Goal: Contribute content: Add original content to the website for others to see

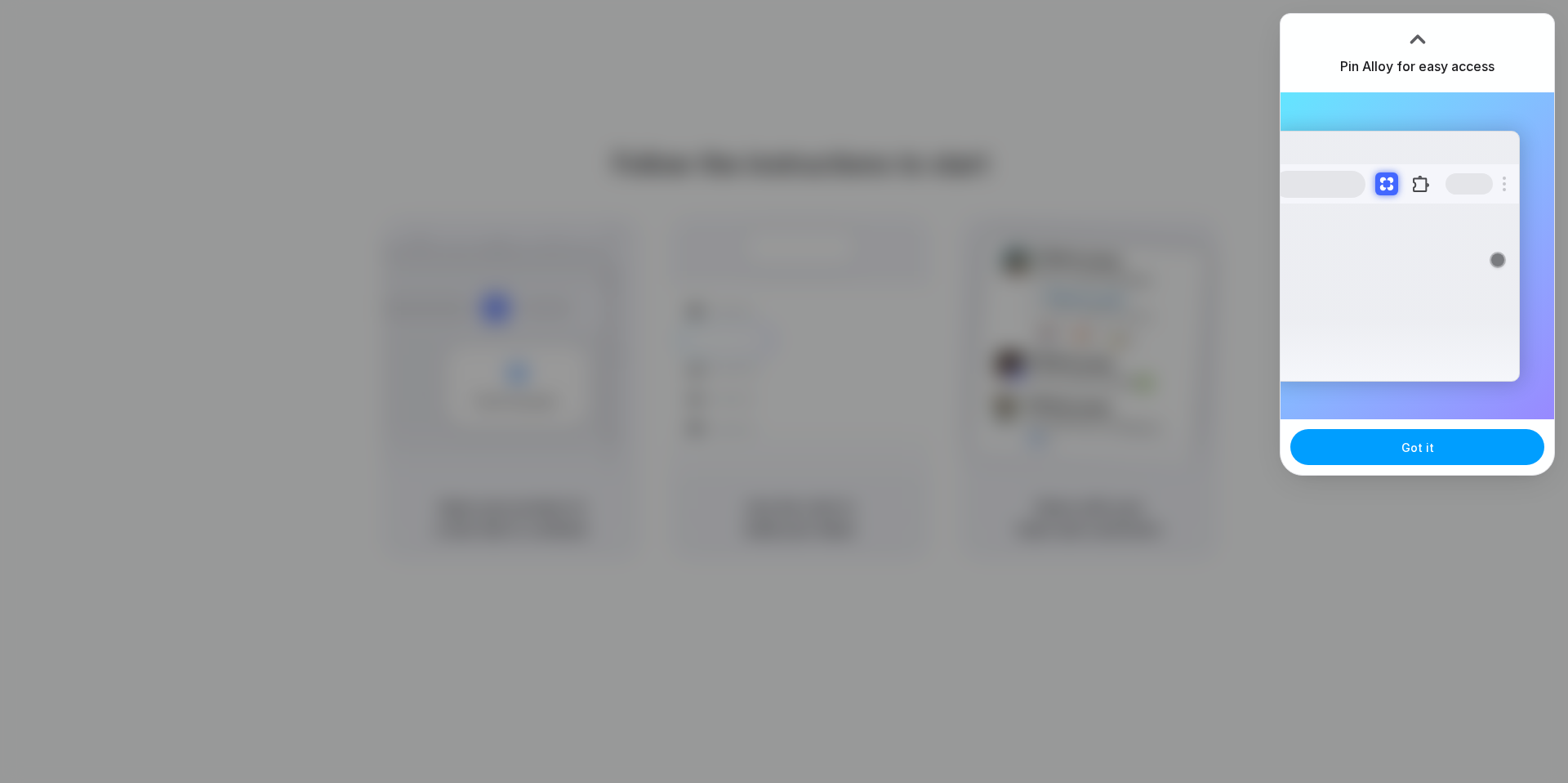
click at [1390, 448] on button "Got it" at bounding box center [1416, 447] width 254 height 36
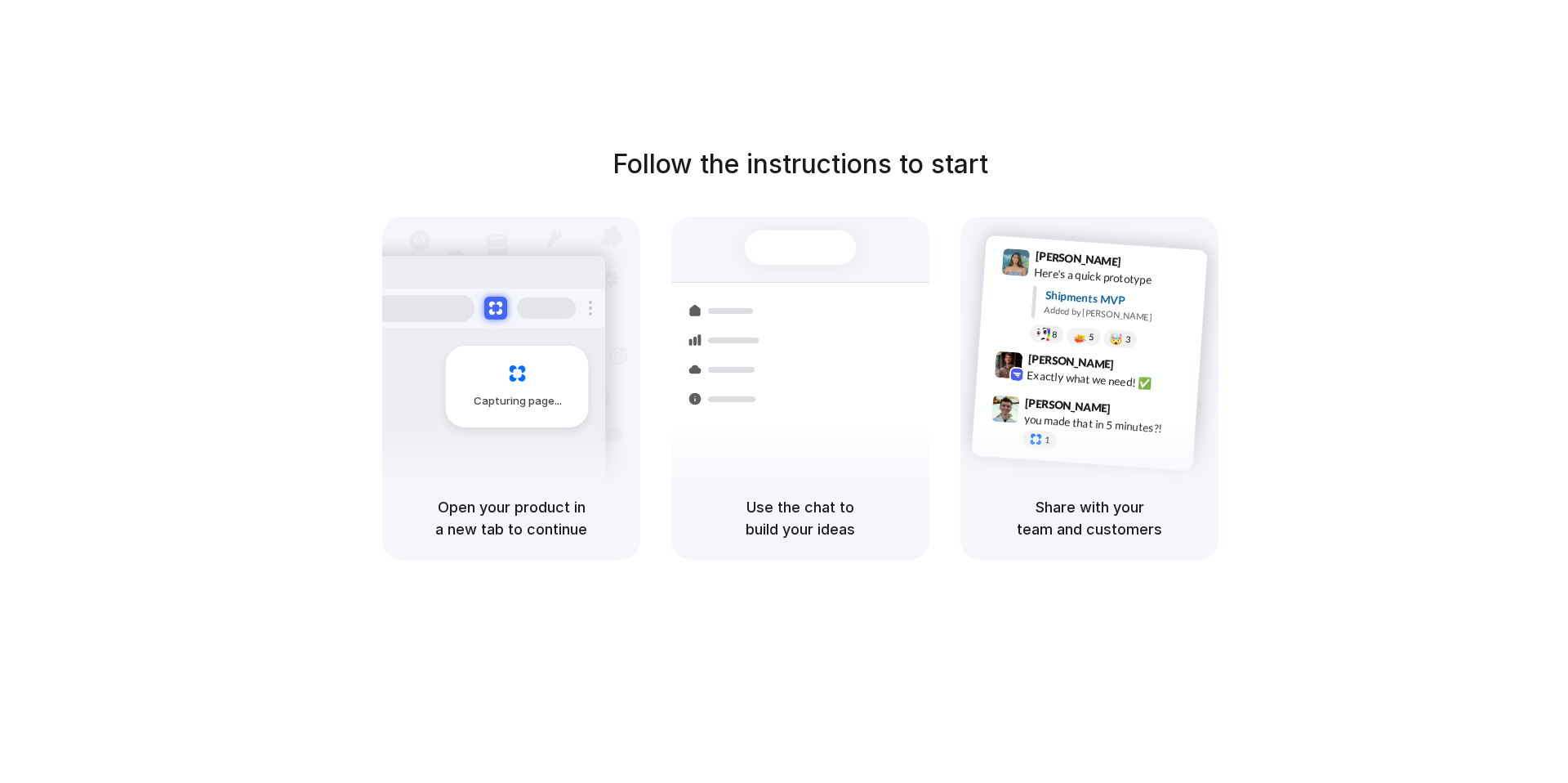
click at [784, 391] on div at bounding box center [784, 391] width 0 height 0
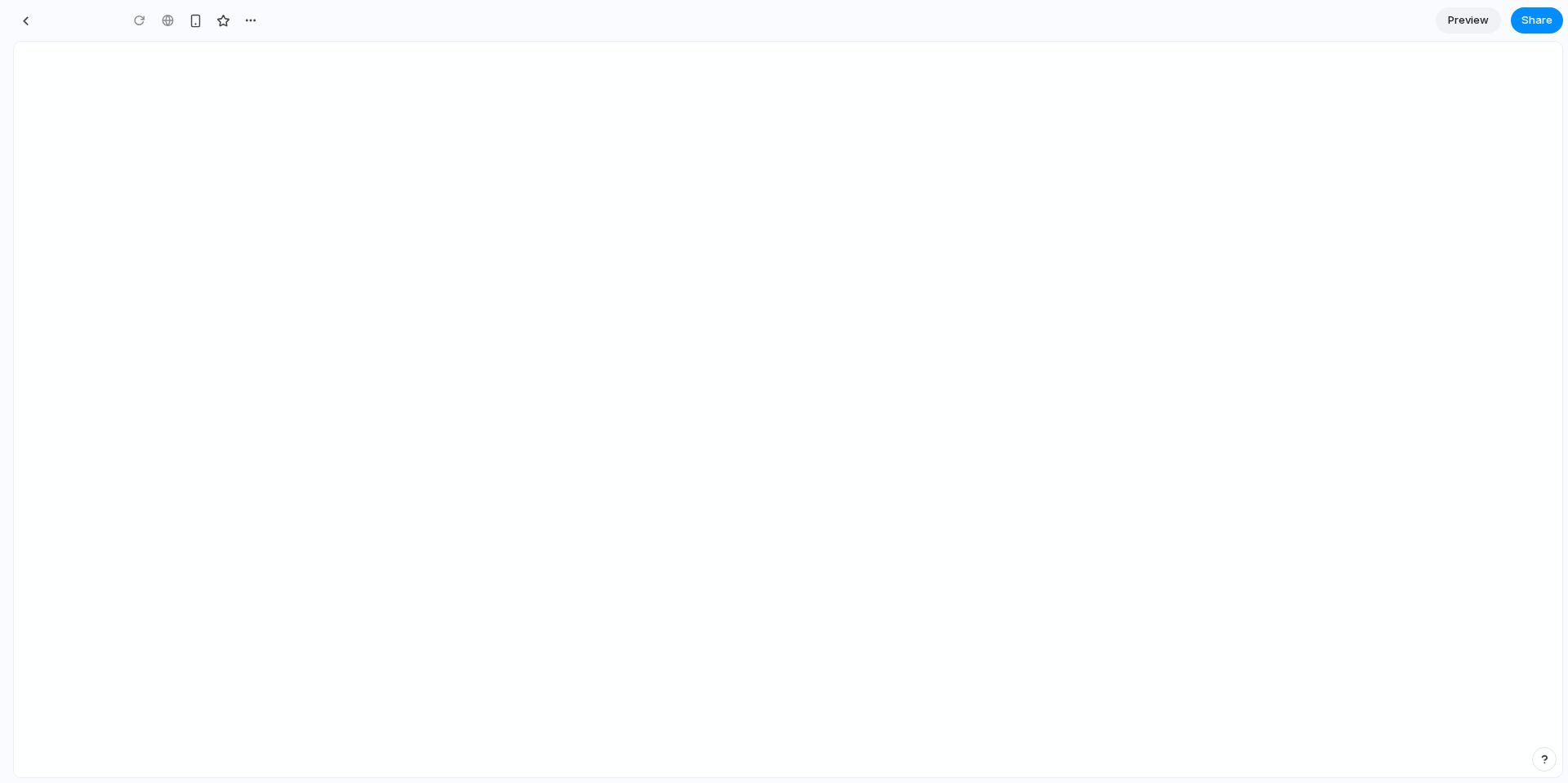
type input "**********"
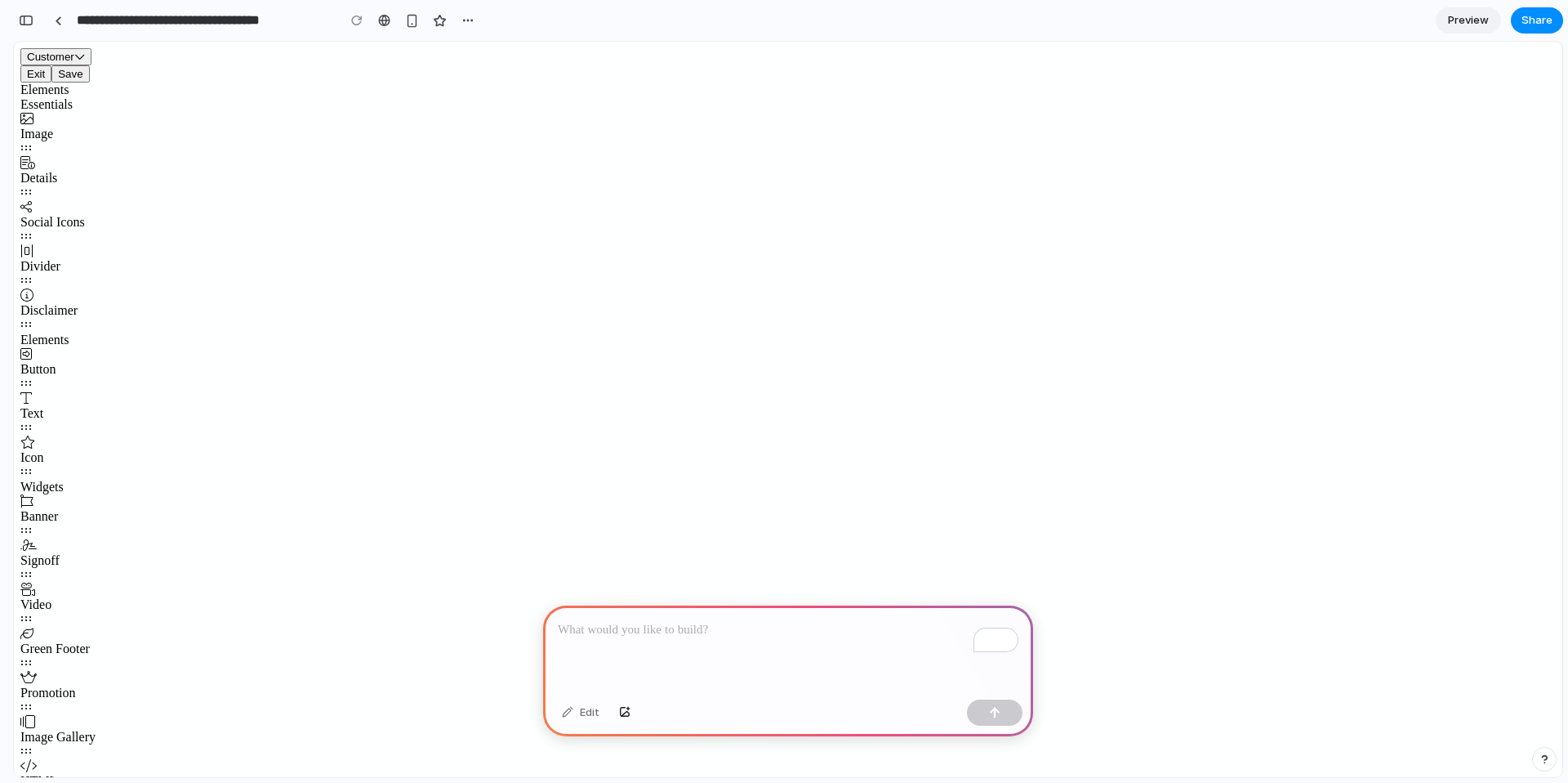
click at [683, 639] on p "To enrich screen reader interactions, please activate Accessibility in Grammarl…" at bounding box center [788, 630] width 460 height 20
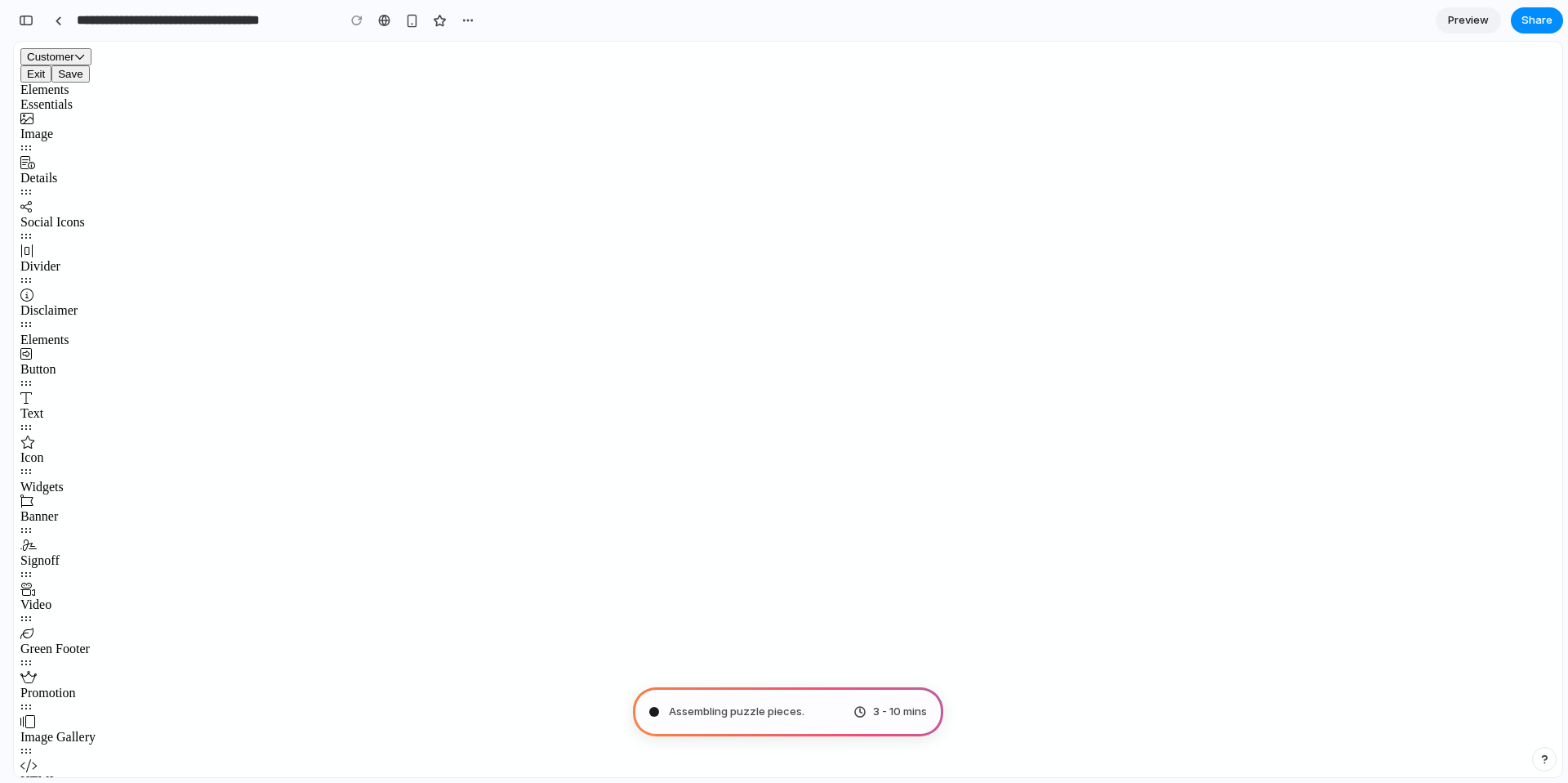
click at [794, 716] on span "Assembling puzzle pieces ." at bounding box center [737, 712] width 135 height 16
click at [716, 710] on span "Assembling puzzle pieces .." at bounding box center [738, 712] width 138 height 16
click at [895, 718] on span "3 - 10 mins" at bounding box center [900, 712] width 54 height 16
type input "**********"
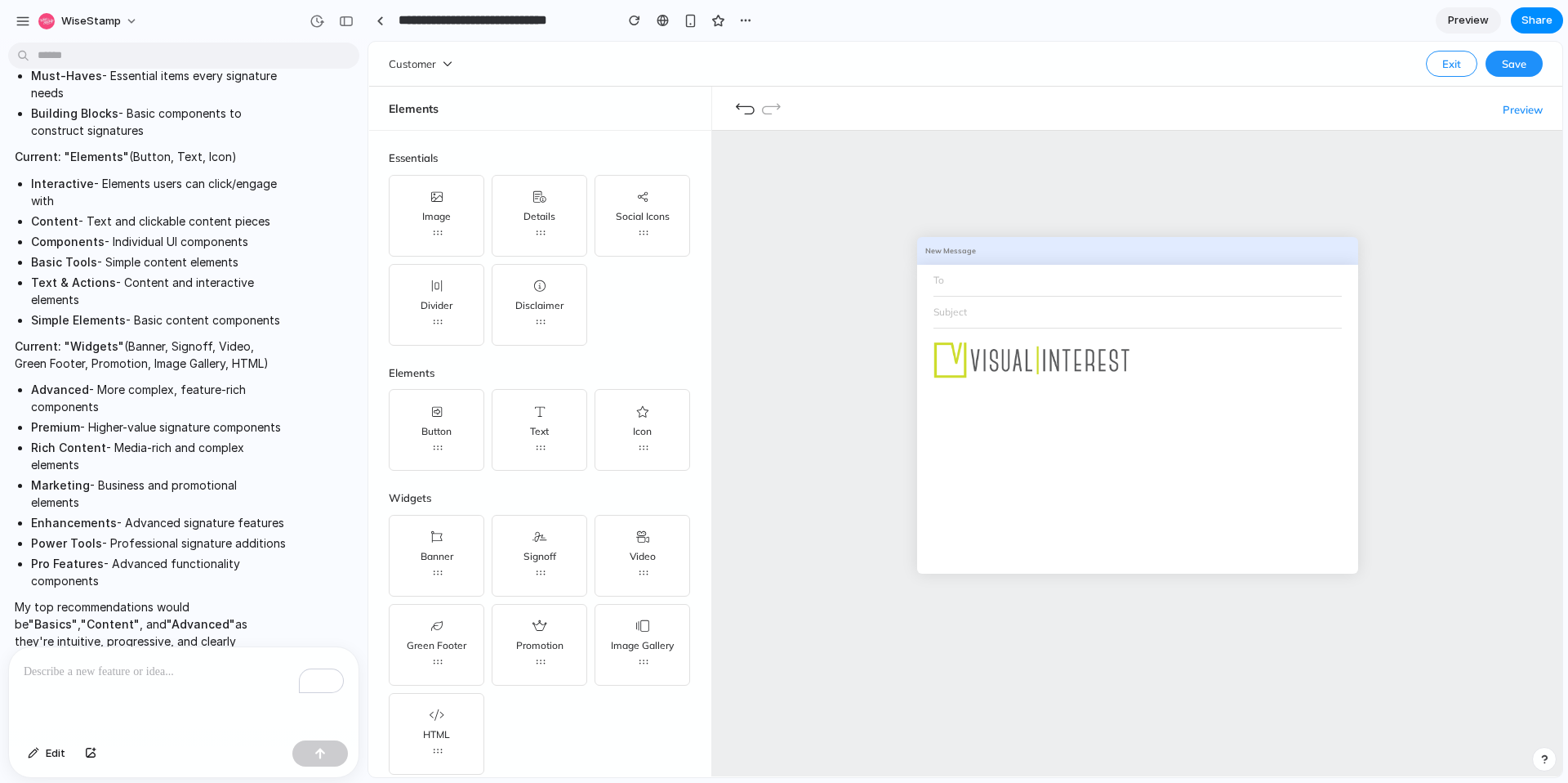
scroll to position [732, 0]
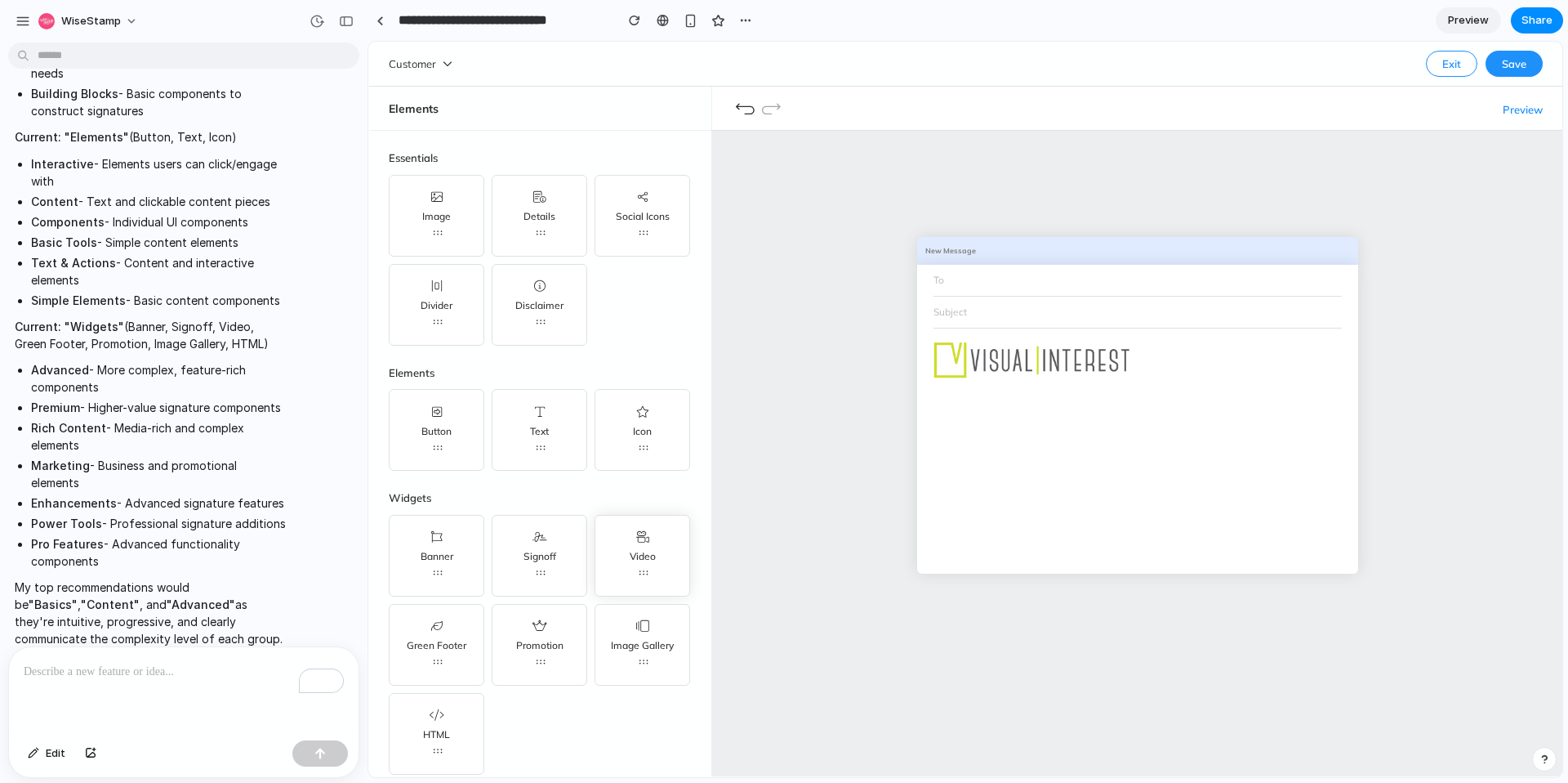
click at [644, 552] on span "Video" at bounding box center [642, 556] width 26 height 13
click at [645, 539] on icon at bounding box center [643, 539] width 13 height 16
click at [774, 424] on div "New Message To Subject" at bounding box center [1137, 424] width 850 height 586
click at [53, 750] on span "Edit" at bounding box center [56, 753] width 20 height 16
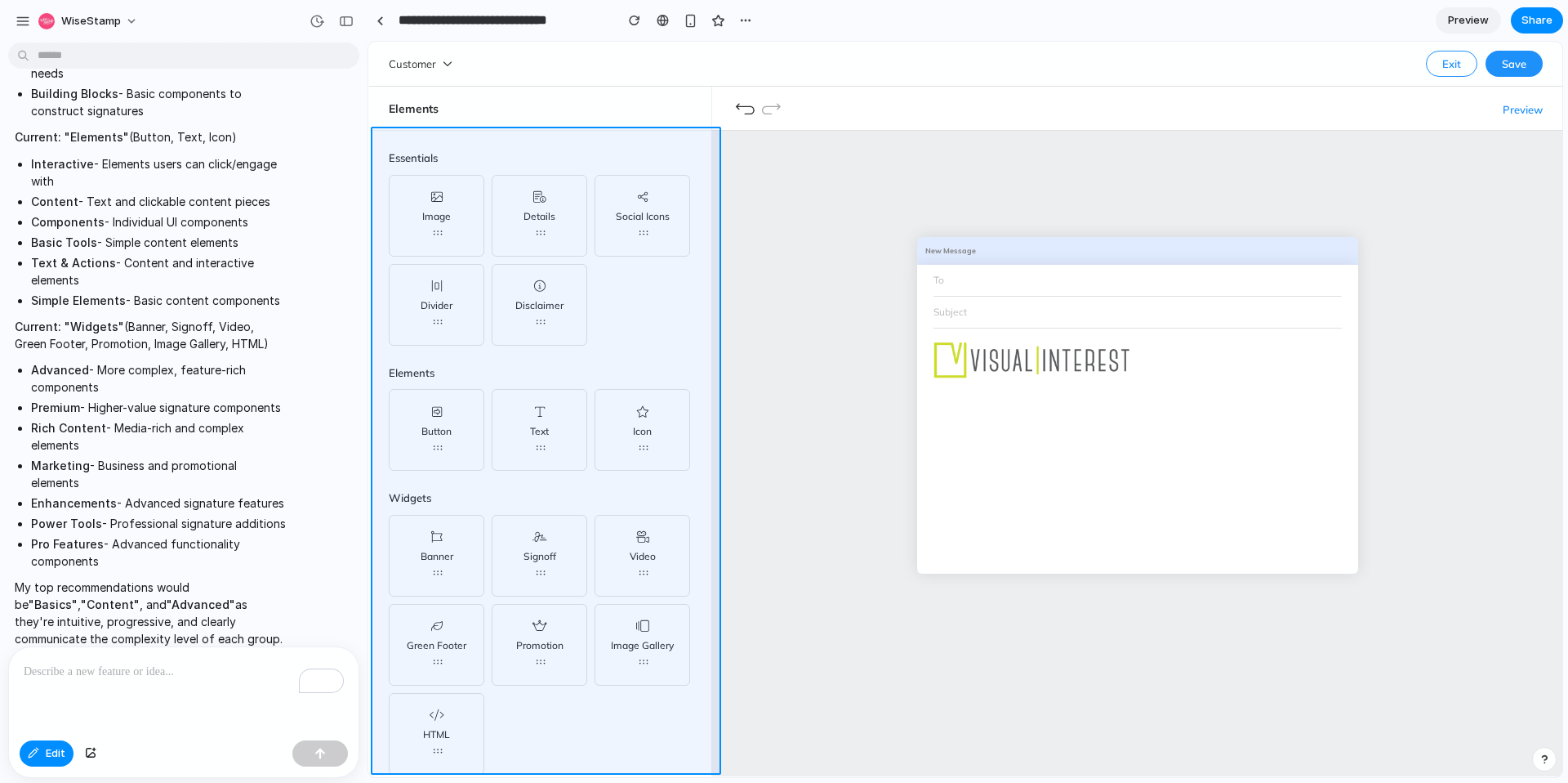
click at [517, 140] on div at bounding box center [965, 409] width 1193 height 735
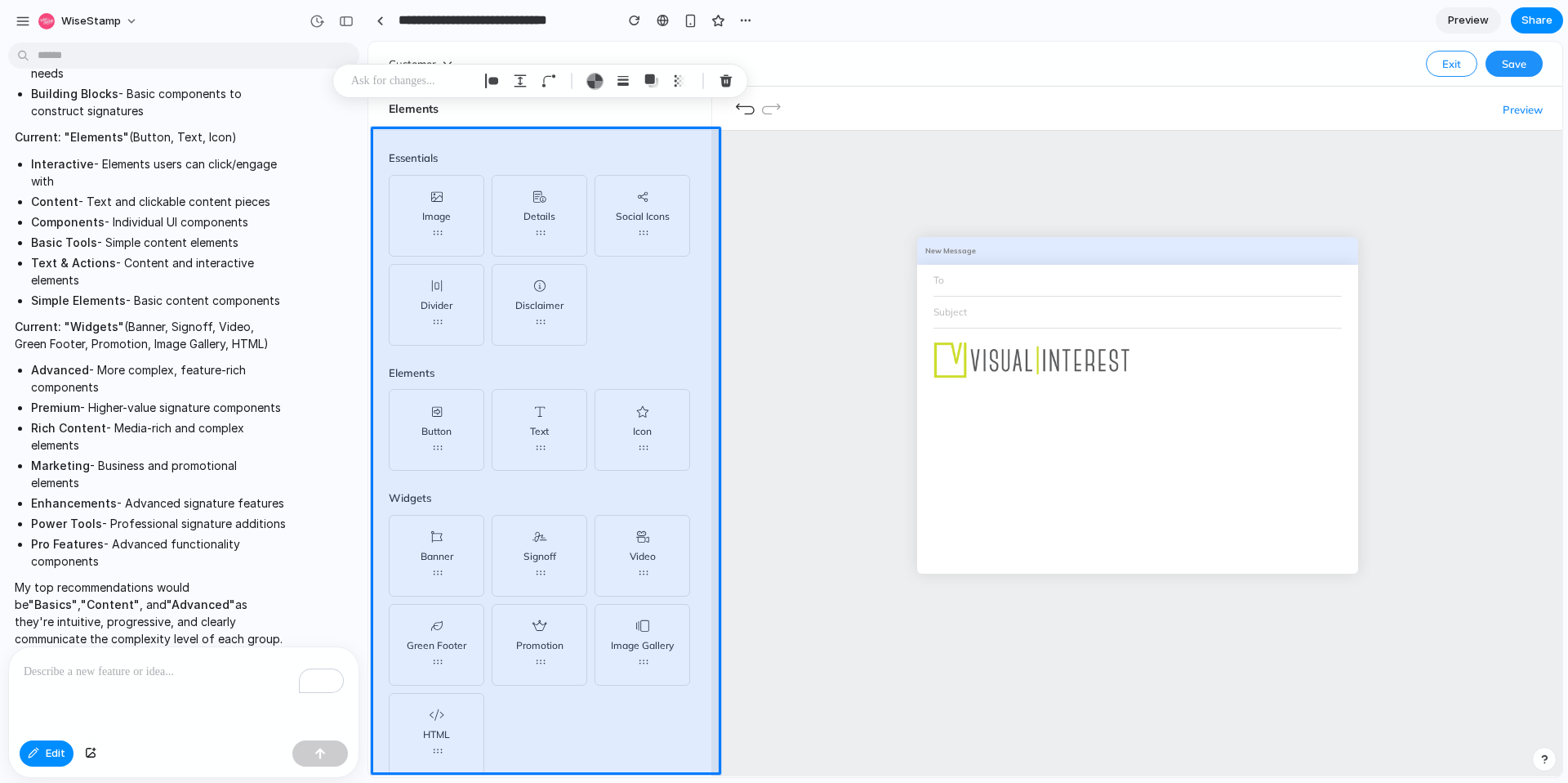
click at [110, 670] on p "To enrich screen reader interactions, please activate Accessibility in Grammarl…" at bounding box center [183, 672] width 320 height 20
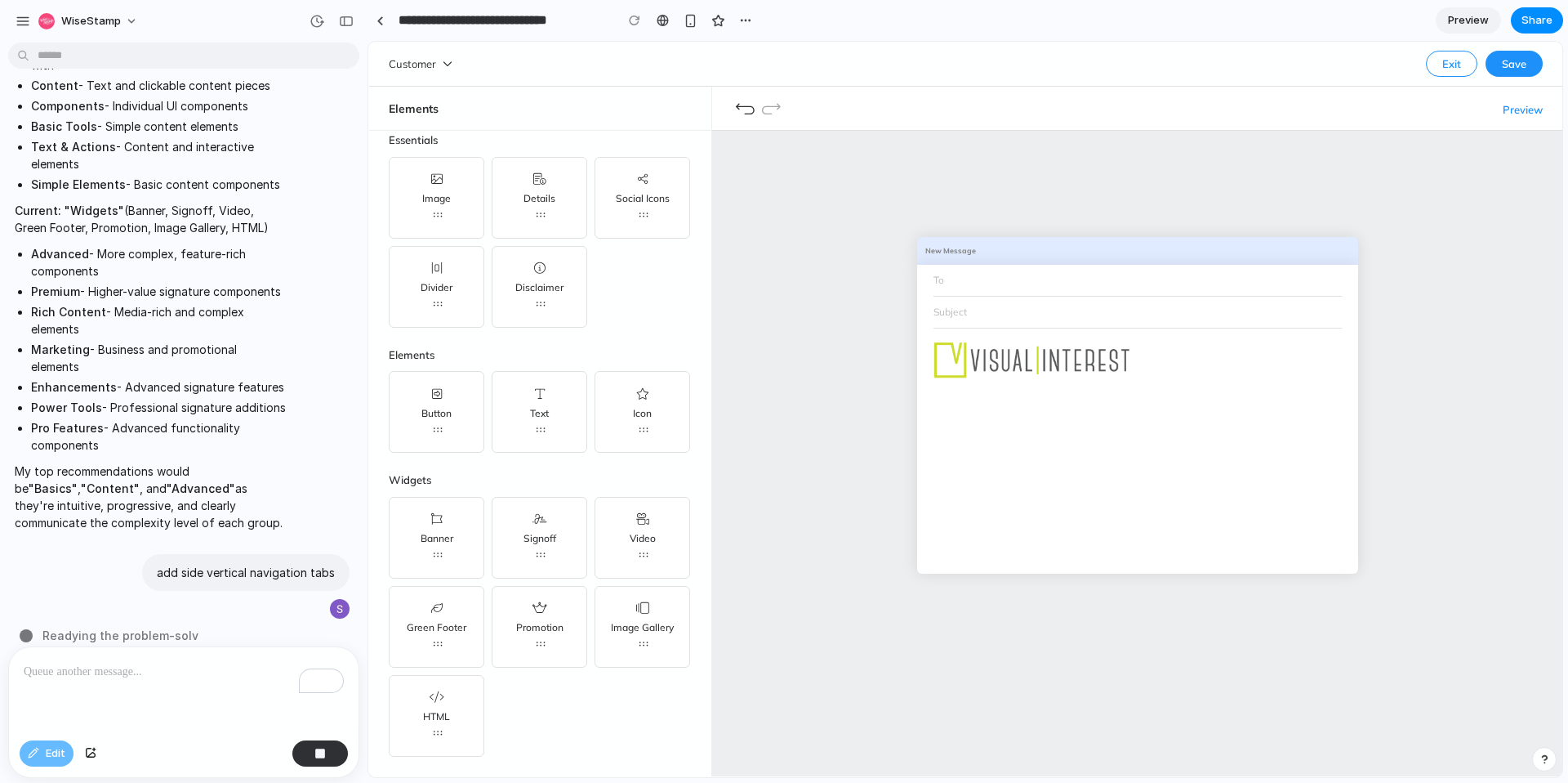
scroll to position [848, 0]
click at [1083, 348] on img at bounding box center [1030, 359] width 204 height 39
drag, startPoint x: 1053, startPoint y: 368, endPoint x: 1039, endPoint y: 368, distance: 14.0
click at [1053, 368] on img at bounding box center [1030, 359] width 204 height 39
click at [476, 208] on div "Image" at bounding box center [437, 198] width 96 height 81
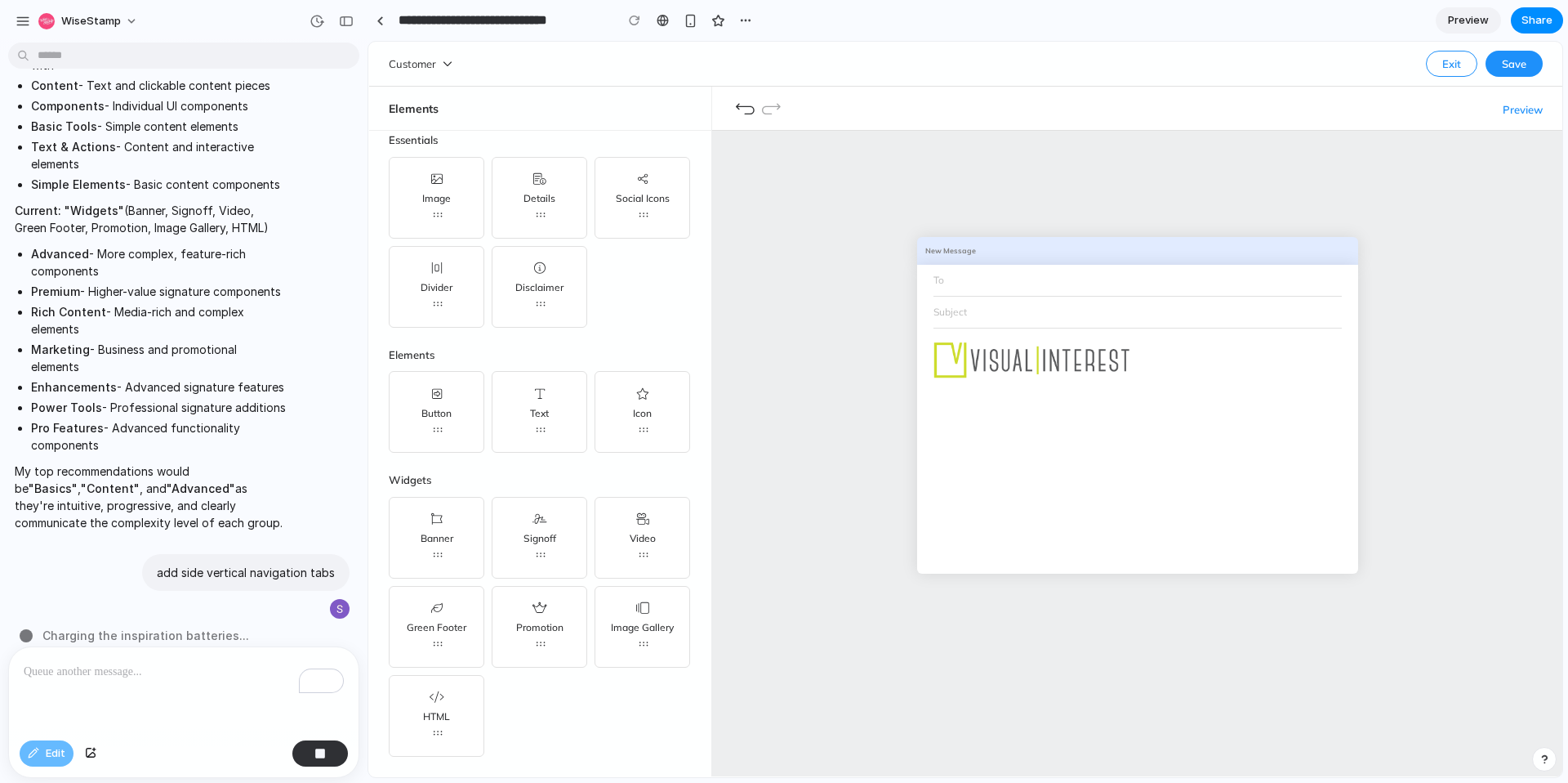
drag, startPoint x: 1025, startPoint y: 375, endPoint x: 1041, endPoint y: 384, distance: 18.4
click at [1027, 376] on img at bounding box center [1030, 359] width 204 height 39
click at [47, 753] on div "Edit" at bounding box center [47, 753] width 54 height 26
click at [989, 364] on img at bounding box center [1030, 359] width 204 height 39
drag, startPoint x: 970, startPoint y: 232, endPoint x: 861, endPoint y: 165, distance: 127.9
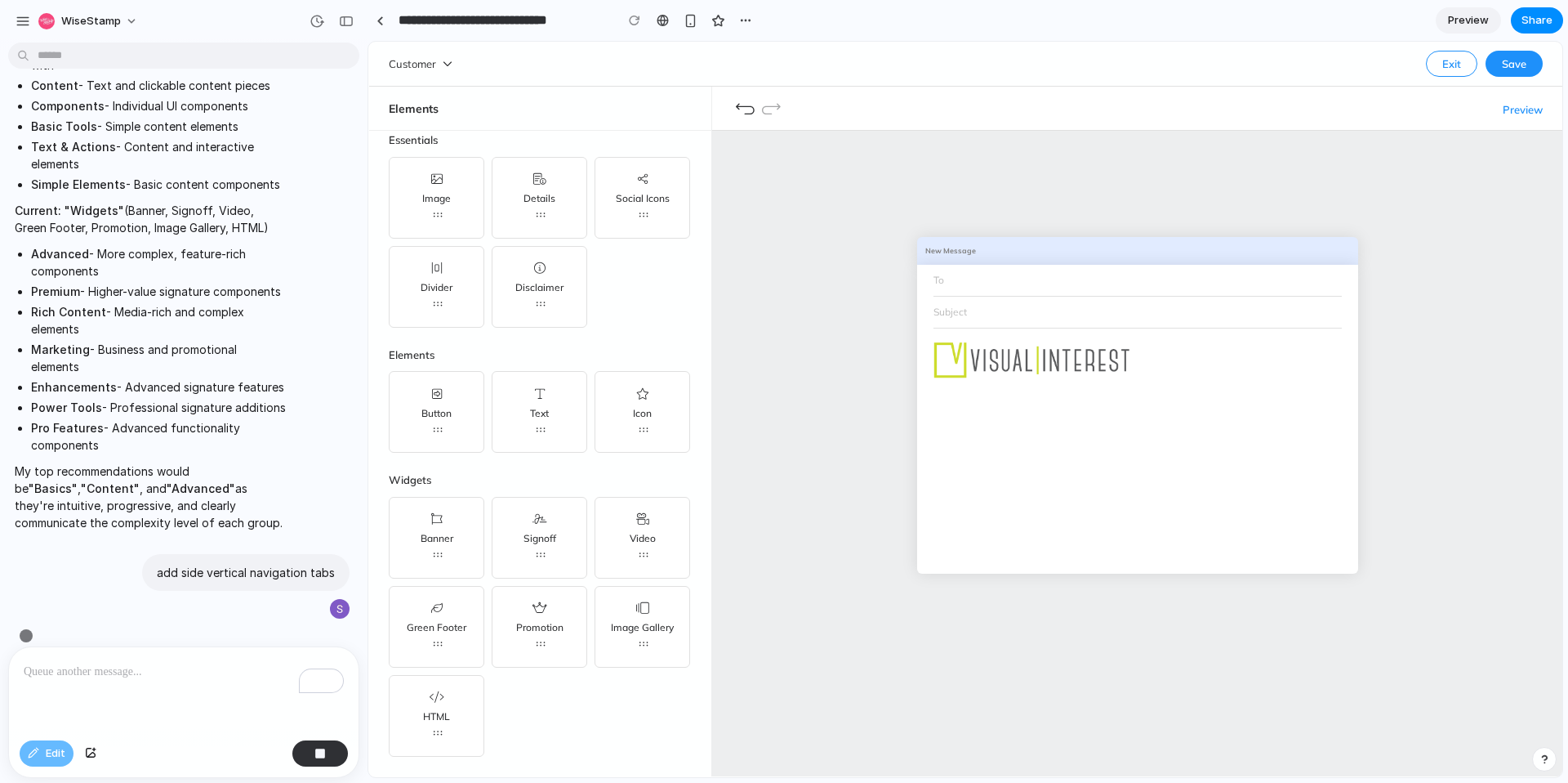
click at [970, 232] on div "New Message To Subject" at bounding box center [1137, 424] width 850 height 586
click at [988, 367] on img at bounding box center [1030, 359] width 204 height 39
click at [649, 190] on div "Social Icons" at bounding box center [643, 198] width 54 height 17
click at [1513, 106] on span "Preview" at bounding box center [1522, 109] width 40 height 13
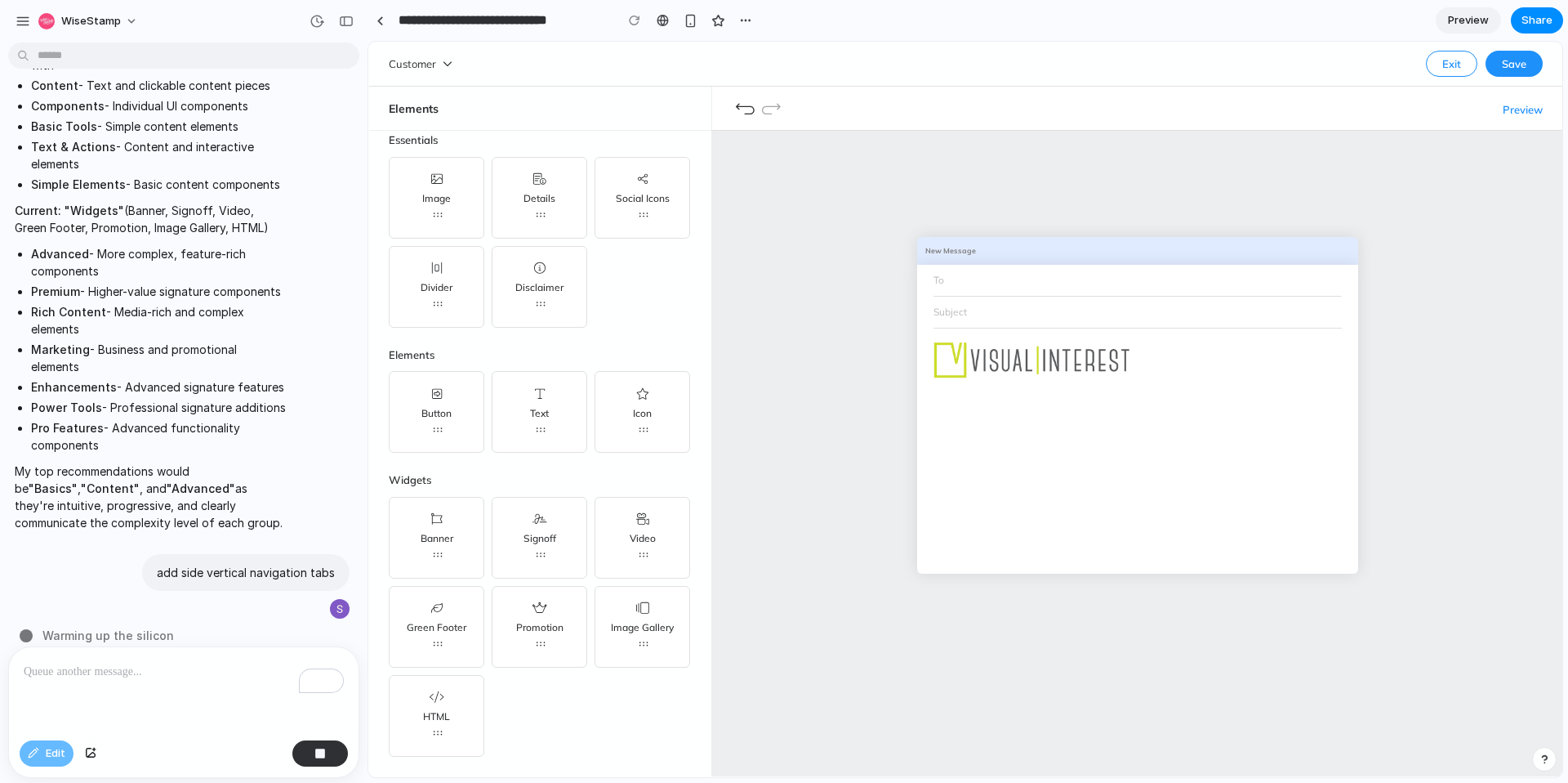
click at [1438, 178] on div "New Message To Subject" at bounding box center [1137, 424] width 850 height 586
click at [92, 664] on p "To enrich screen reader interactions, please activate Accessibility in Grammarl…" at bounding box center [183, 672] width 320 height 20
click at [311, 755] on button "button" at bounding box center [320, 753] width 56 height 26
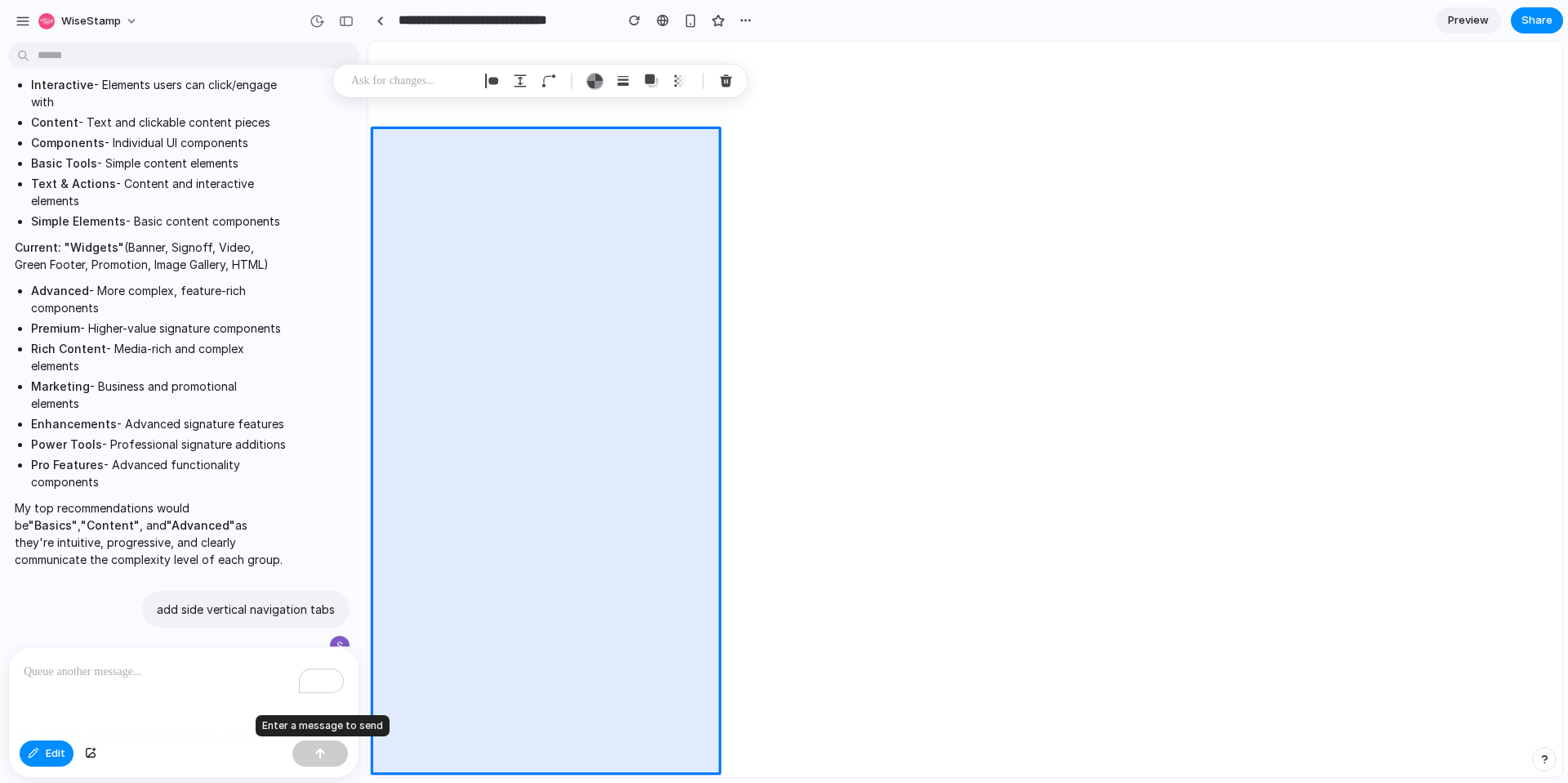
scroll to position [0, 0]
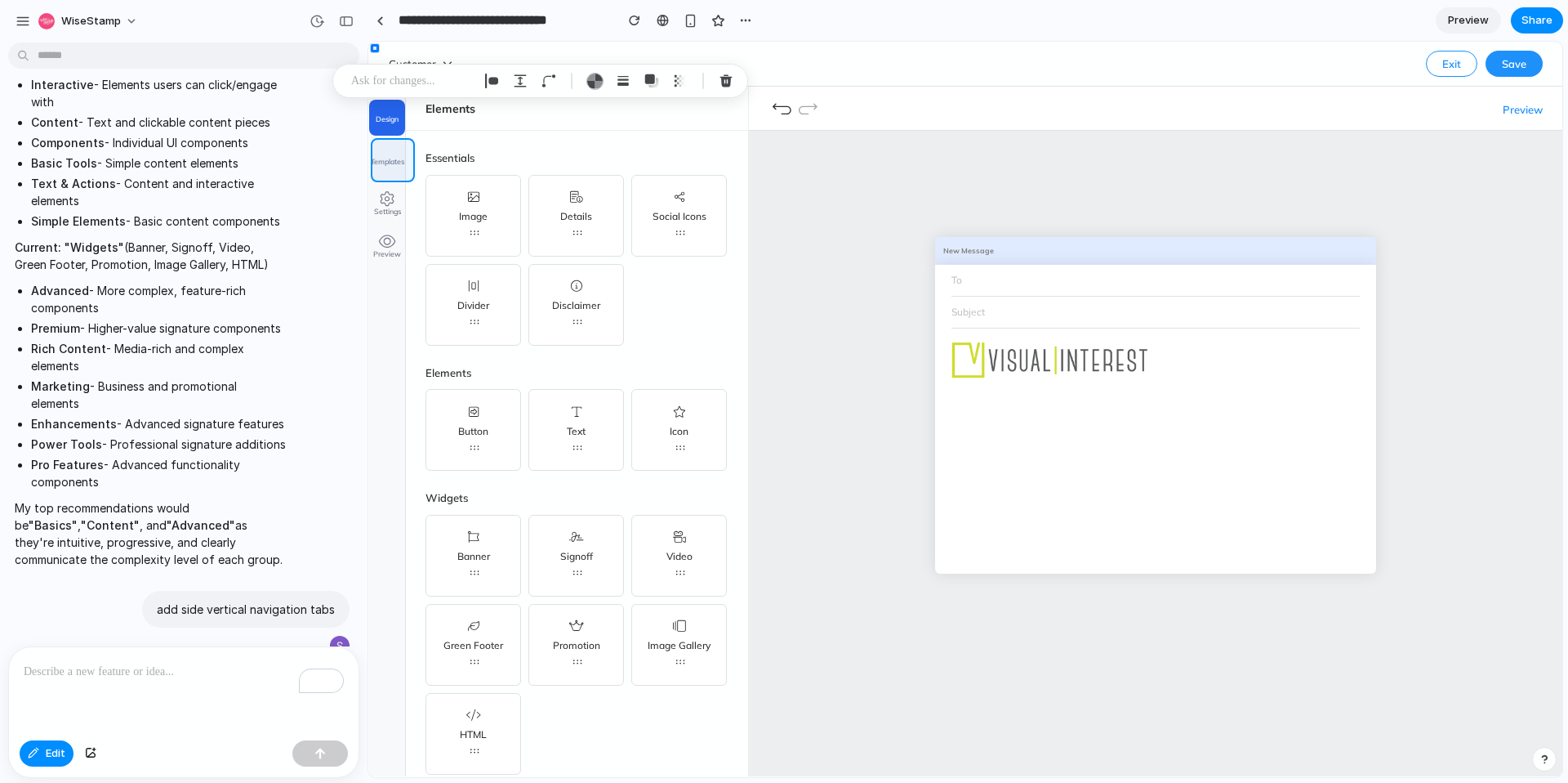
click at [385, 151] on div at bounding box center [965, 409] width 1193 height 735
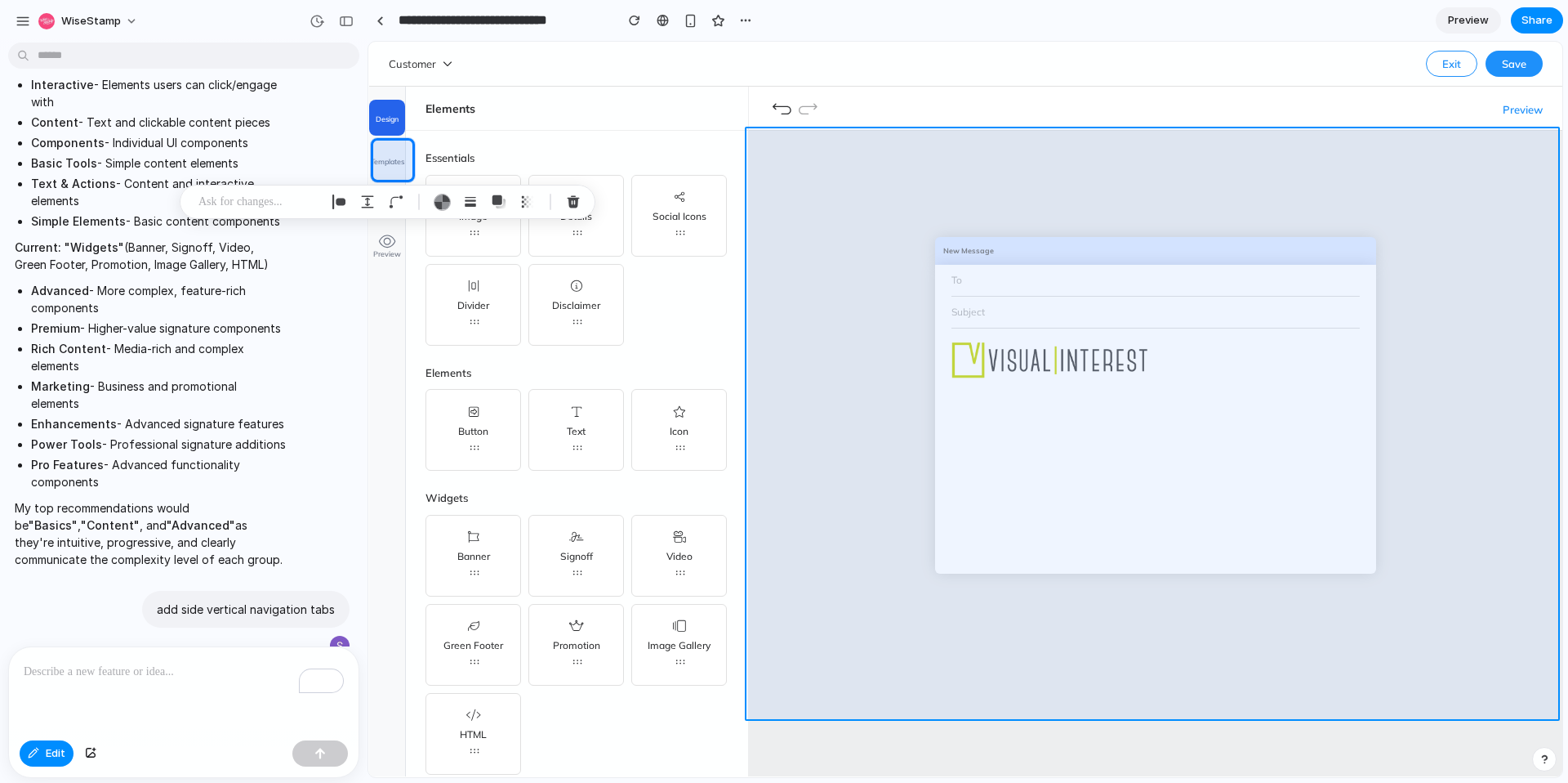
click at [841, 214] on div at bounding box center [965, 409] width 1193 height 735
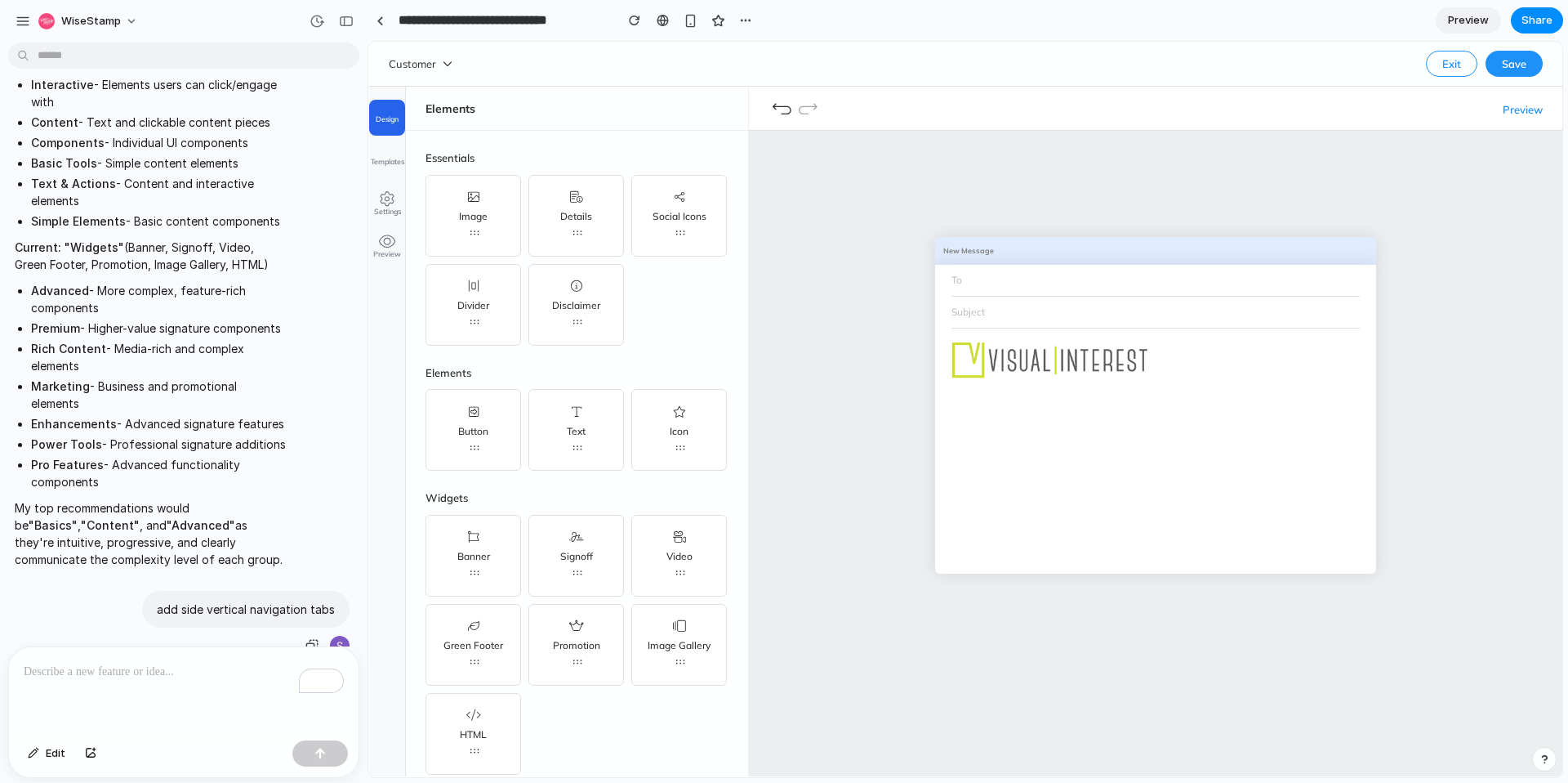
drag, startPoint x: 821, startPoint y: 205, endPoint x: 432, endPoint y: 134, distance: 395.4
click at [816, 204] on div "New Message To Subject" at bounding box center [1155, 424] width 813 height 586
click at [393, 163] on span "Templates" at bounding box center [387, 162] width 33 height 7
click at [391, 191] on icon at bounding box center [387, 199] width 14 height 14
click at [386, 227] on button "Preview" at bounding box center [387, 245] width 36 height 36
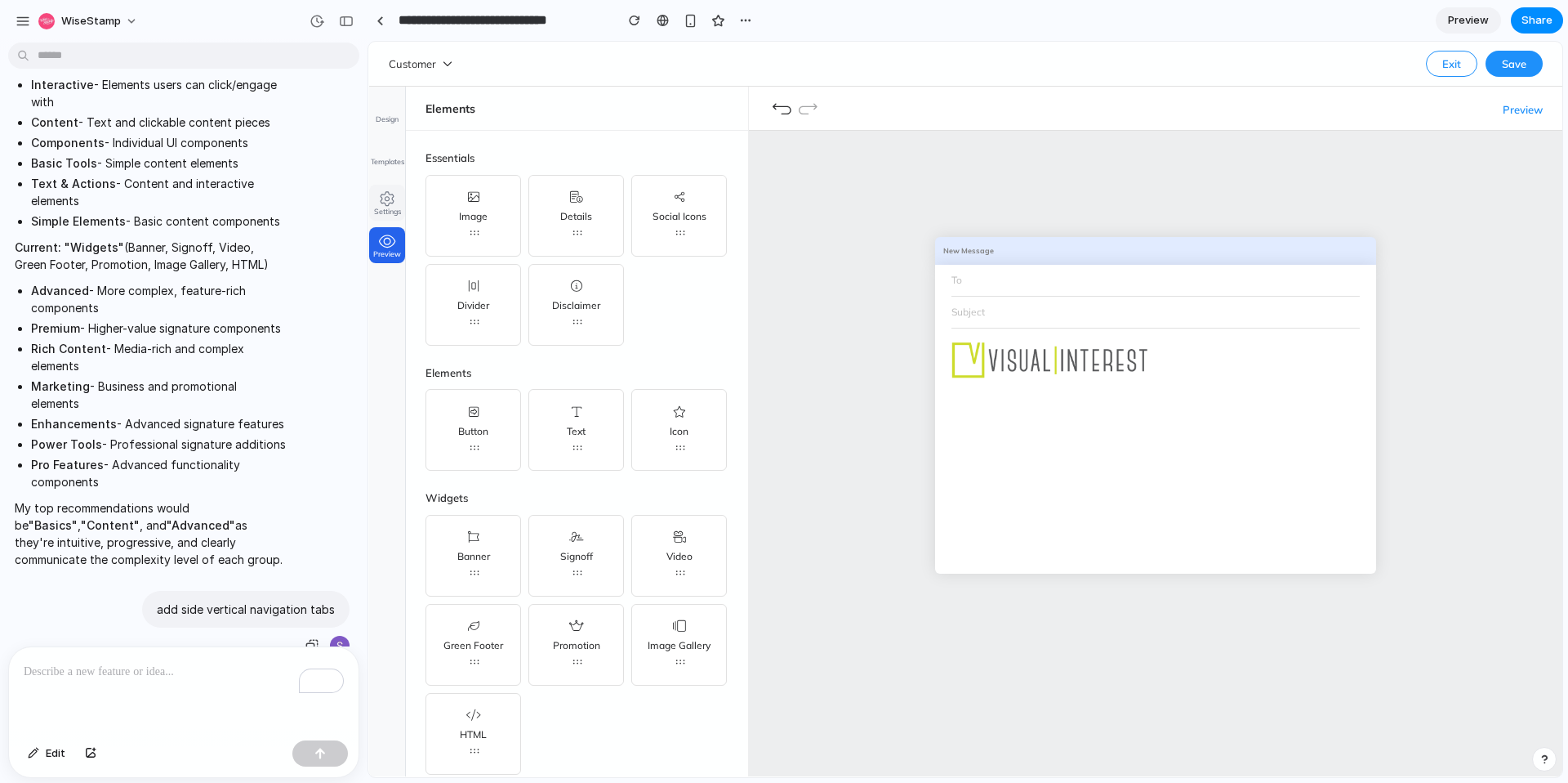
drag, startPoint x: 394, startPoint y: 204, endPoint x: 384, endPoint y: 164, distance: 41.2
click at [394, 203] on button "Settings" at bounding box center [387, 202] width 36 height 36
click at [381, 152] on button "Templates" at bounding box center [387, 160] width 36 height 36
click at [383, 121] on span "Design" at bounding box center [386, 119] width 23 height 7
click at [372, 158] on span "Templates" at bounding box center [387, 162] width 33 height 7
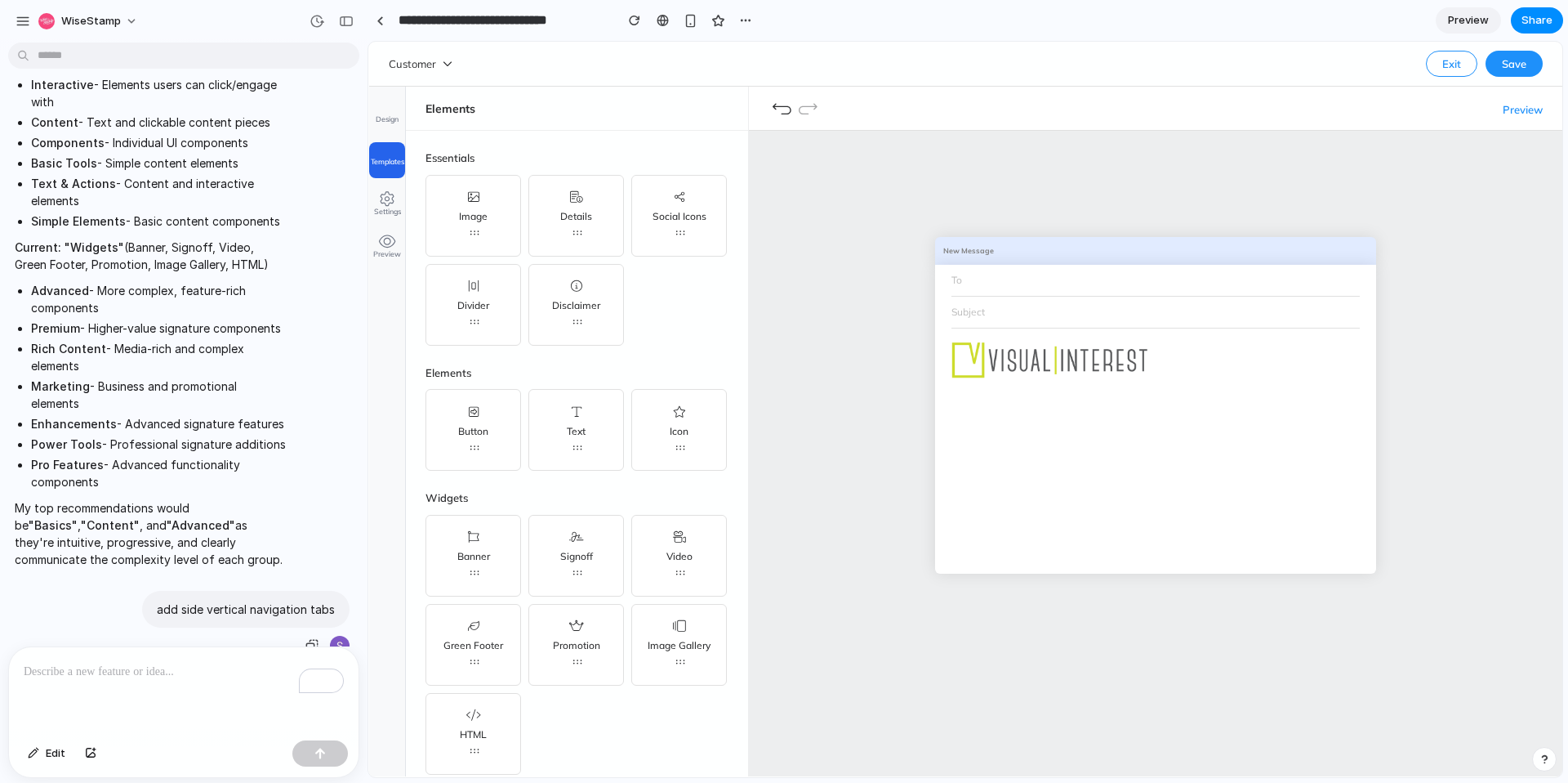
click at [836, 255] on div "New Message To Subject" at bounding box center [1155, 424] width 813 height 586
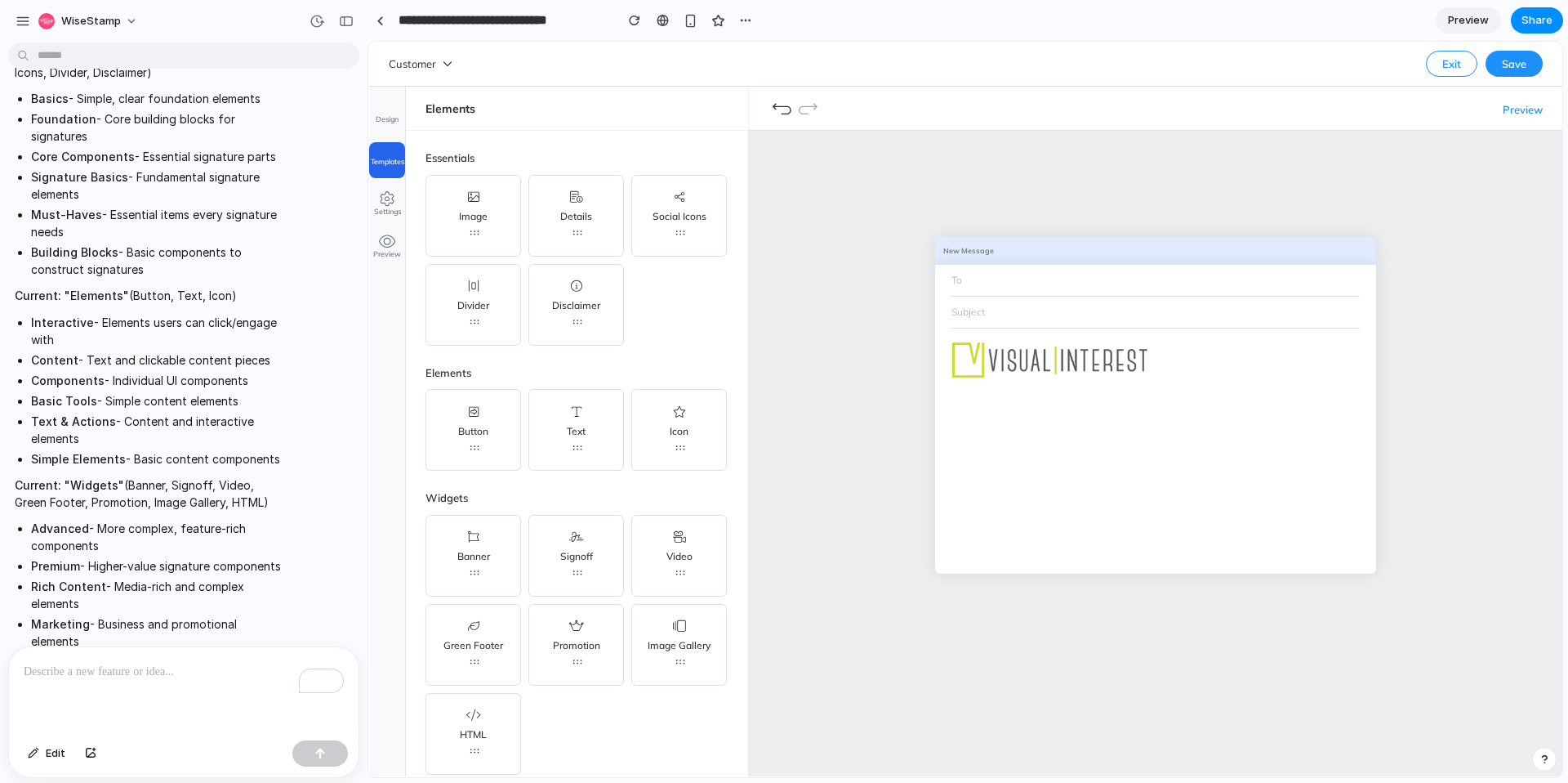
scroll to position [811, 0]
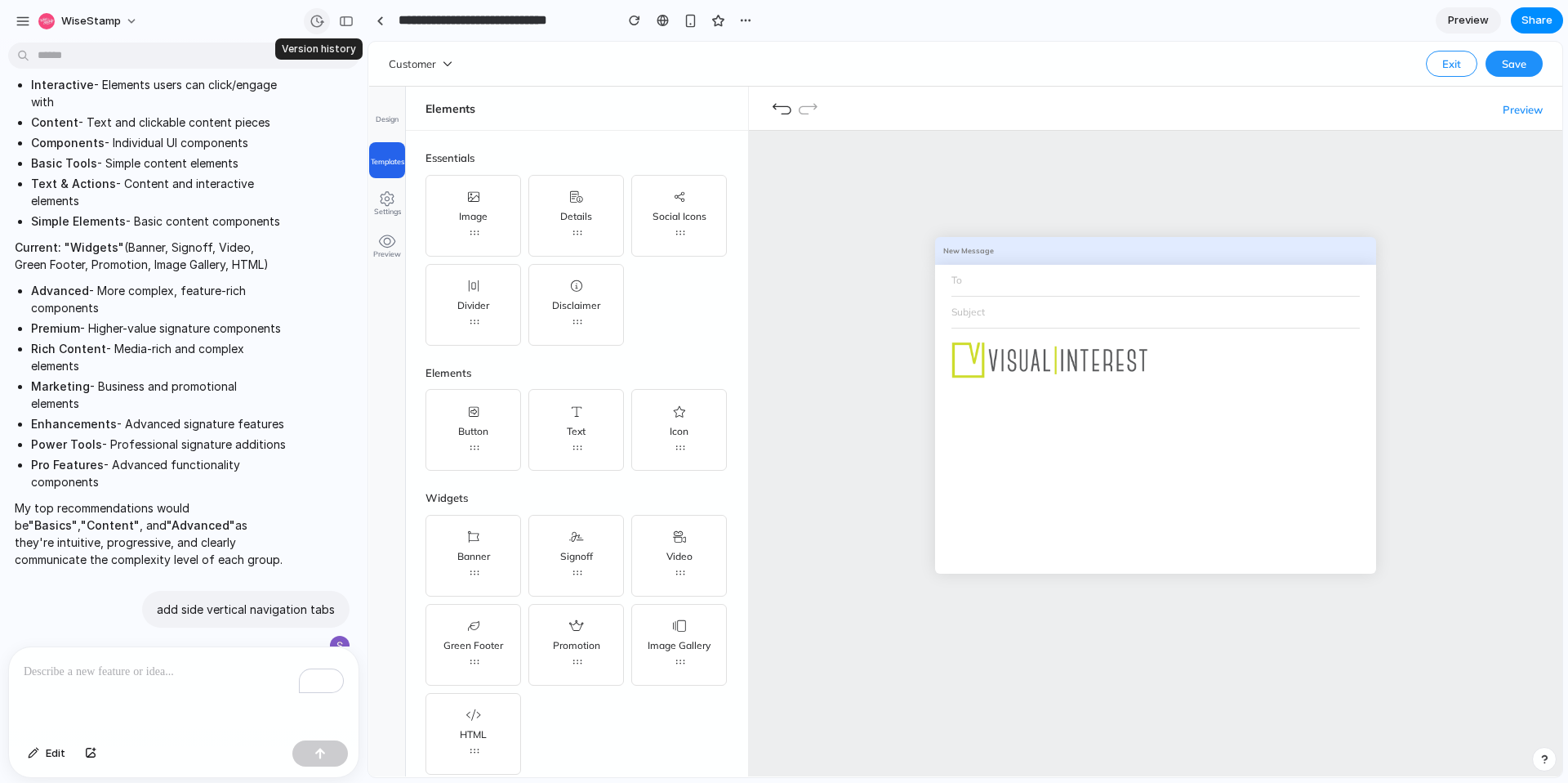
click at [311, 14] on div "button" at bounding box center [317, 21] width 14 height 14
click at [174, 61] on span "Version 2" at bounding box center [210, 64] width 178 height 17
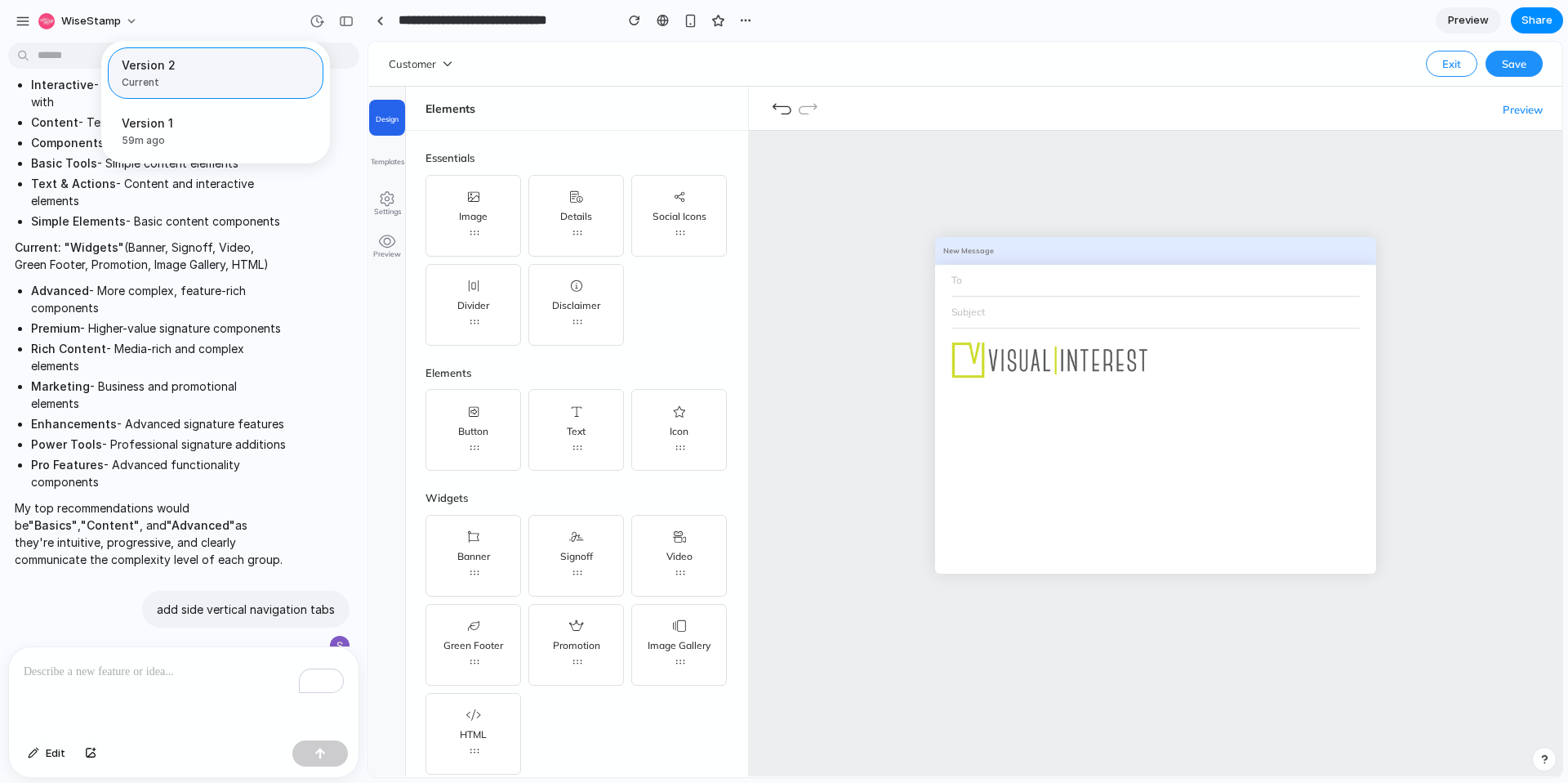
scroll to position [0, 0]
click at [198, 128] on span "Version 1" at bounding box center [181, 123] width 117 height 17
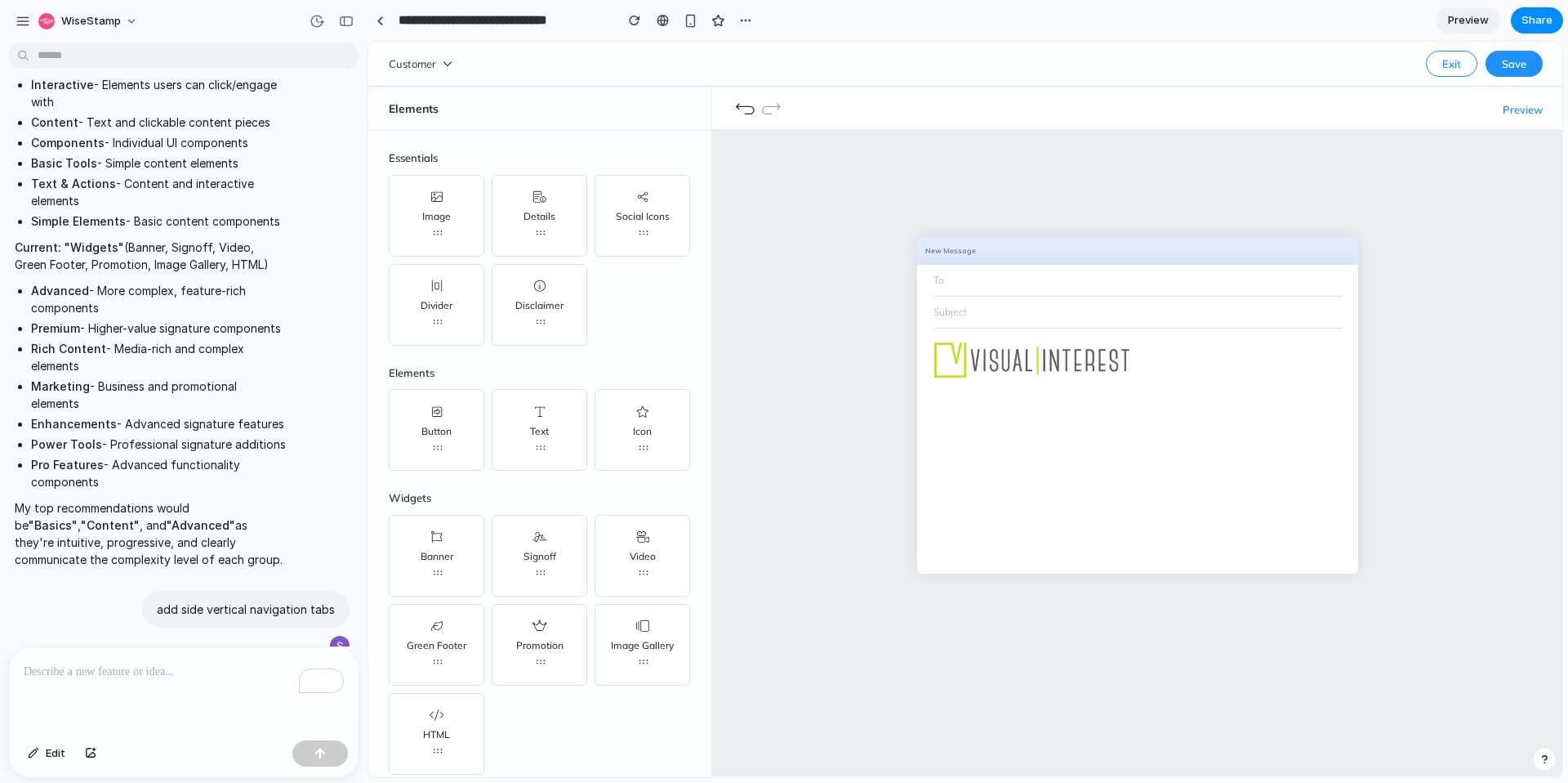
click at [859, 247] on div "Version 2 Current Version 1 59m ago Restore" at bounding box center [784, 391] width 1568 height 783
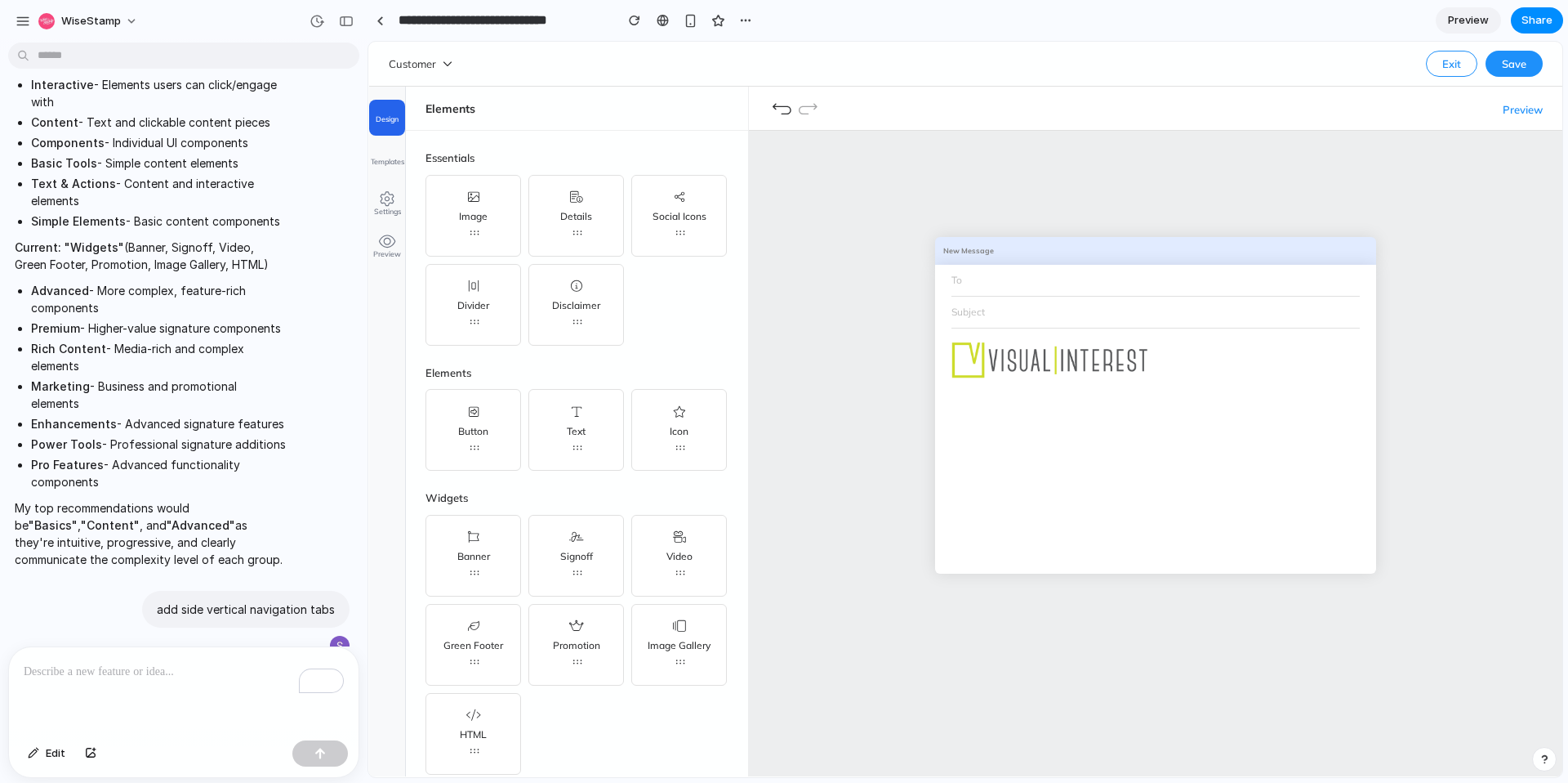
click at [142, 668] on p "To enrich screen reader interactions, please activate Accessibility in Grammarl…" at bounding box center [183, 672] width 320 height 20
click at [324, 12] on button "button" at bounding box center [316, 21] width 26 height 26
click at [227, 120] on span "Version 1" at bounding box center [181, 123] width 117 height 17
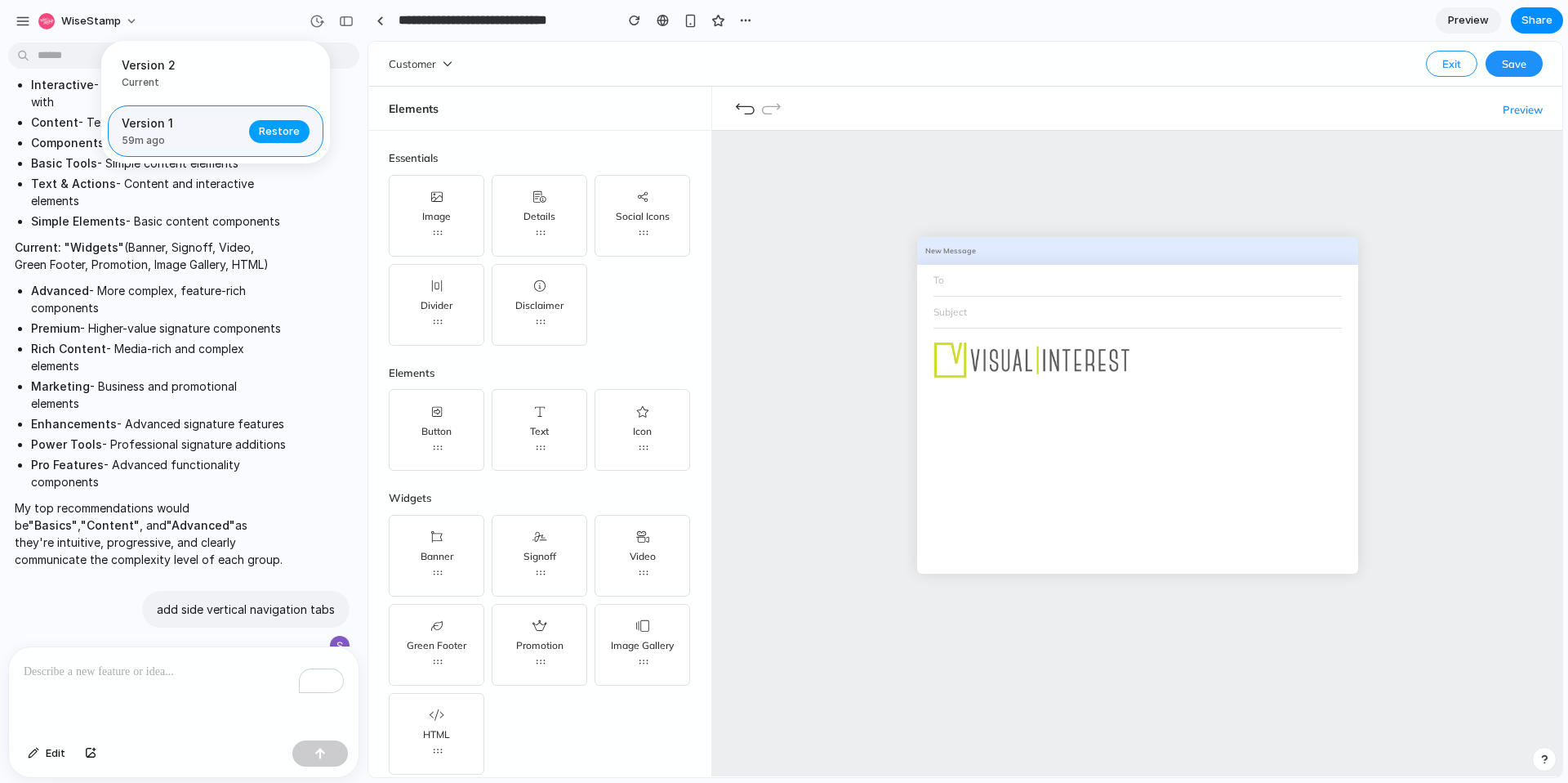
click at [255, 127] on button "Restore" at bounding box center [279, 131] width 60 height 23
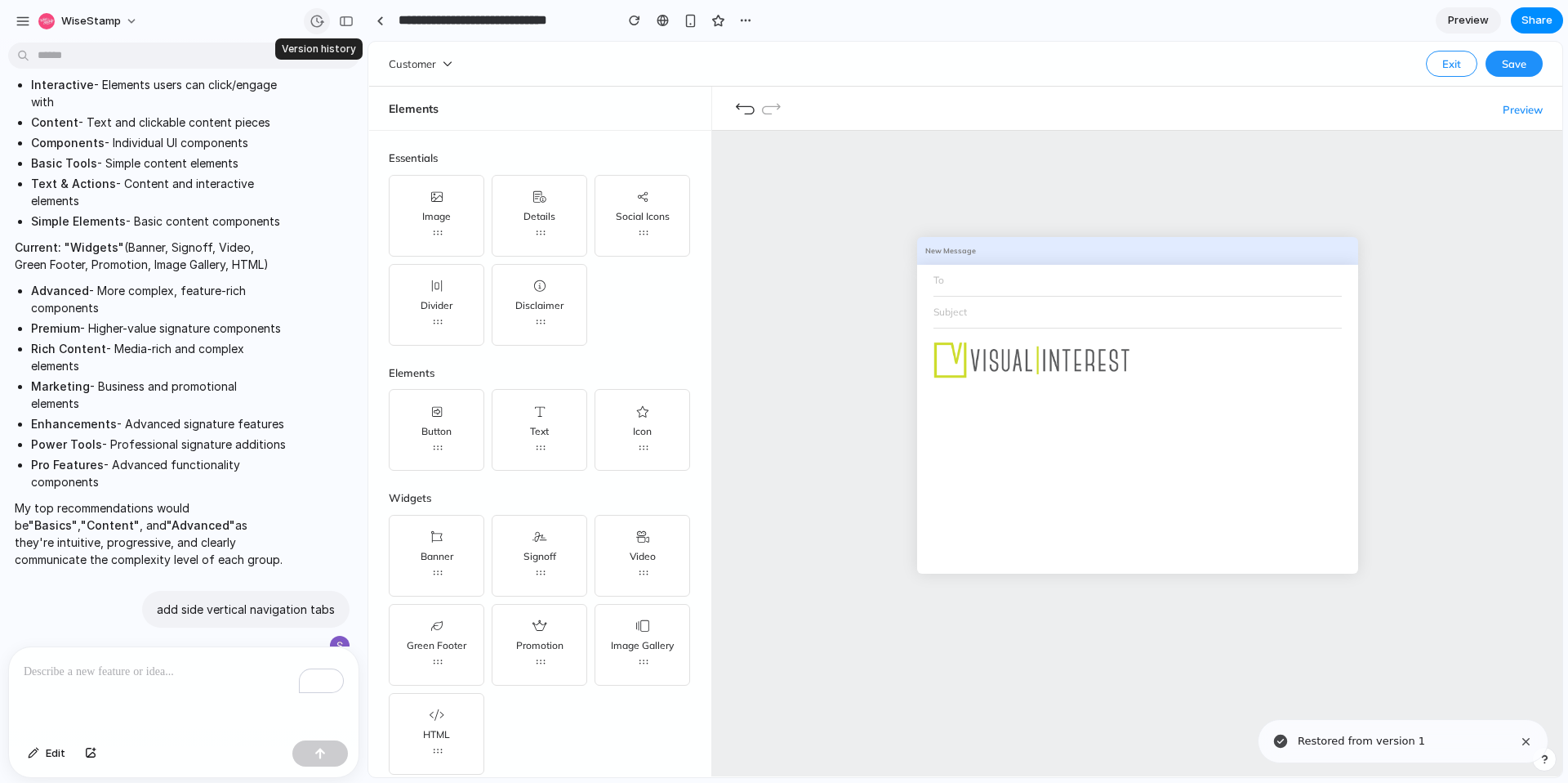
click at [315, 15] on div "button" at bounding box center [317, 21] width 14 height 14
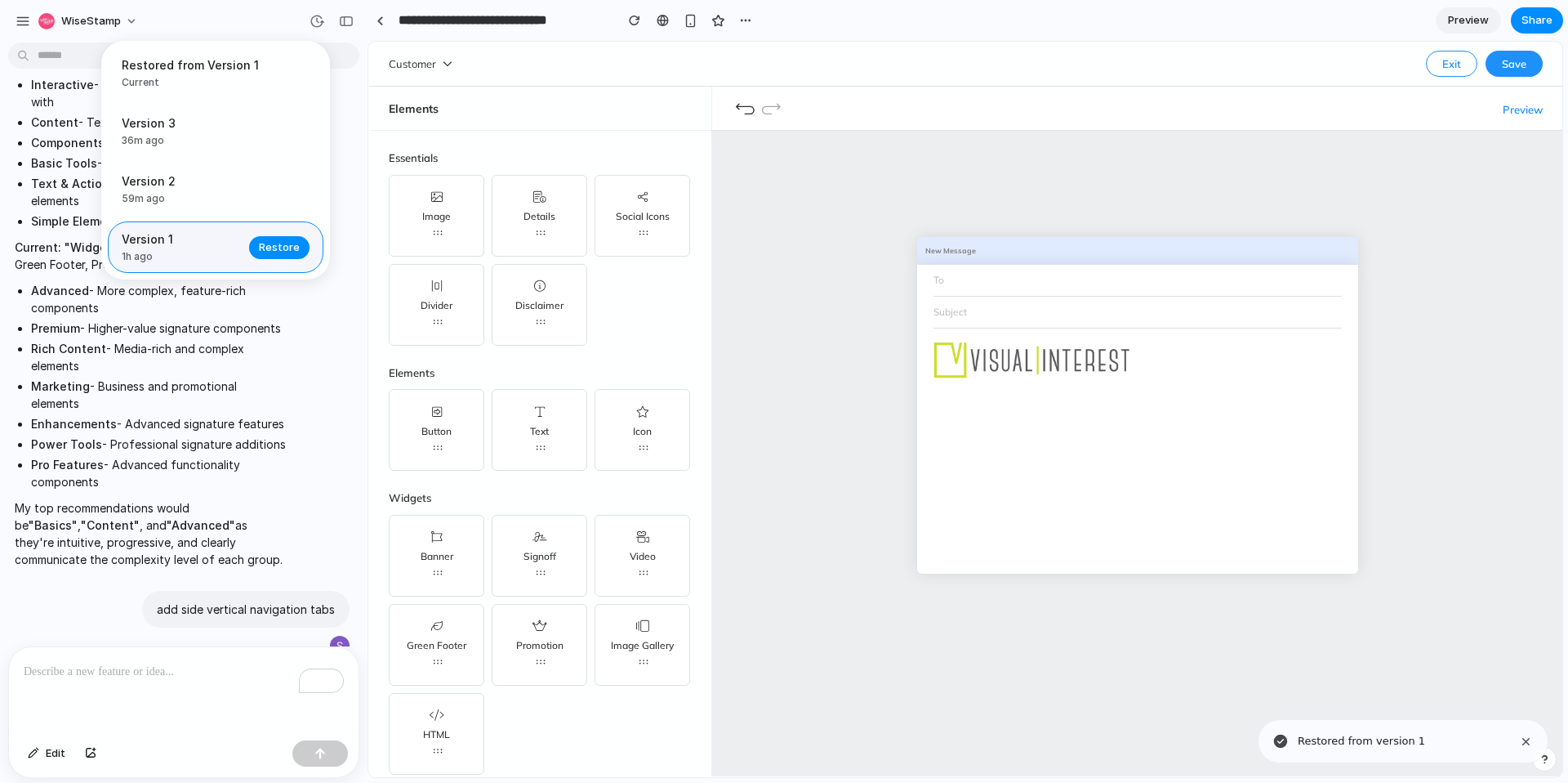
scroll to position [1036, 0]
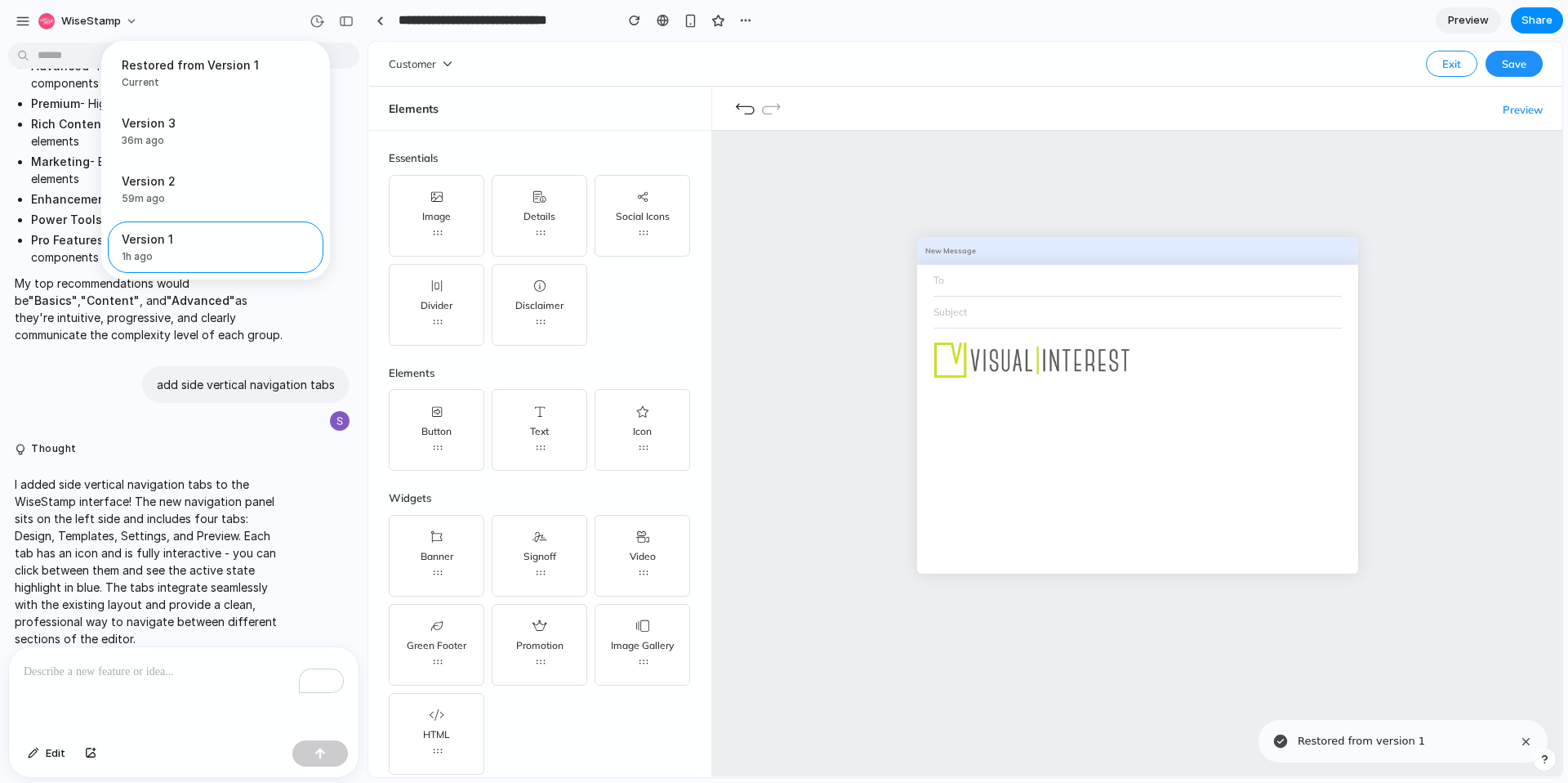
click at [969, 87] on div "Restored from Version 1 Current Version 3 36m ago Restore Version 2 59m ago Res…" at bounding box center [784, 391] width 1568 height 783
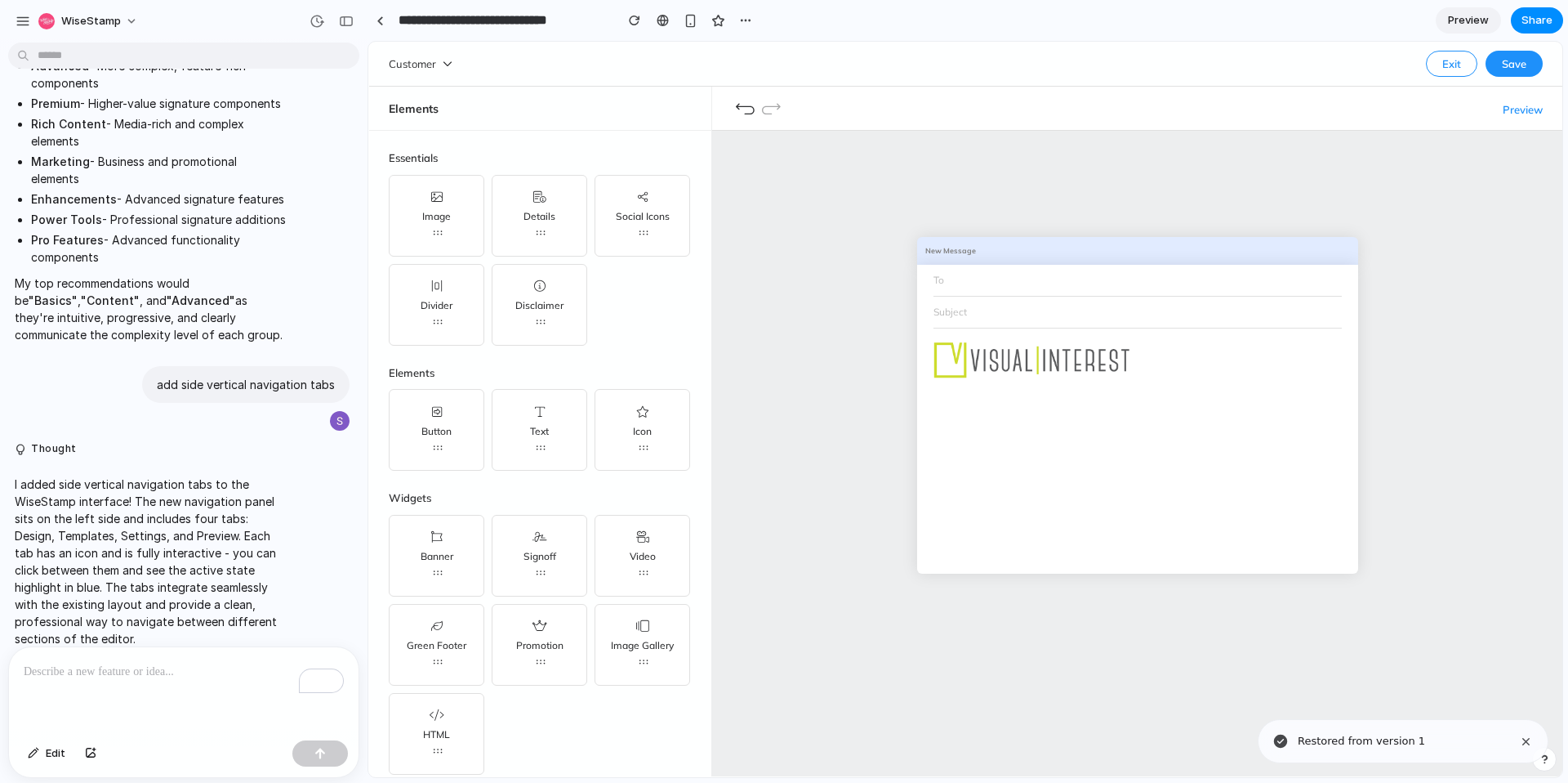
scroll to position [0, 0]
drag, startPoint x: 1056, startPoint y: 391, endPoint x: 1043, endPoint y: 377, distance: 19.1
click at [1055, 391] on div at bounding box center [1137, 451] width 441 height 245
click at [515, 225] on div "Details" at bounding box center [540, 216] width 96 height 81
click at [1495, 13] on link "Preview" at bounding box center [1468, 20] width 65 height 26
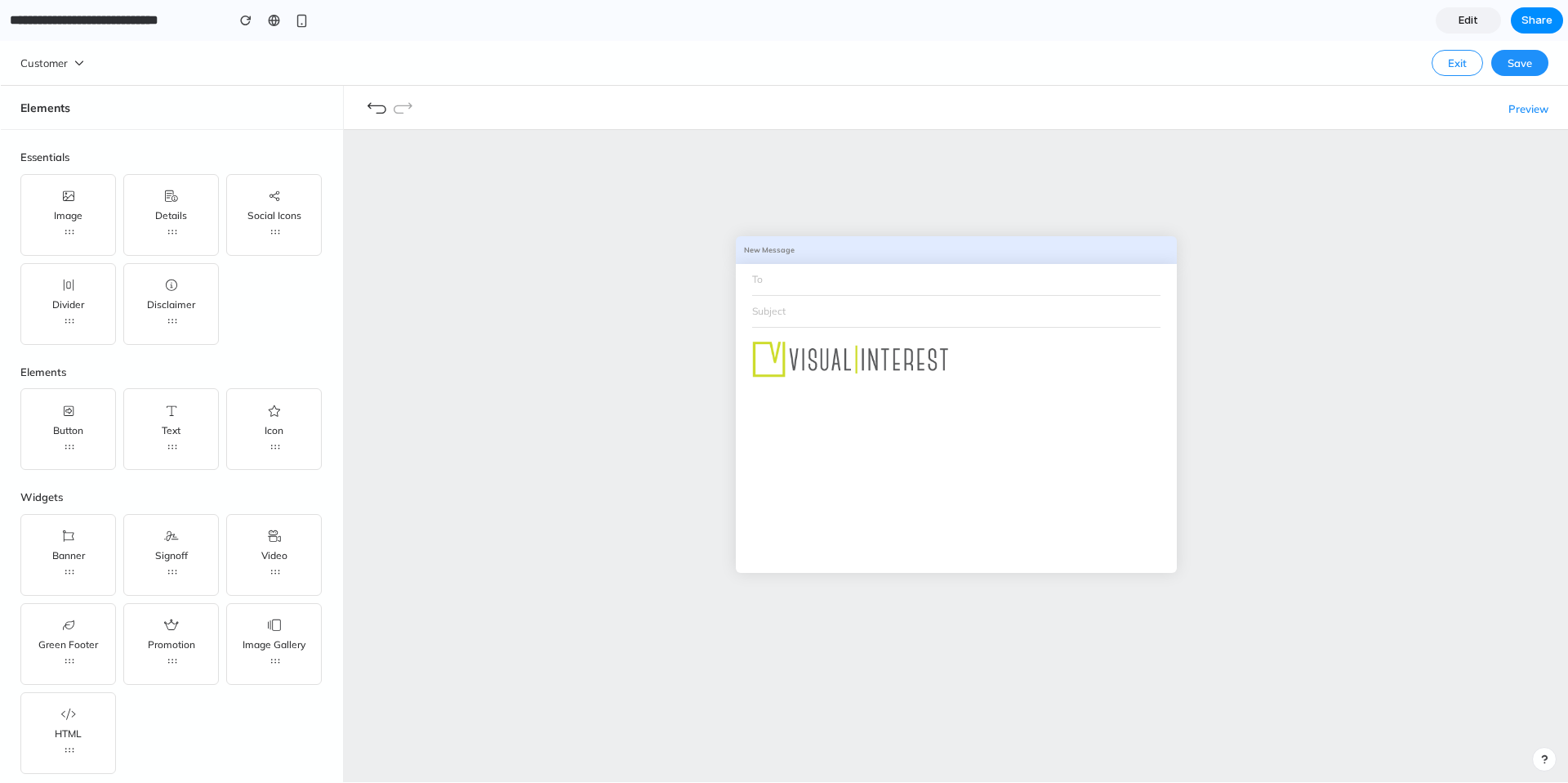
click at [975, 337] on div at bounding box center [956, 450] width 441 height 245
drag, startPoint x: 851, startPoint y: 382, endPoint x: 849, endPoint y: 364, distance: 18.1
click at [849, 372] on div at bounding box center [956, 450] width 441 height 245
click at [849, 364] on img at bounding box center [849, 358] width 204 height 39
drag, startPoint x: 528, startPoint y: 306, endPoint x: 82, endPoint y: 73, distance: 503.2
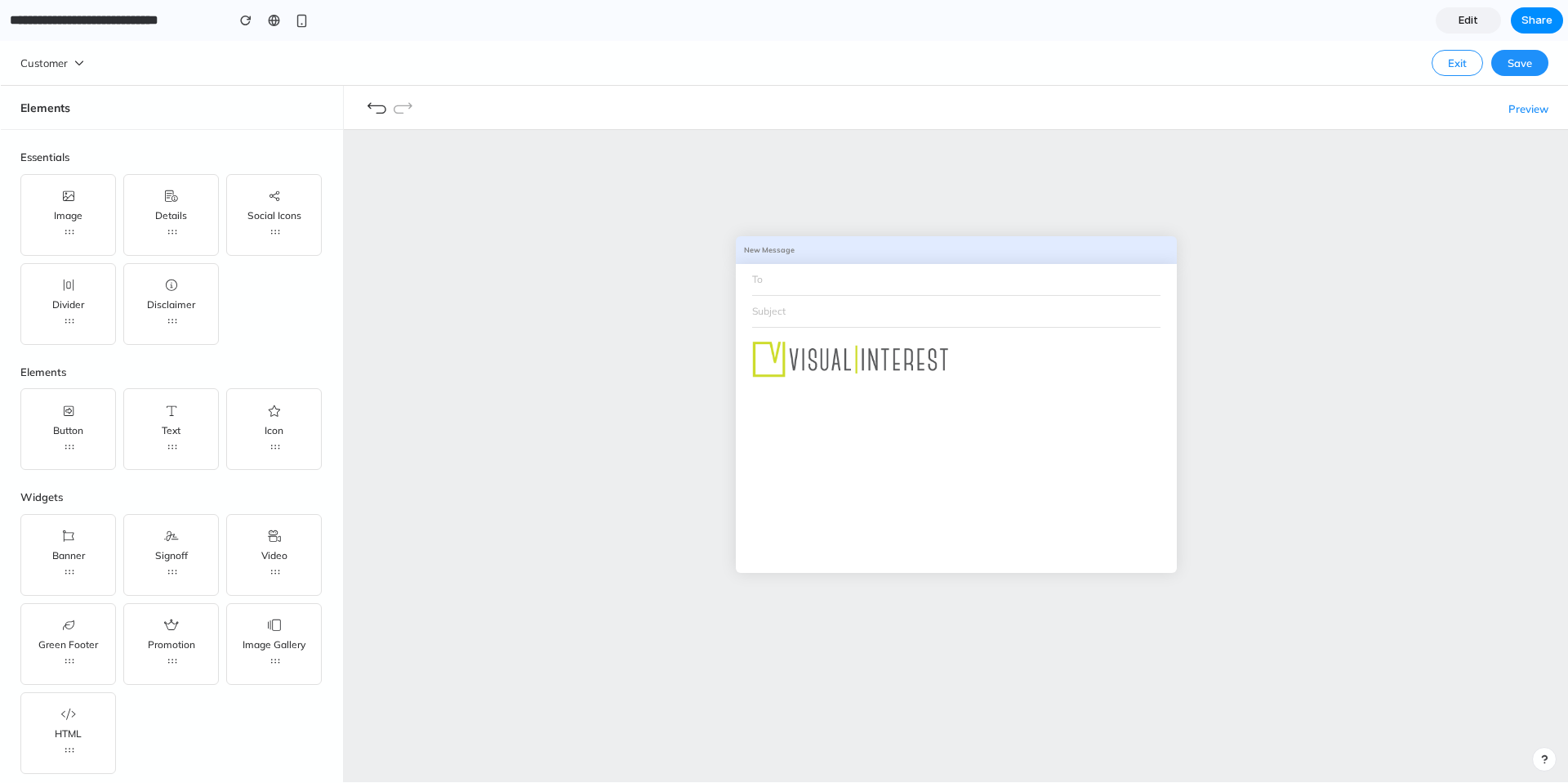
click at [458, 286] on div "New Message To Subject" at bounding box center [956, 426] width 1224 height 592
click at [858, 358] on img at bounding box center [849, 358] width 204 height 39
click at [812, 361] on img at bounding box center [849, 358] width 204 height 39
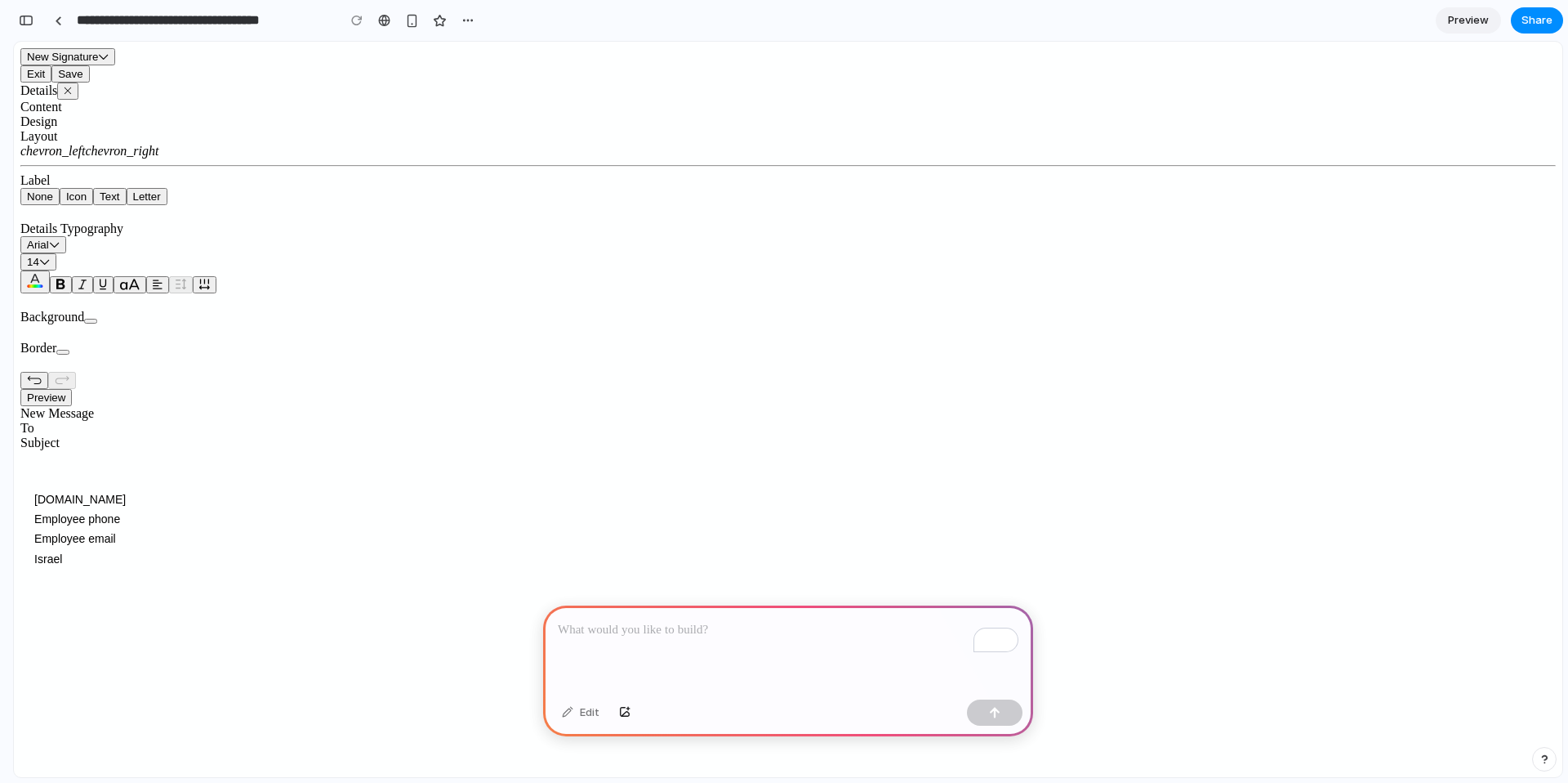
click at [307, 144] on div "Layout" at bounding box center [788, 136] width 1536 height 14
click at [73, 115] on div "Content" at bounding box center [788, 107] width 1536 height 14
click at [543, 406] on div "New Message To Subject vcita.com Employee phone Employee email Israel" at bounding box center [788, 492] width 1536 height 172
click at [695, 628] on p "To enrich screen reader interactions, please activate Accessibility in Grammarl…" at bounding box center [788, 630] width 460 height 20
click at [589, 717] on div "Edit" at bounding box center [580, 712] width 54 height 26
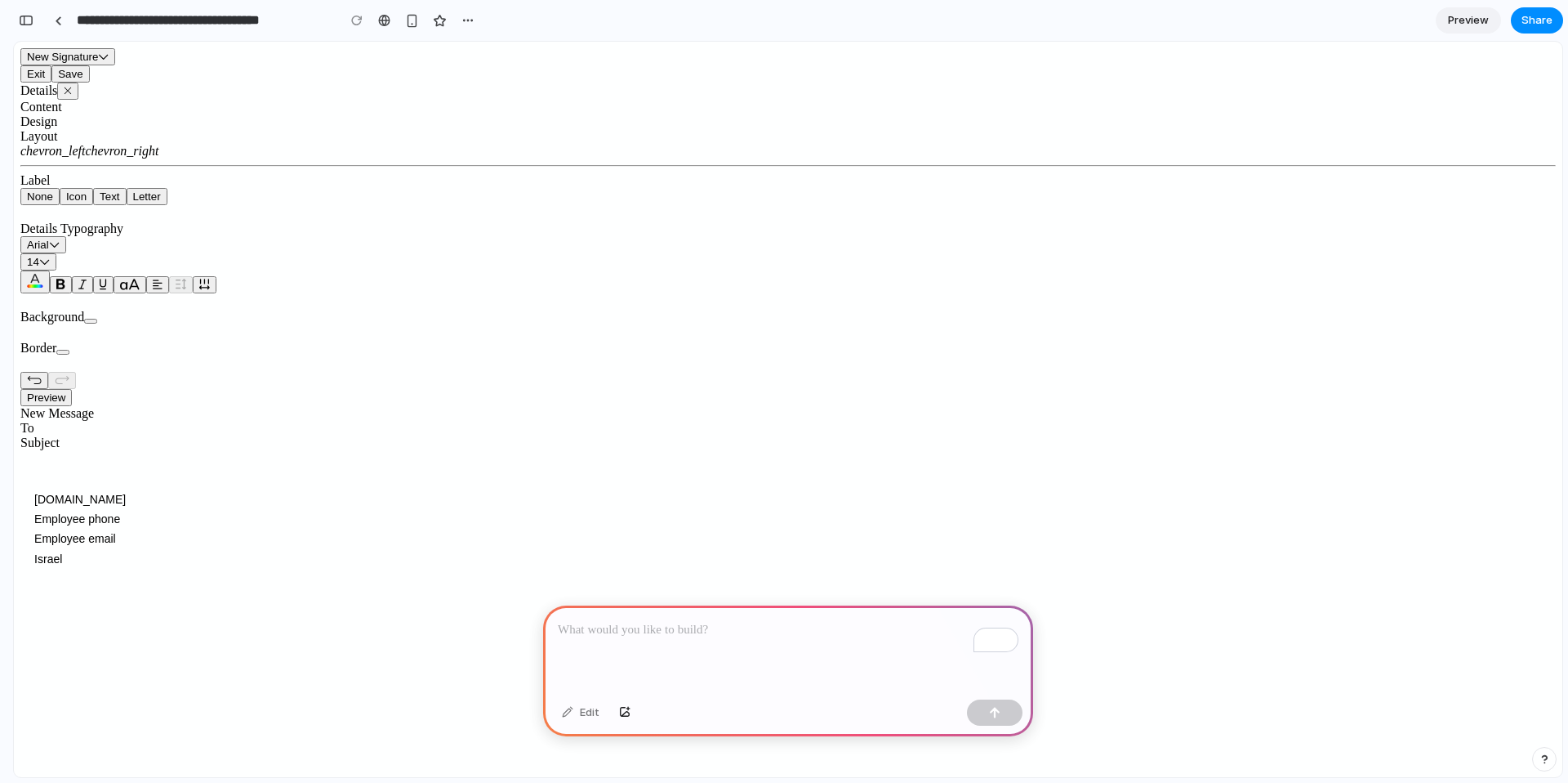
click at [621, 627] on p "To enrich screen reader interactions, please activate Accessibility in Grammarl…" at bounding box center [788, 630] width 460 height 20
click at [697, 645] on div "********" at bounding box center [788, 648] width 490 height 88
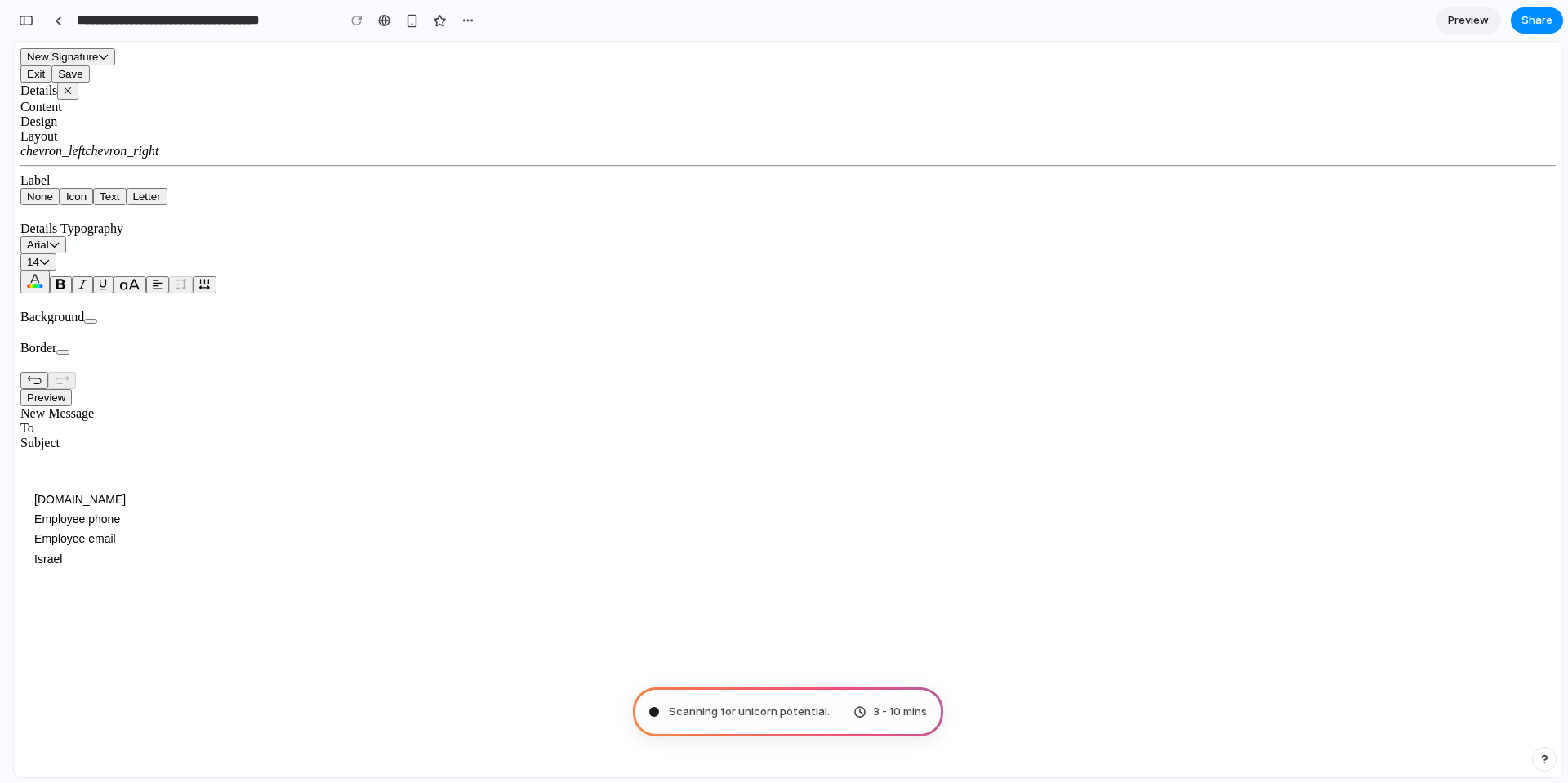
type input "**********"
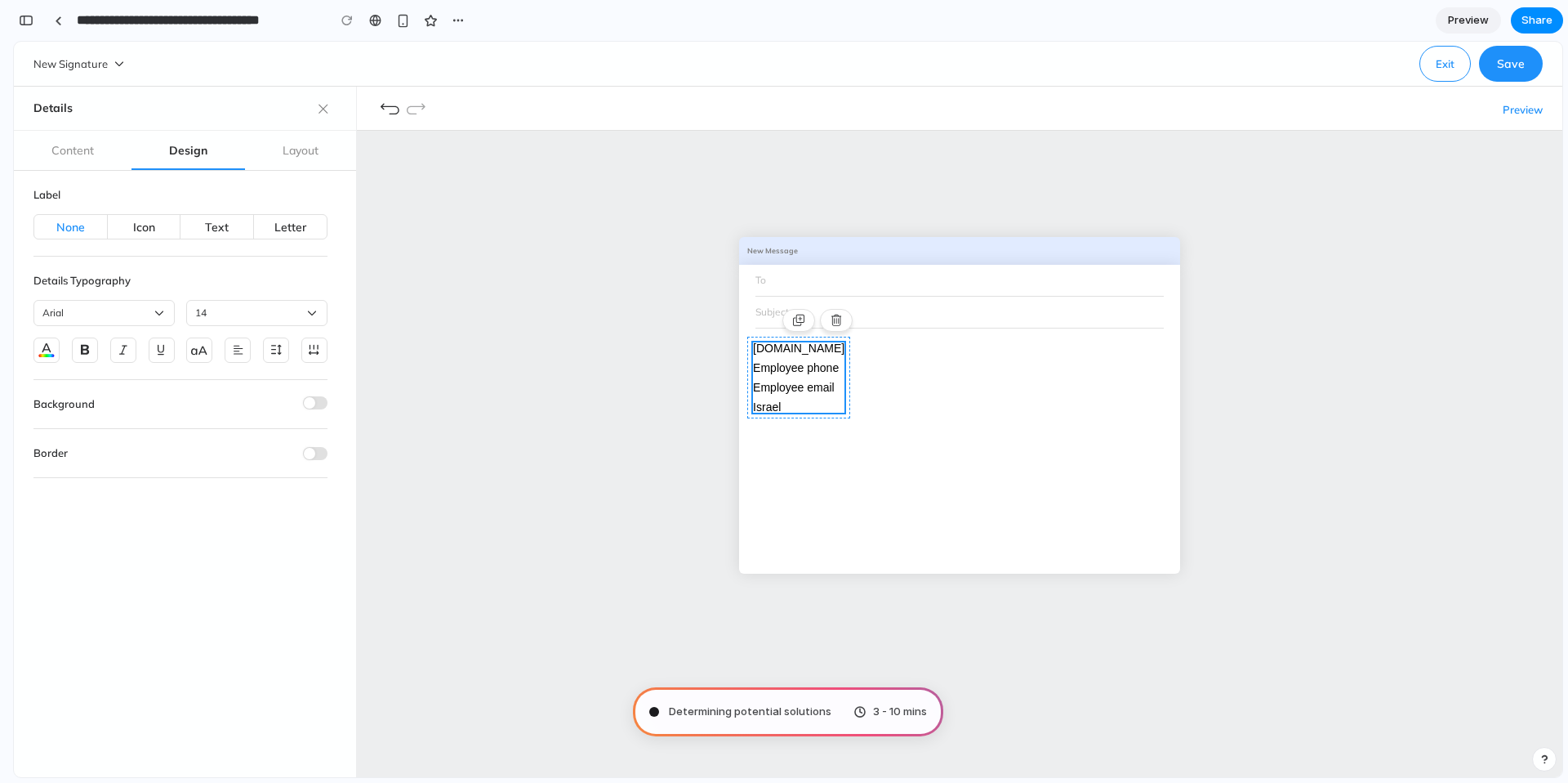
click at [781, 711] on span "Determining potential solutions" at bounding box center [750, 712] width 162 height 16
drag, startPoint x: 902, startPoint y: 718, endPoint x: 877, endPoint y: 714, distance: 25.3
click at [887, 716] on span "3 - 10 mins" at bounding box center [900, 712] width 54 height 16
click at [865, 714] on div "3 - 10 mins" at bounding box center [889, 712] width 73 height 16
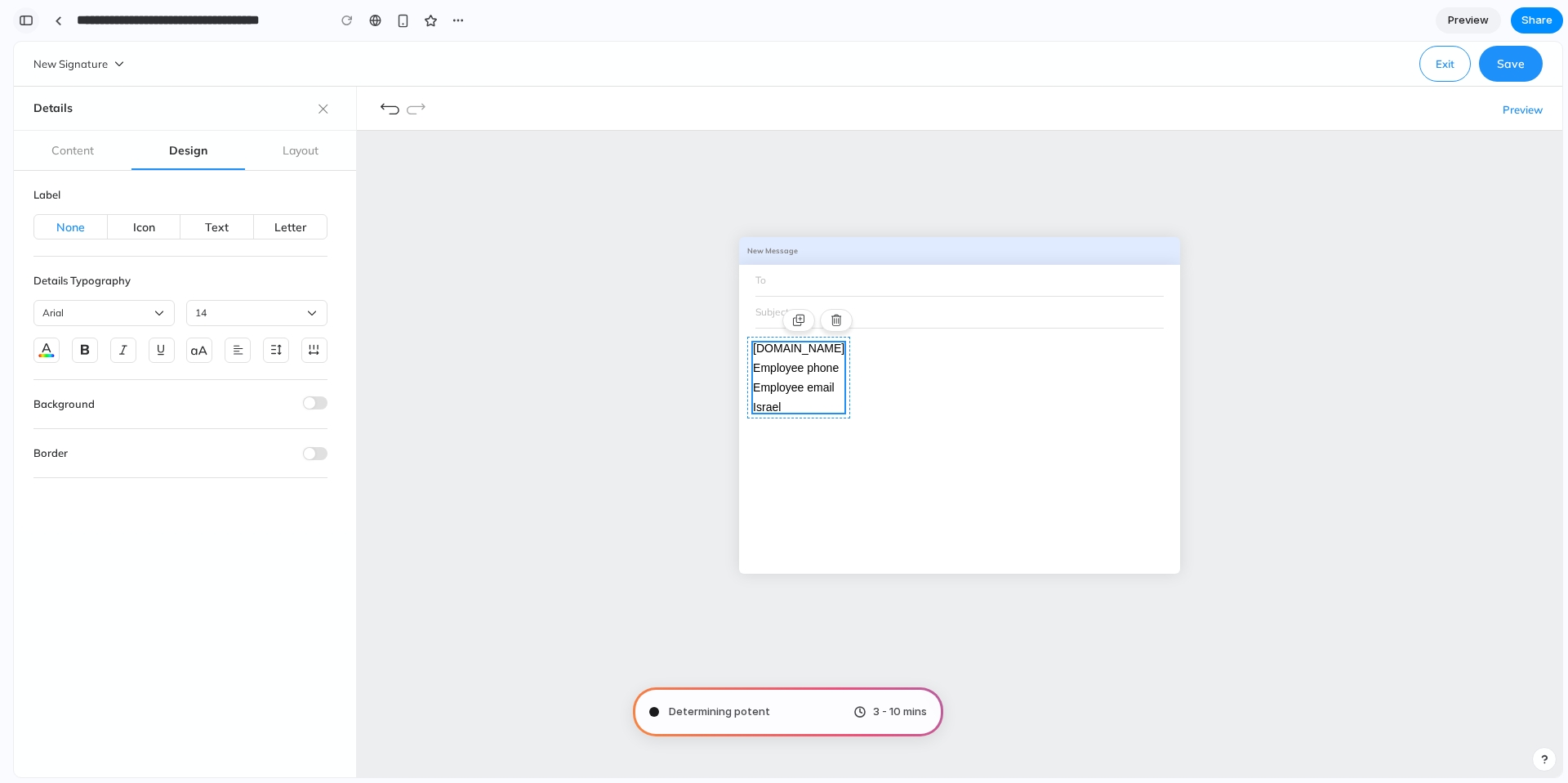
scroll to position [0, 0]
click at [29, 21] on div "button" at bounding box center [26, 20] width 14 height 12
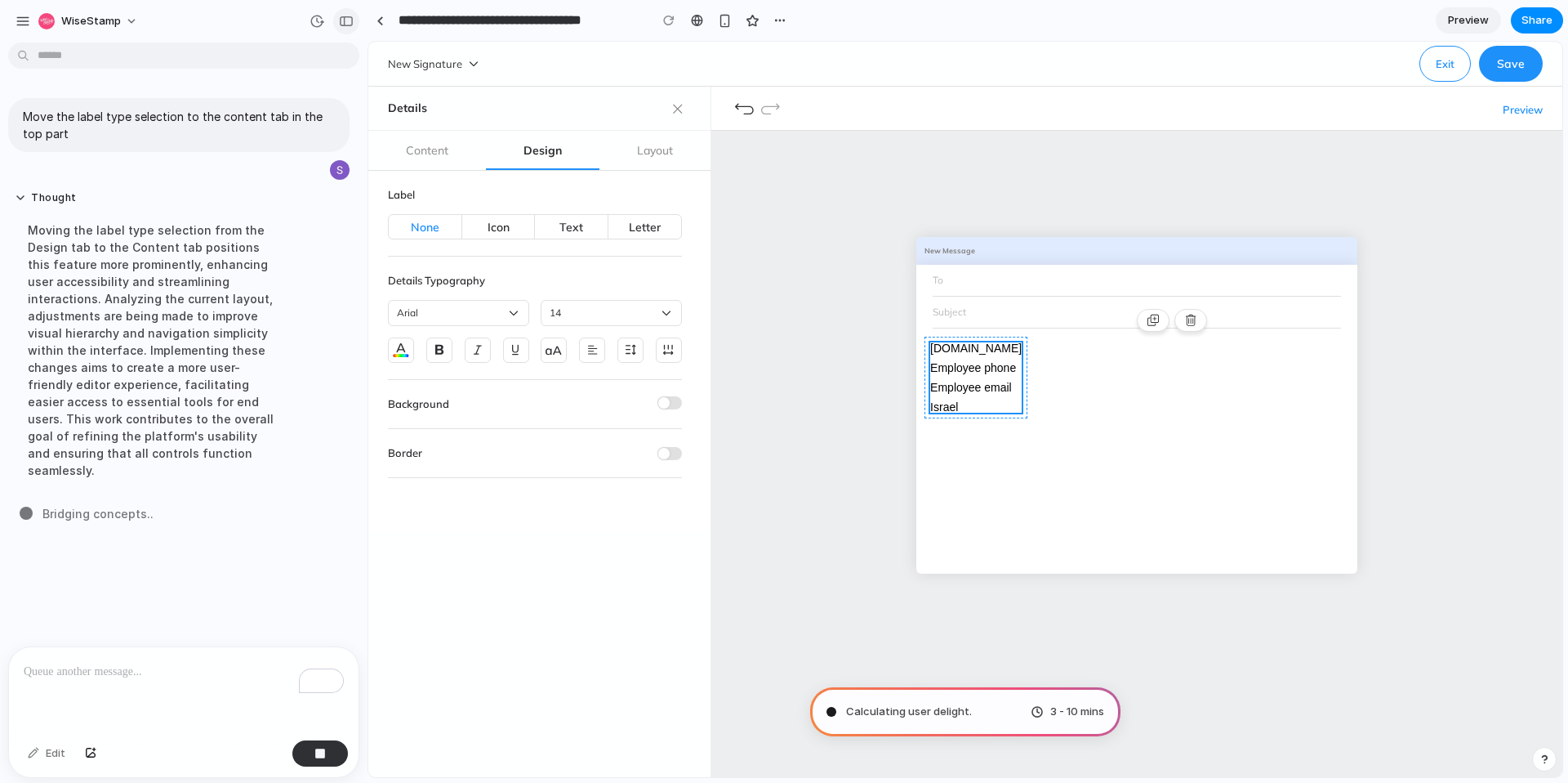
click at [350, 21] on div "button" at bounding box center [346, 21] width 14 height 12
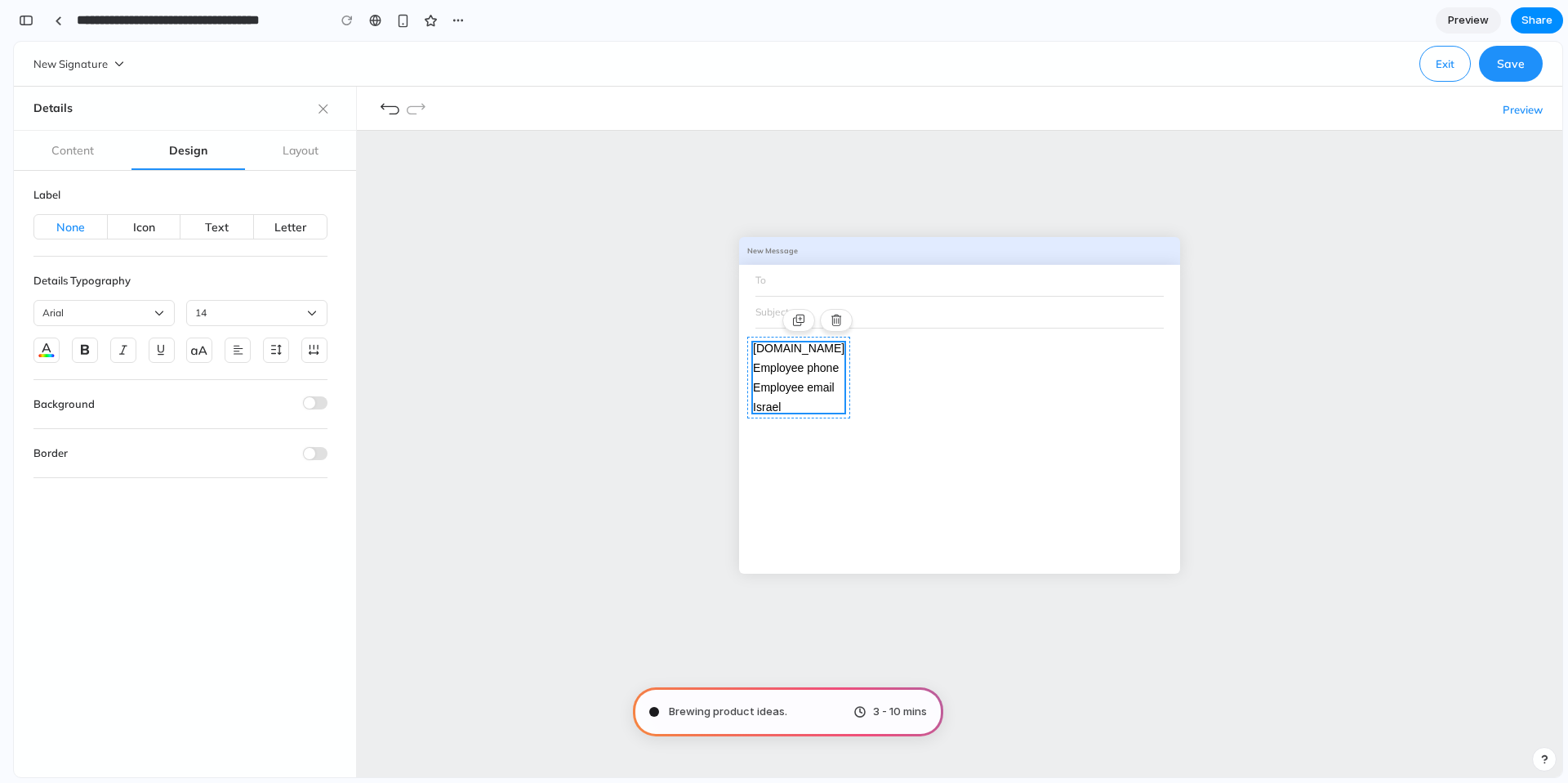
scroll to position [479, 0]
click at [798, 321] on icon at bounding box center [798, 320] width 12 height 12
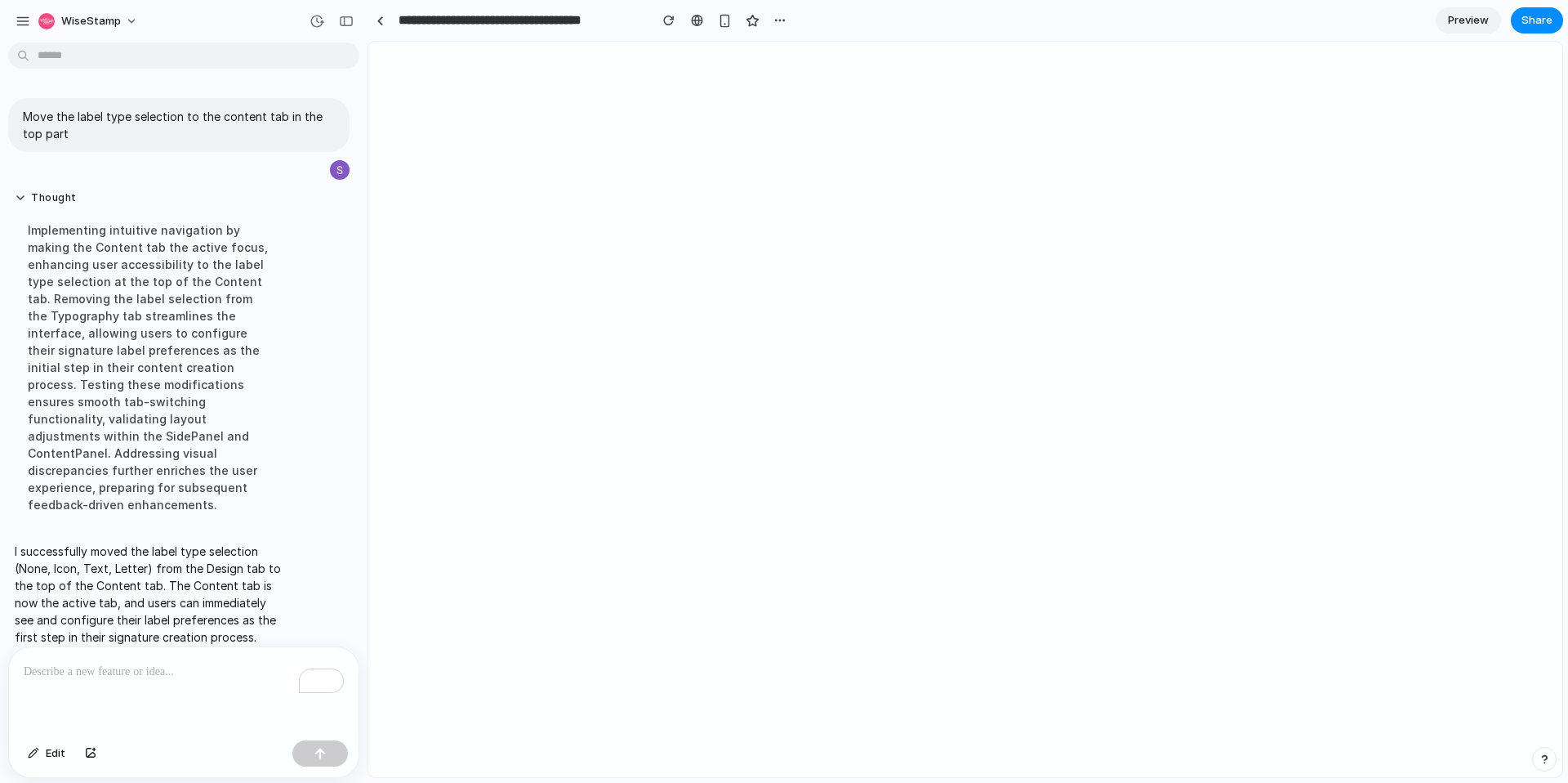
scroll to position [0, 0]
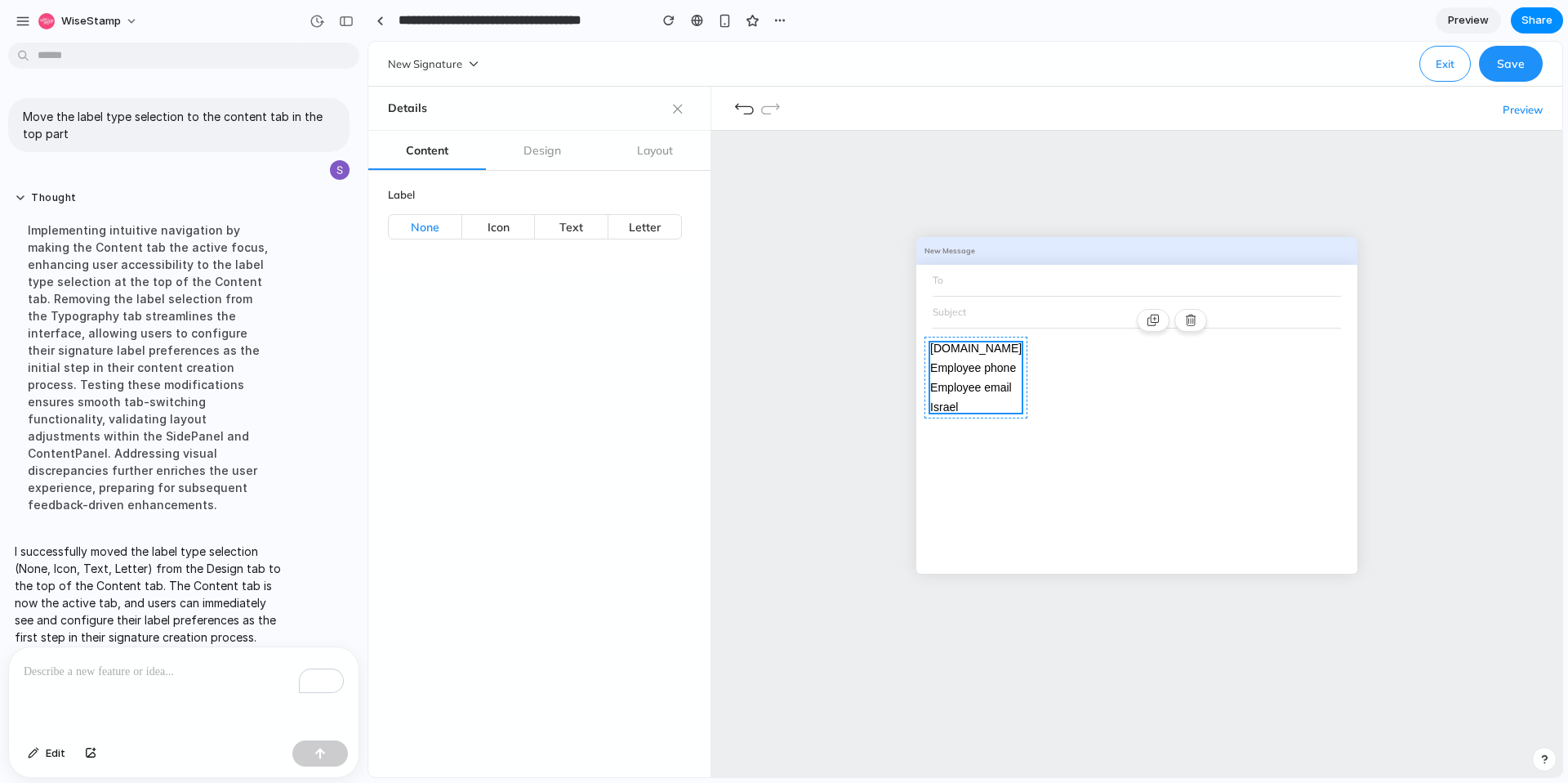
click at [776, 376] on div "New Message To Subject vcita.com Employee phone Employee email Israel" at bounding box center [1137, 424] width 851 height 586
click at [534, 154] on div "Design" at bounding box center [543, 151] width 38 height 20
click at [437, 163] on div "Content" at bounding box center [427, 150] width 42 height 39
click at [1021, 203] on div "New Message To Subject vcita.com Employee phone Employee email Israel" at bounding box center [1137, 424] width 851 height 586
click at [778, 22] on div "button" at bounding box center [780, 20] width 13 height 13
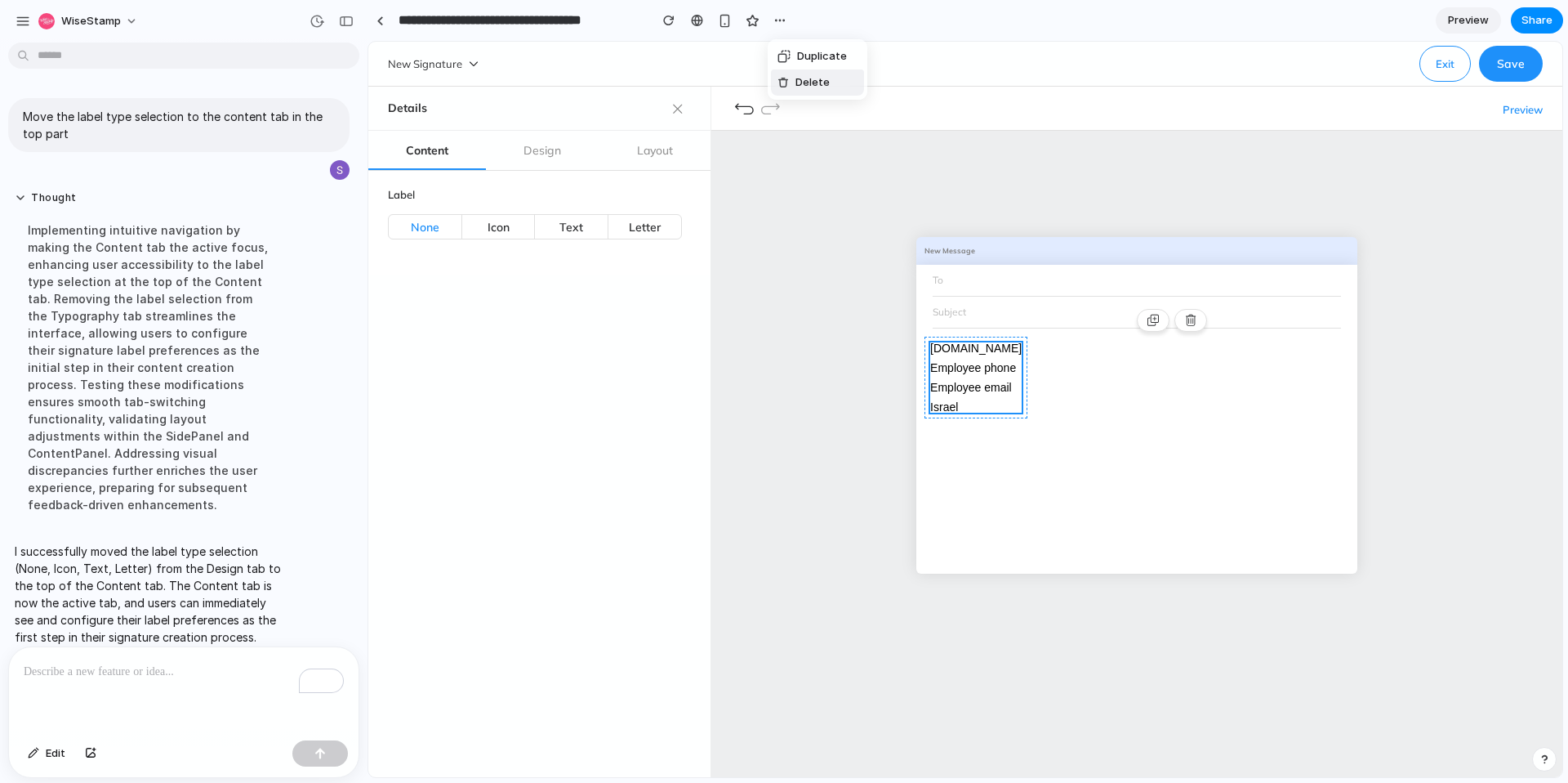
click at [772, 258] on div "Duplicate Delete" at bounding box center [784, 391] width 1568 height 783
click at [1464, 17] on span "Preview" at bounding box center [1468, 21] width 41 height 16
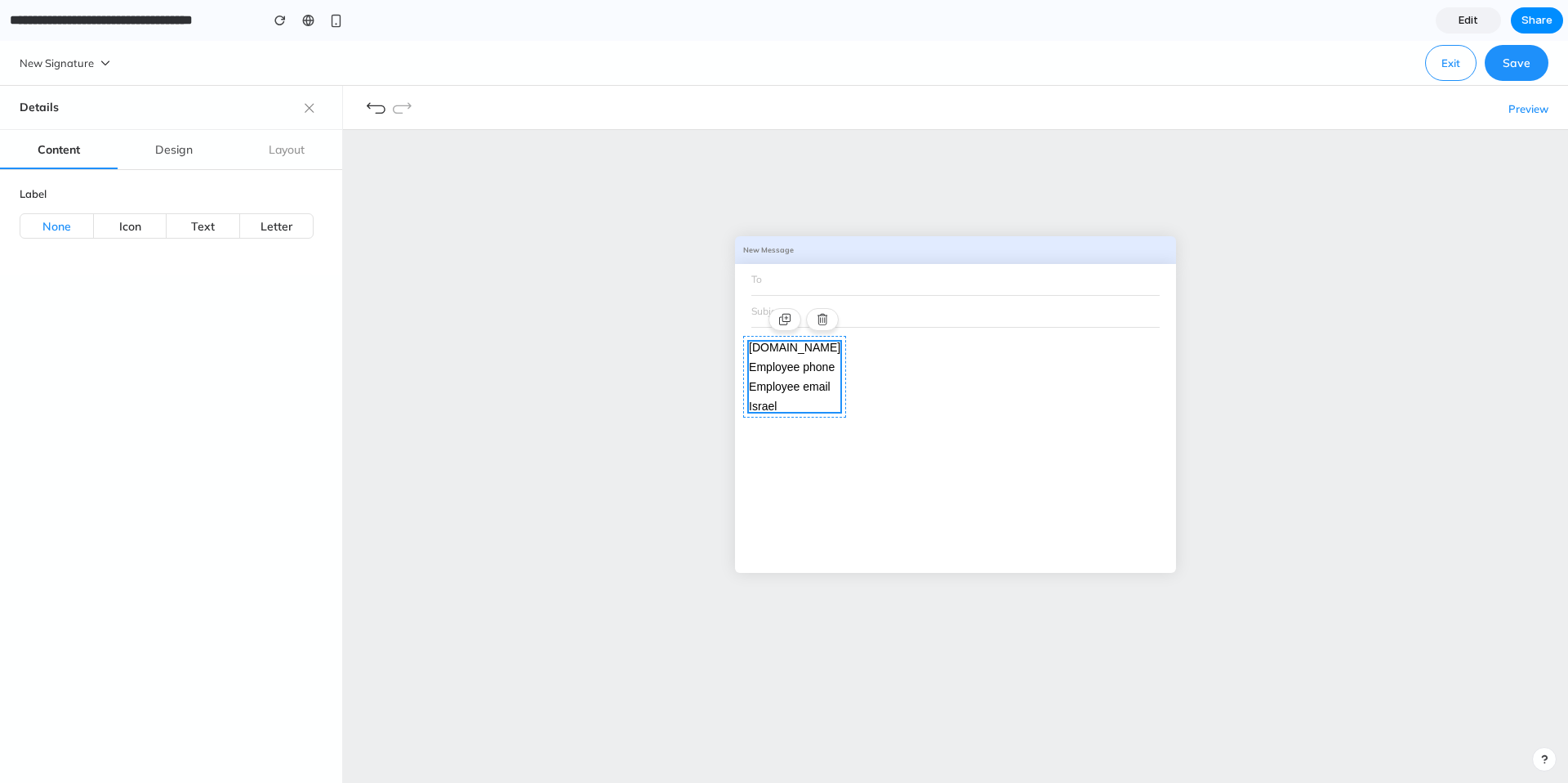
click at [160, 133] on div "Design" at bounding box center [174, 149] width 38 height 39
click at [168, 145] on div "Design" at bounding box center [174, 150] width 38 height 20
click at [241, 146] on div "Layout" at bounding box center [286, 149] width 111 height 39
click at [257, 145] on div "Layout" at bounding box center [286, 149] width 111 height 39
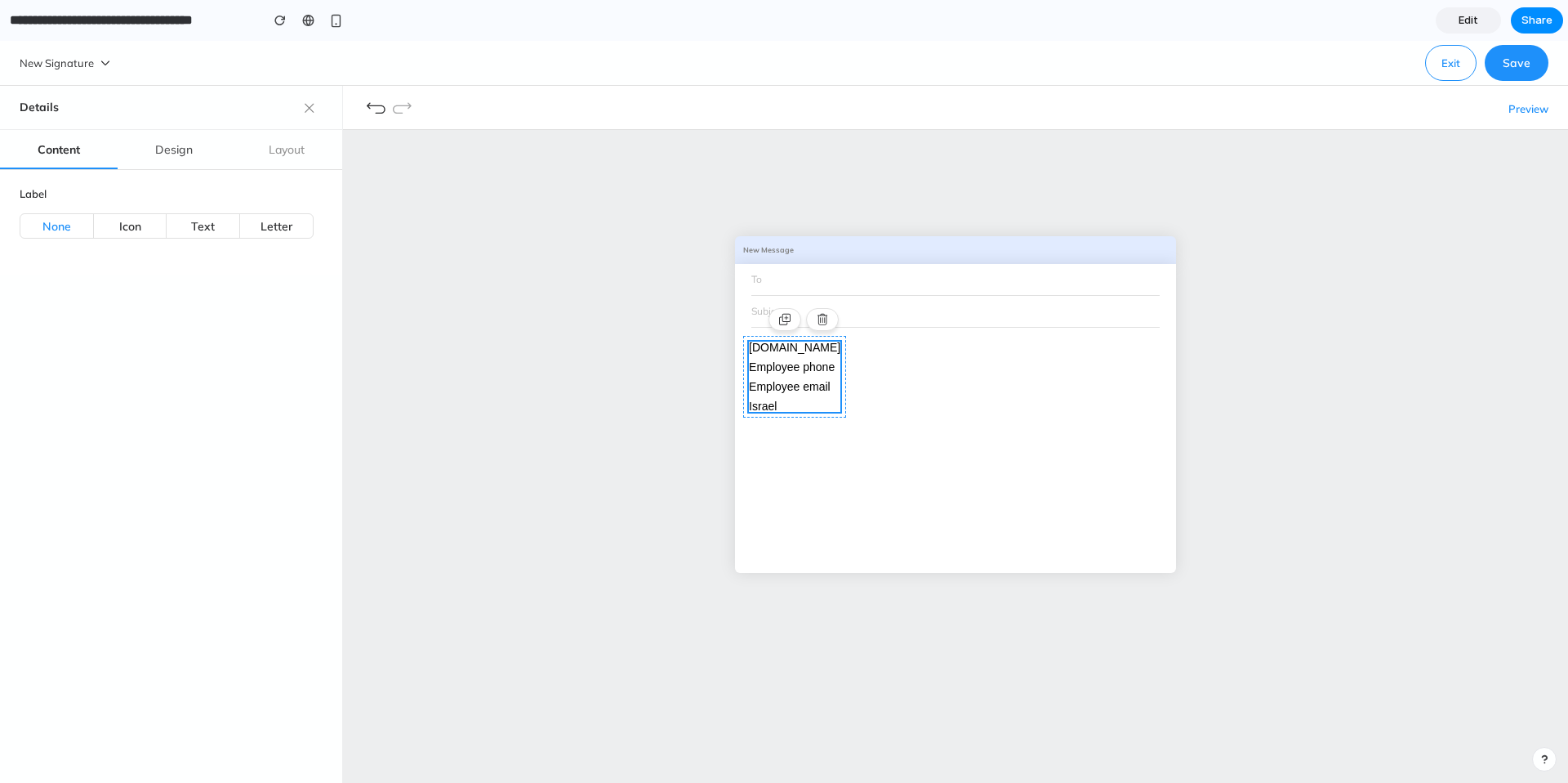
click at [173, 144] on div "Design" at bounding box center [174, 150] width 38 height 20
drag, startPoint x: 72, startPoint y: 135, endPoint x: 183, endPoint y: 149, distance: 111.9
click at [73, 135] on div "Content" at bounding box center [59, 149] width 42 height 39
drag, startPoint x: 198, startPoint y: 152, endPoint x: 278, endPoint y: 146, distance: 80.2
click at [203, 152] on div "Design" at bounding box center [173, 149] width 113 height 39
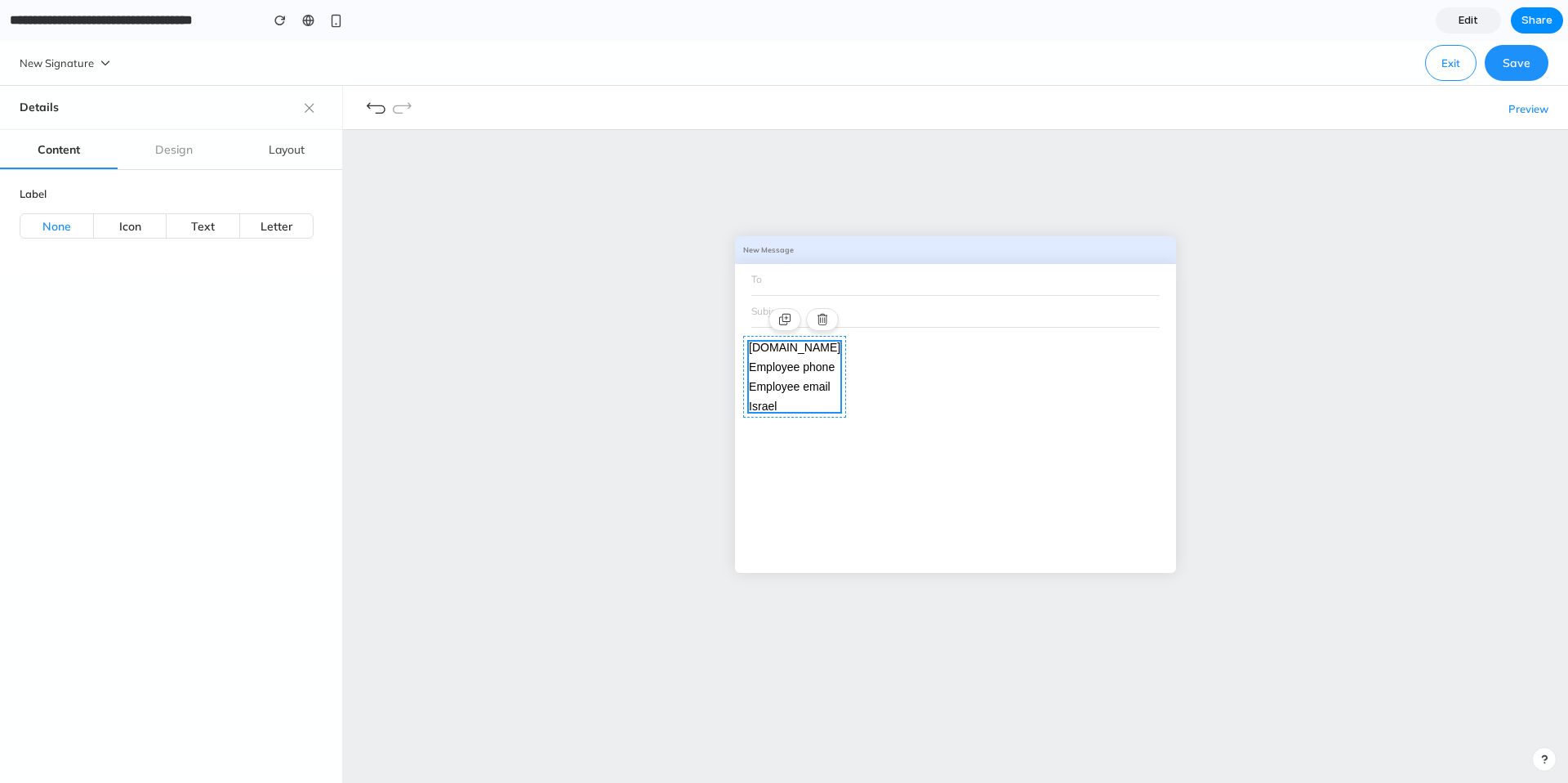
click at [278, 146] on div "Layout" at bounding box center [287, 150] width 36 height 20
click at [1458, 23] on span "Edit" at bounding box center [1468, 21] width 20 height 16
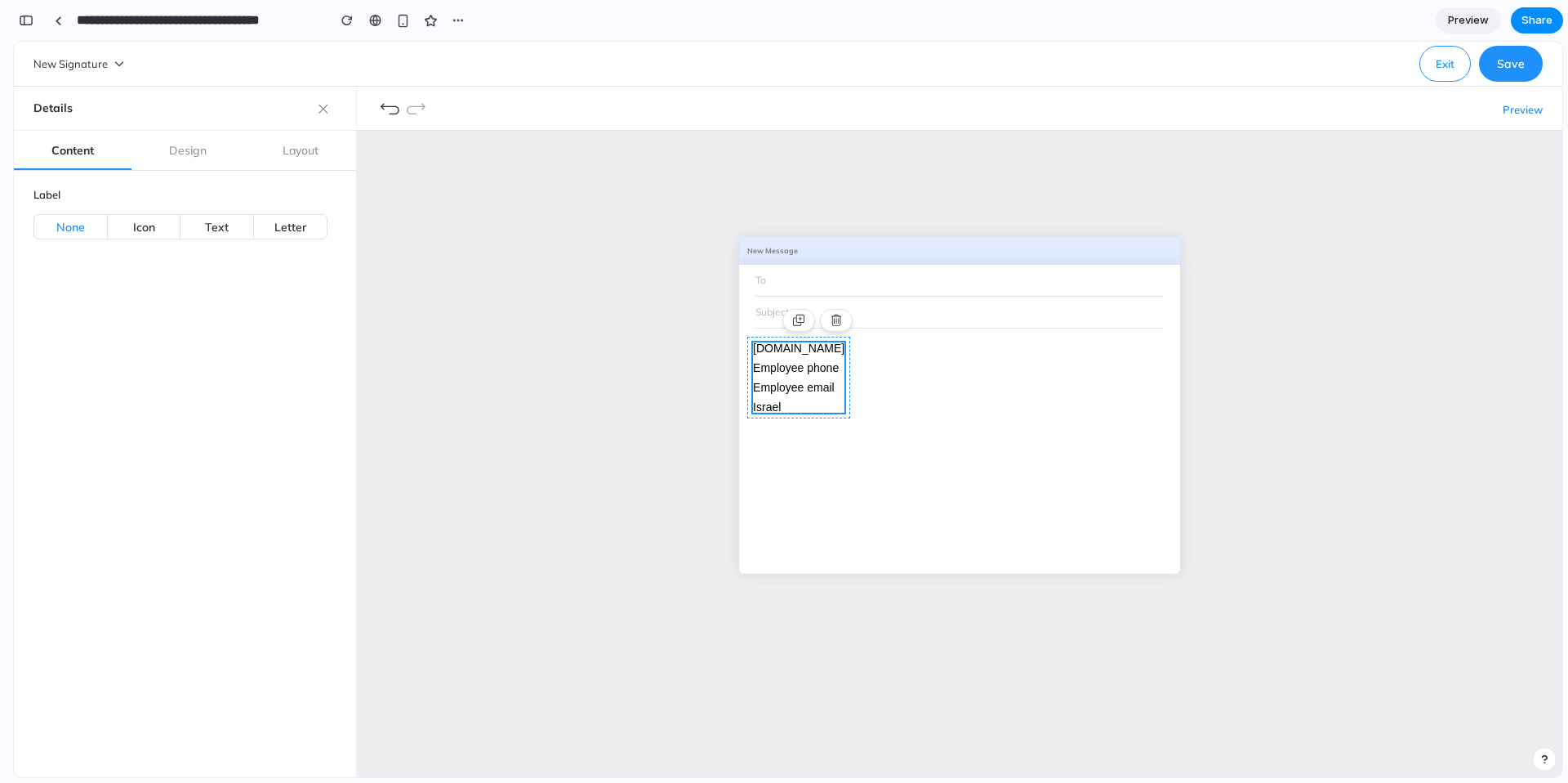
scroll to position [0, 14]
click at [202, 149] on div "Design" at bounding box center [188, 151] width 38 height 20
click at [16, 24] on button "button" at bounding box center [25, 20] width 26 height 26
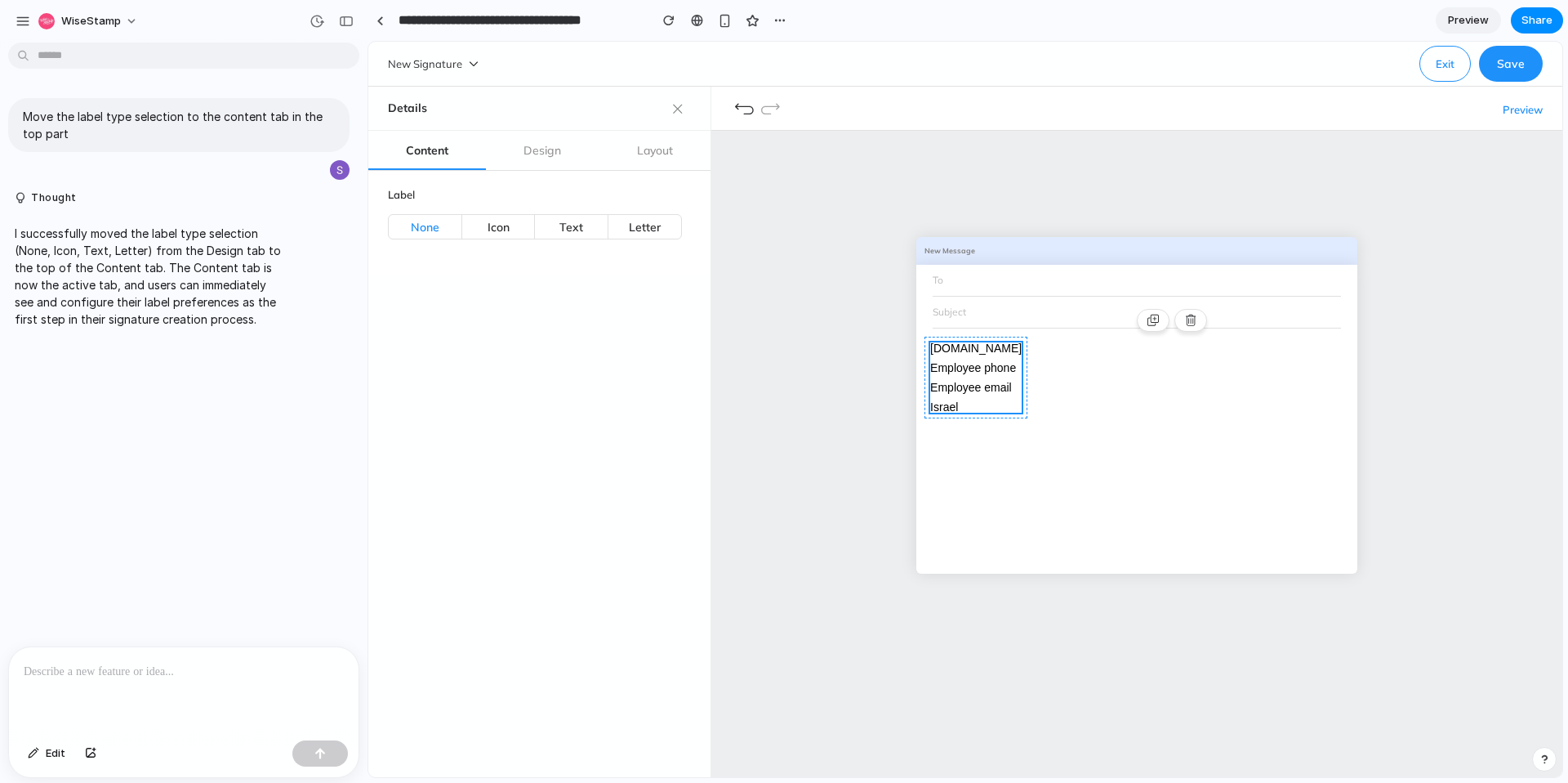
scroll to position [0, 0]
click at [554, 155] on div "Design" at bounding box center [543, 151] width 38 height 20
click at [643, 144] on div "Layout" at bounding box center [655, 151] width 36 height 20
click at [480, 140] on div "Content" at bounding box center [427, 150] width 117 height 39
click at [417, 144] on div "Content" at bounding box center [427, 151] width 42 height 20
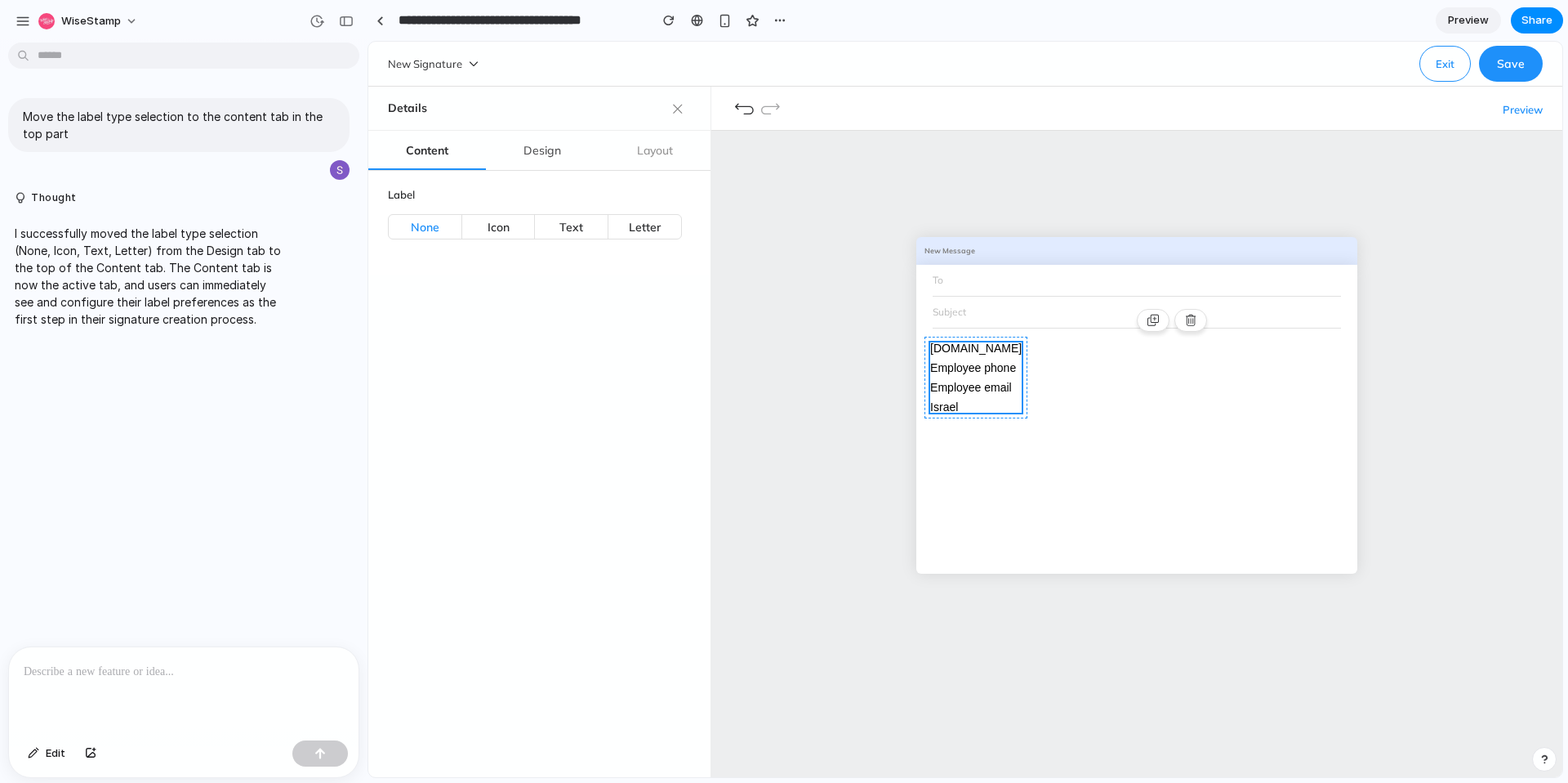
drag, startPoint x: 532, startPoint y: 148, endPoint x: 590, endPoint y: 144, distance: 58.1
click at [532, 148] on div "Design" at bounding box center [543, 151] width 38 height 20
drag, startPoint x: 591, startPoint y: 144, endPoint x: 683, endPoint y: 149, distance: 92.1
click at [591, 144] on div "Design" at bounding box center [542, 150] width 113 height 39
drag, startPoint x: 683, startPoint y: 149, endPoint x: 589, endPoint y: 144, distance: 94.1
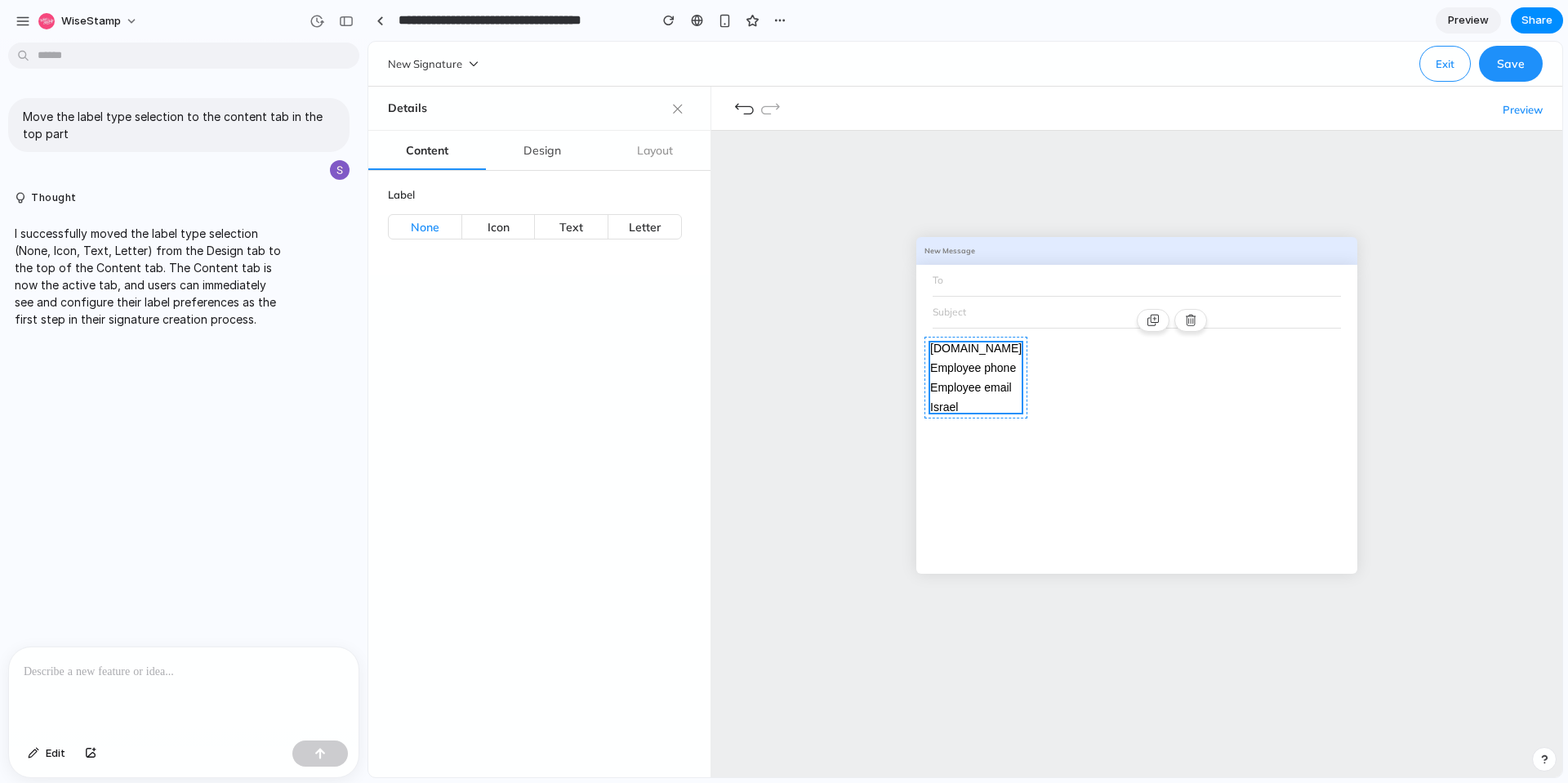
click at [683, 149] on div "Layout" at bounding box center [654, 150] width 111 height 39
click at [148, 673] on p "To enrich screen reader interactions, please activate Accessibility in Grammarl…" at bounding box center [183, 672] width 320 height 20
click at [170, 683] on div "To enrich screen reader interactions, please activate Accessibility in Grammarl…" at bounding box center [183, 690] width 349 height 87
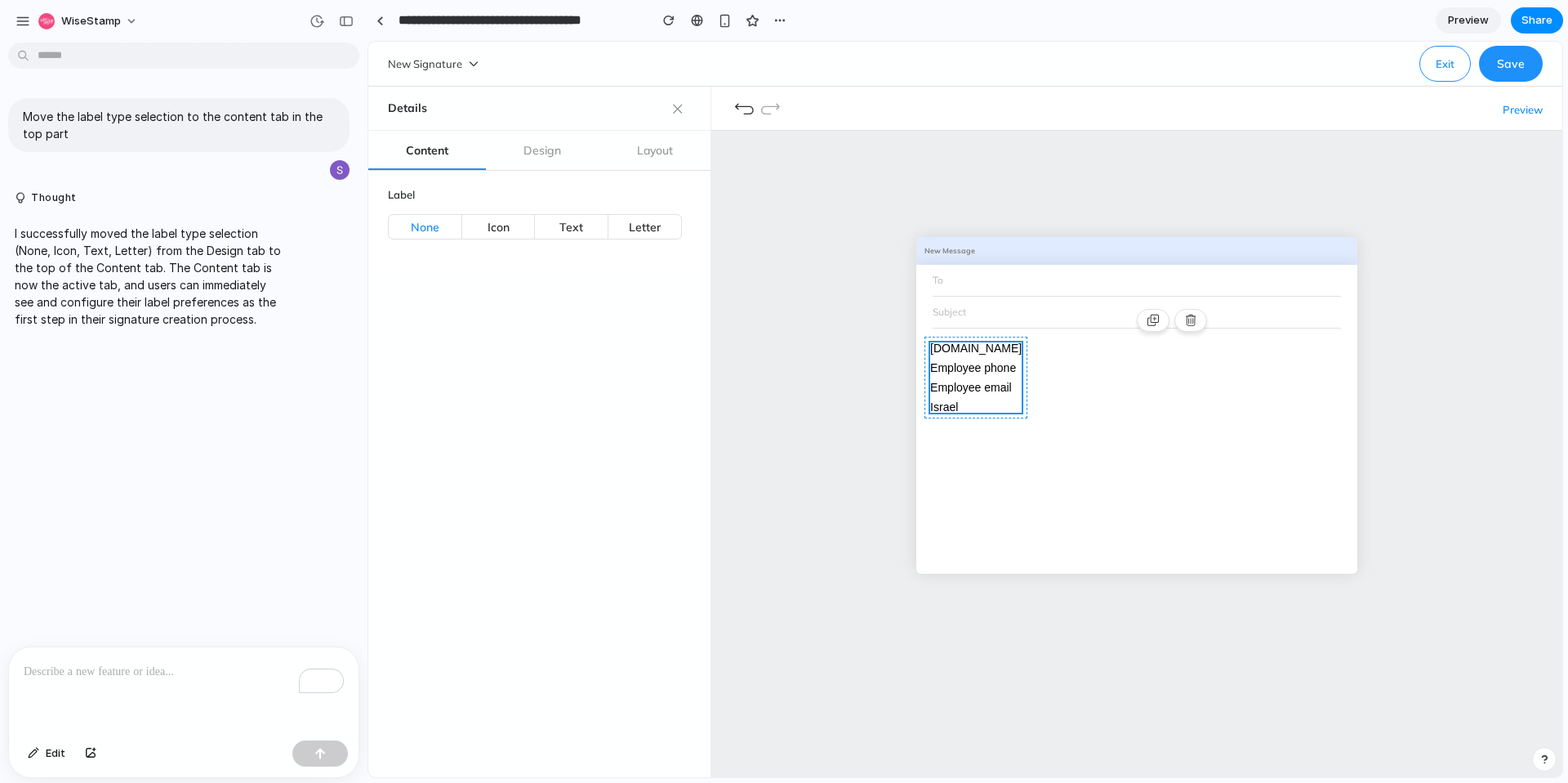
click at [170, 683] on div "To enrich screen reader interactions, please activate Accessibility in Grammarl…" at bounding box center [183, 690] width 349 height 87
drag, startPoint x: 224, startPoint y: 300, endPoint x: 202, endPoint y: 329, distance: 36.4
click at [217, 307] on p "I successfully moved the label type selection (None, Icon, Text, Letter) from t…" at bounding box center [151, 276] width 273 height 103
click at [165, 665] on p "**********" at bounding box center [183, 672] width 320 height 20
click at [229, 665] on p "**********" at bounding box center [183, 672] width 320 height 20
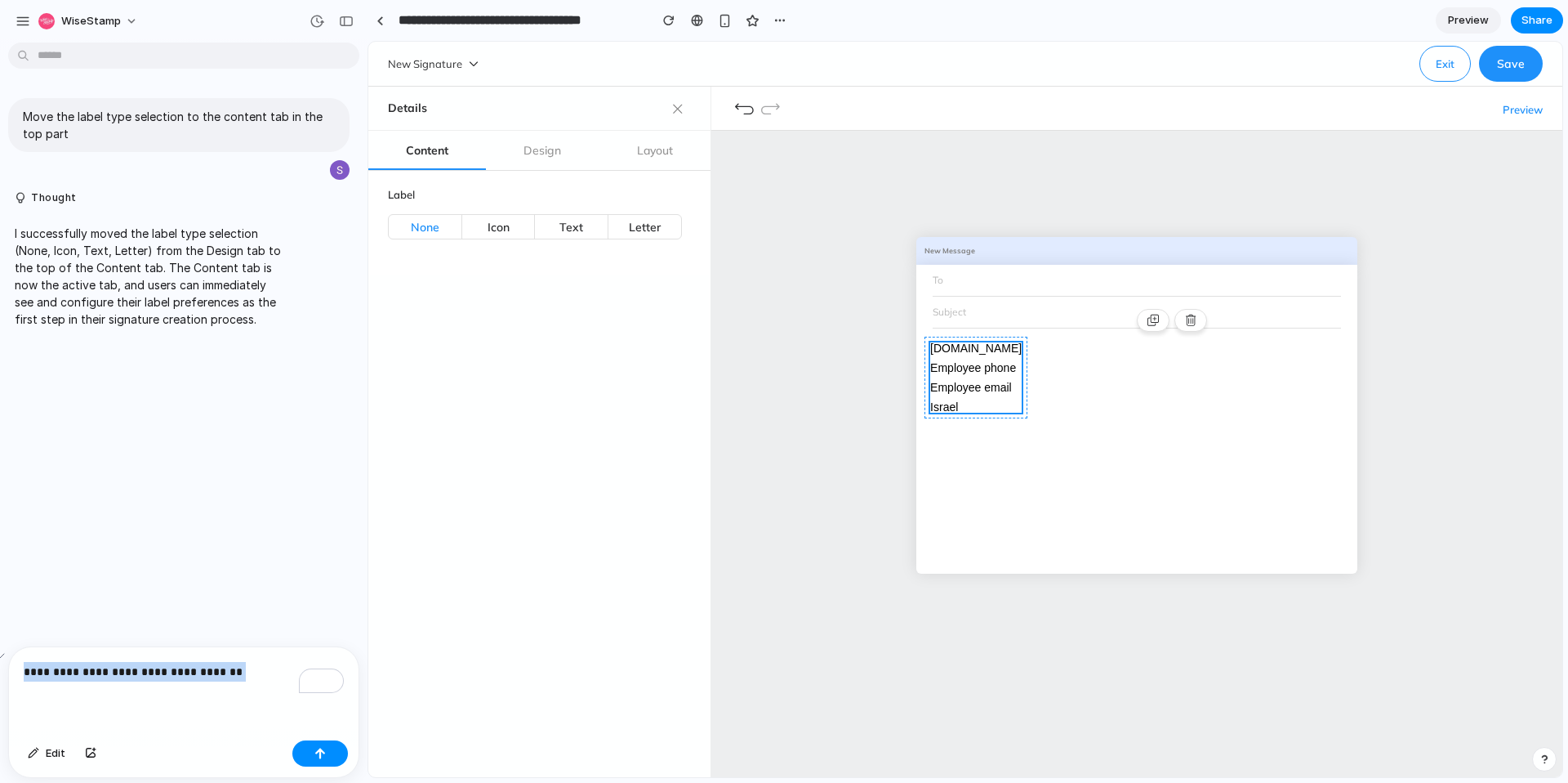
drag, startPoint x: 242, startPoint y: 672, endPoint x: 0, endPoint y: 675, distance: 242.0
click at [0, 675] on div "**********" at bounding box center [179, 712] width 357 height 132
click at [69, 677] on p "**********" at bounding box center [183, 672] width 320 height 20
click at [61, 672] on p "**********" at bounding box center [183, 672] width 320 height 20
click at [236, 672] on p "**********" at bounding box center [183, 672] width 320 height 20
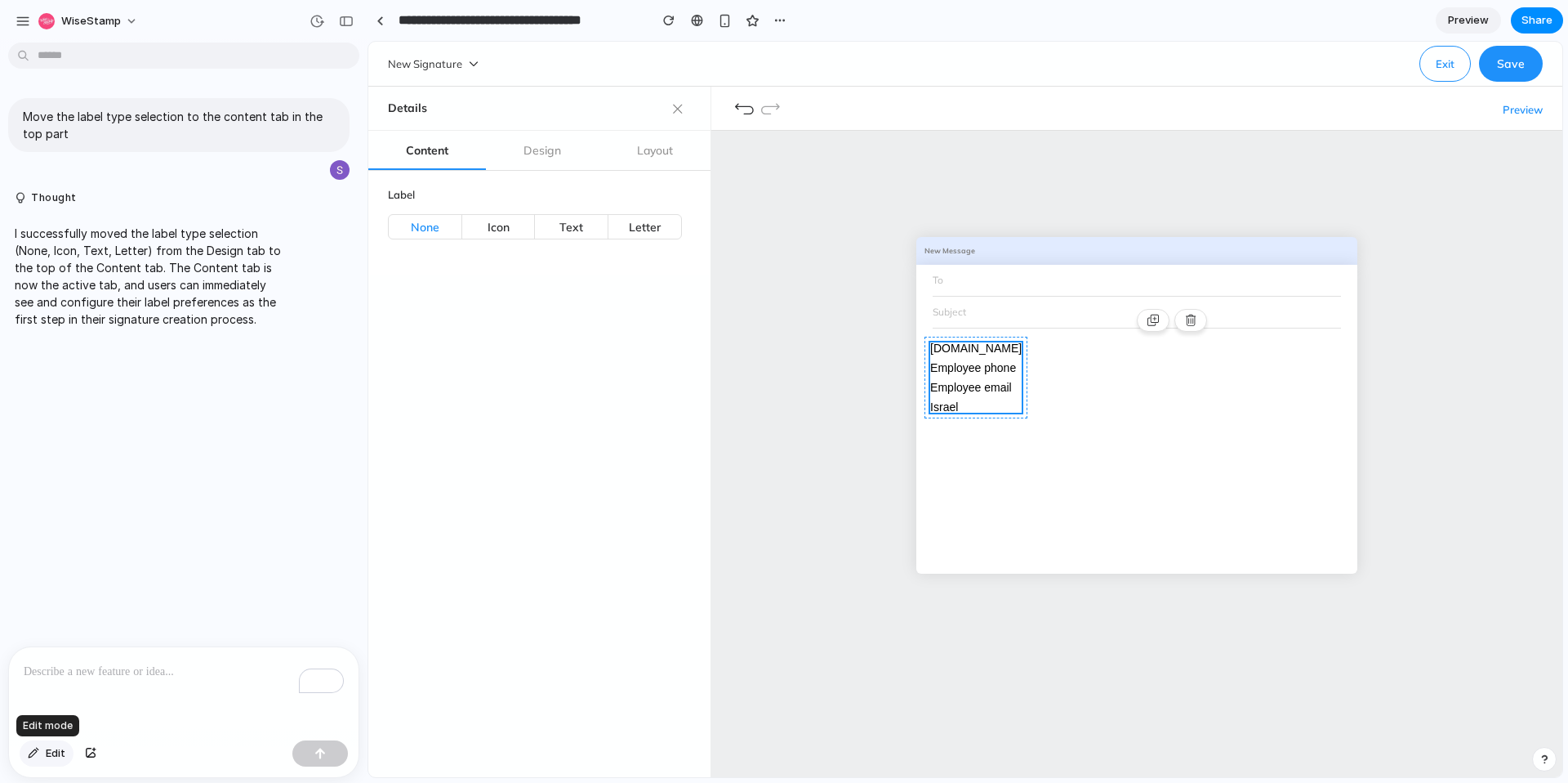
click at [44, 751] on button "Edit" at bounding box center [47, 753] width 54 height 26
click at [382, 24] on div at bounding box center [380, 21] width 7 height 9
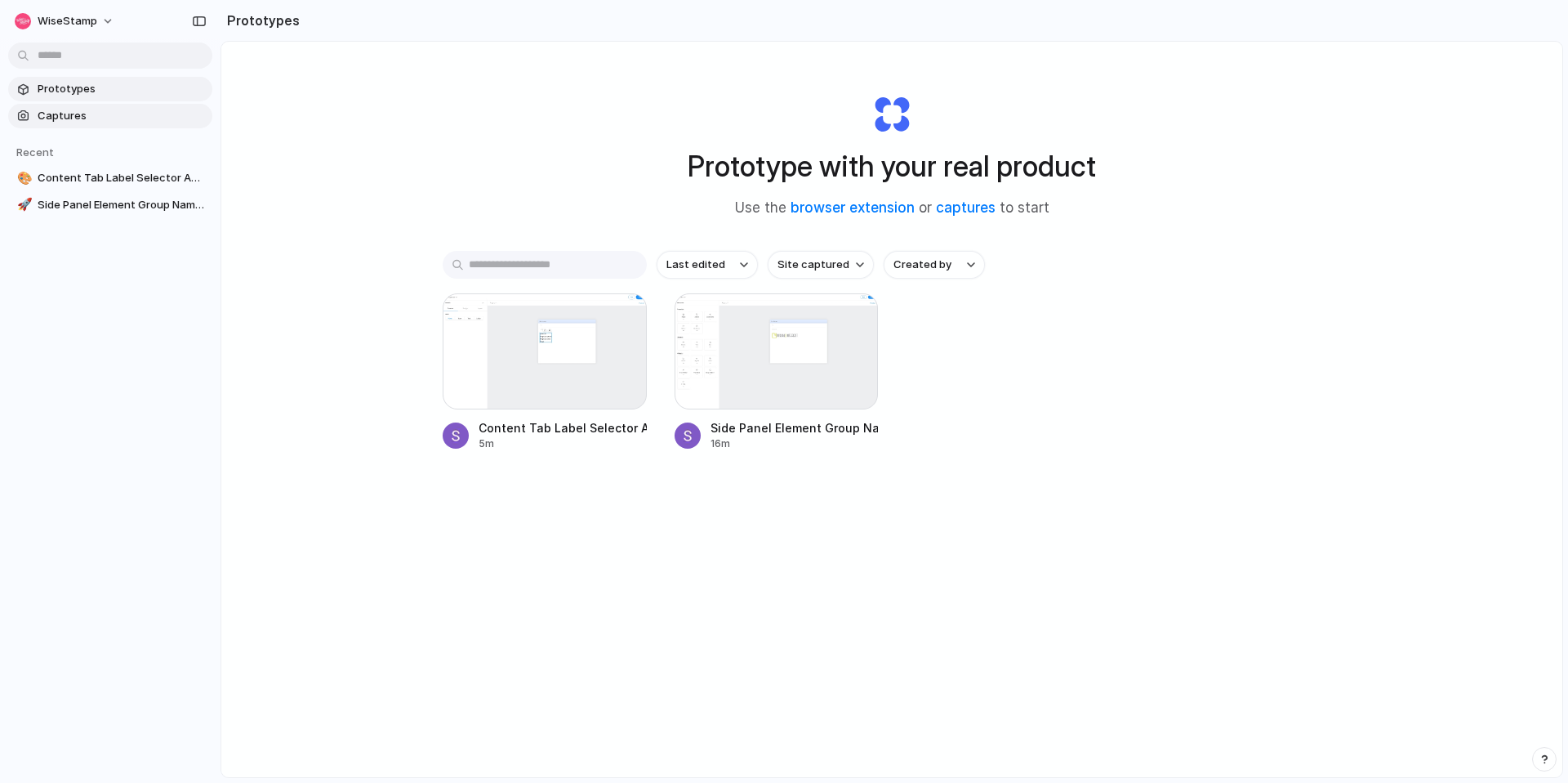
click at [73, 117] on span "Captures" at bounding box center [122, 116] width 168 height 16
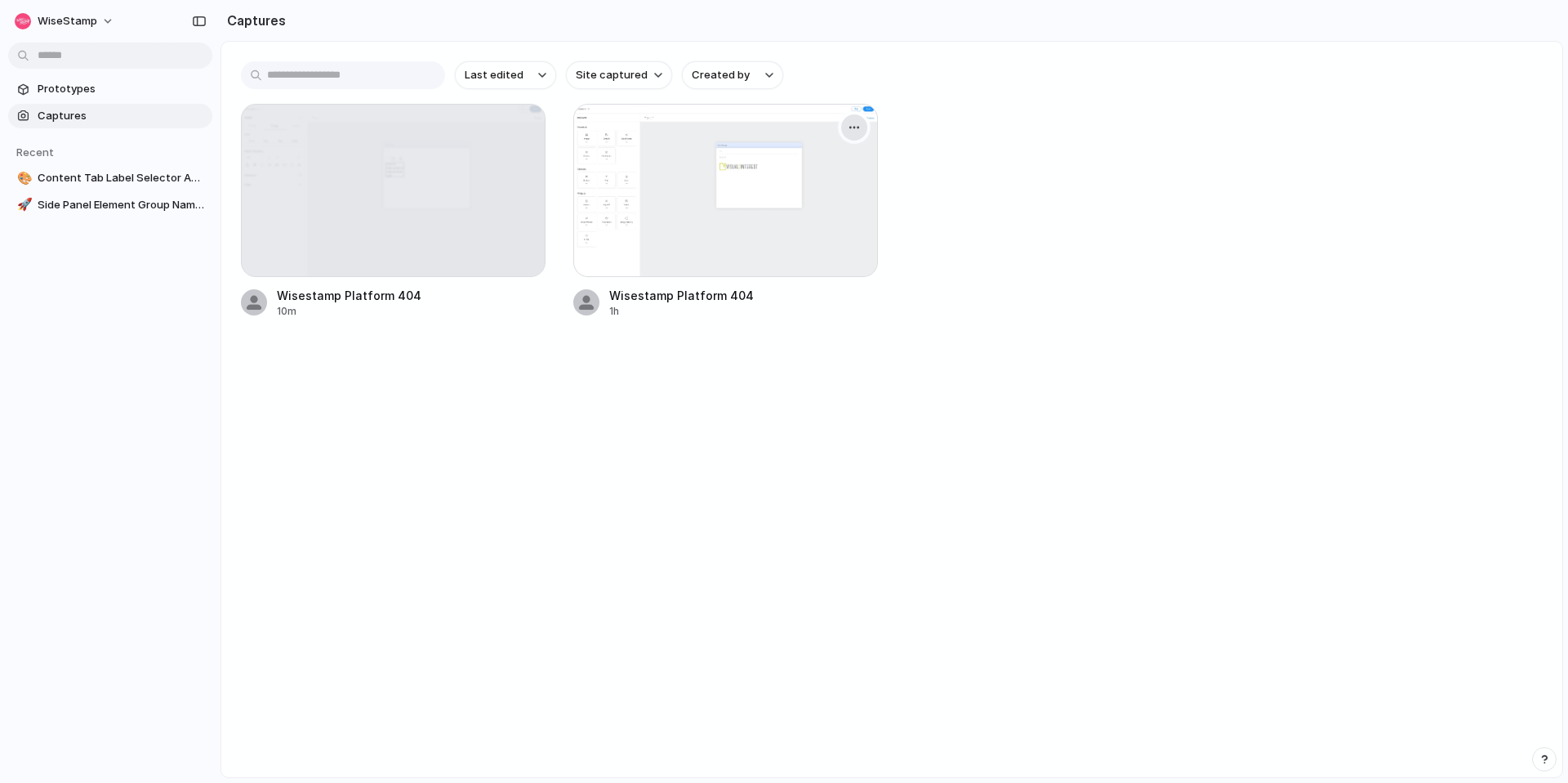
click at [858, 123] on div "button" at bounding box center [854, 127] width 13 height 13
click at [1029, 152] on div "Create prototype Rename Copy link Open original page Delete" at bounding box center [784, 391] width 1568 height 783
click at [632, 73] on span "Site captured" at bounding box center [612, 75] width 72 height 16
click at [730, 66] on div "All sites wisestamp-dev.com wisestamp.com" at bounding box center [784, 391] width 1568 height 783
click at [752, 73] on button "Created by" at bounding box center [732, 75] width 101 height 28
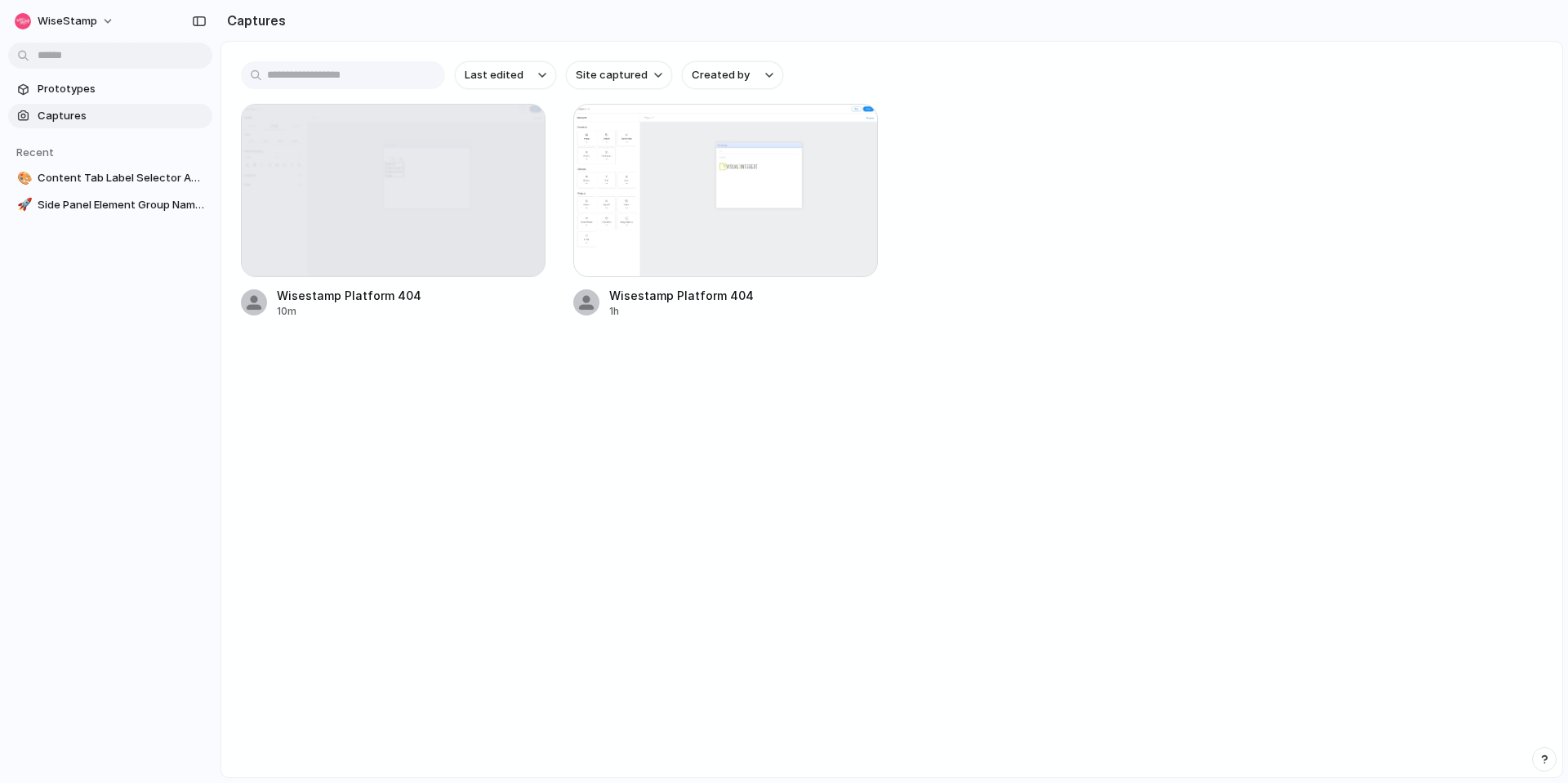
click at [996, 126] on div "All users Shahar Bakal" at bounding box center [784, 391] width 1568 height 783
click at [87, 94] on span "Prototypes" at bounding box center [122, 89] width 168 height 16
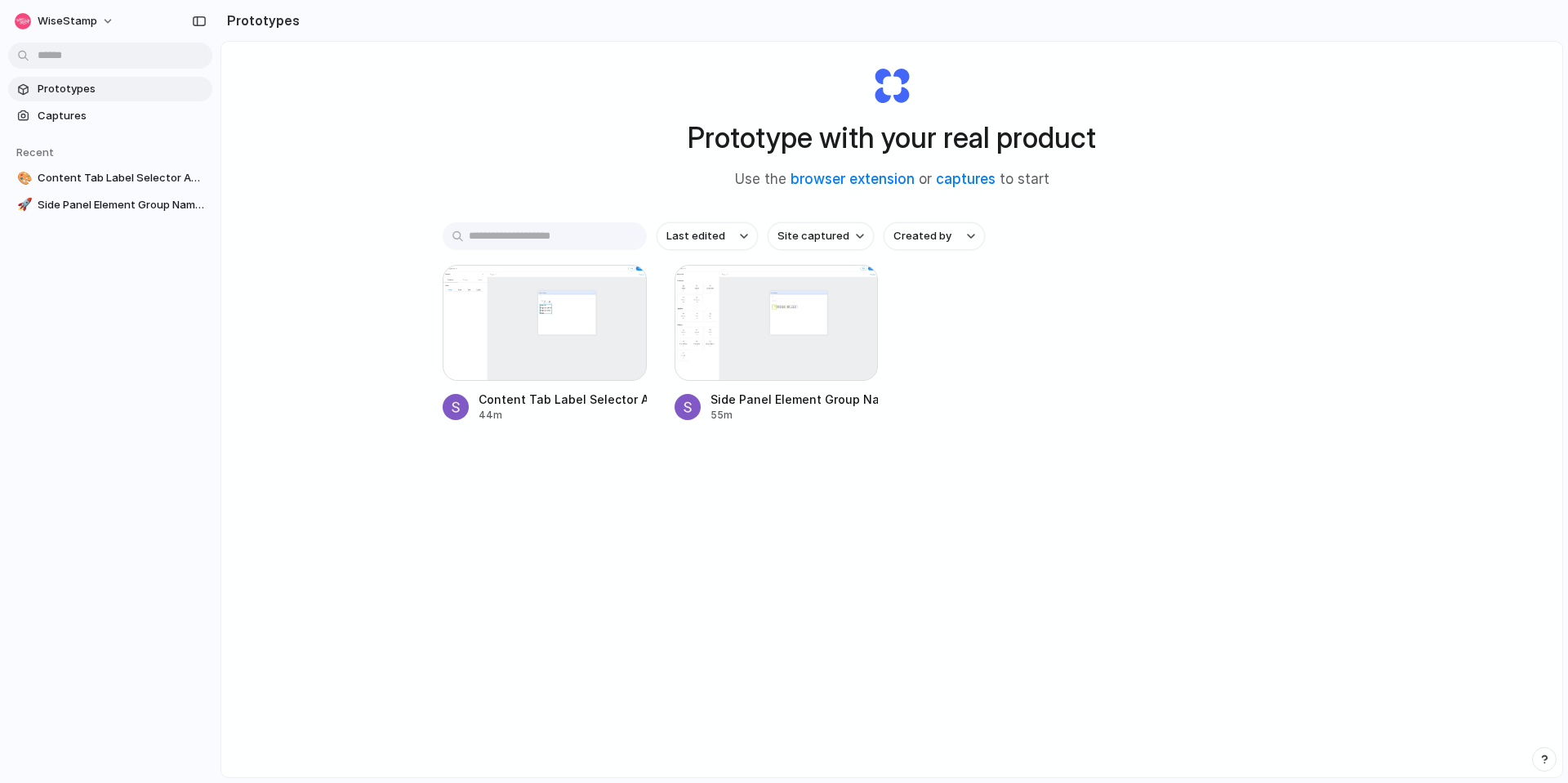
scroll to position [29, 0]
click at [824, 239] on span "Site captured" at bounding box center [813, 236] width 72 height 16
click at [1183, 311] on div "All sites wisestamp-dev.com wisestamp.com" at bounding box center [784, 391] width 1568 height 783
click at [970, 182] on link "captures" at bounding box center [966, 179] width 60 height 16
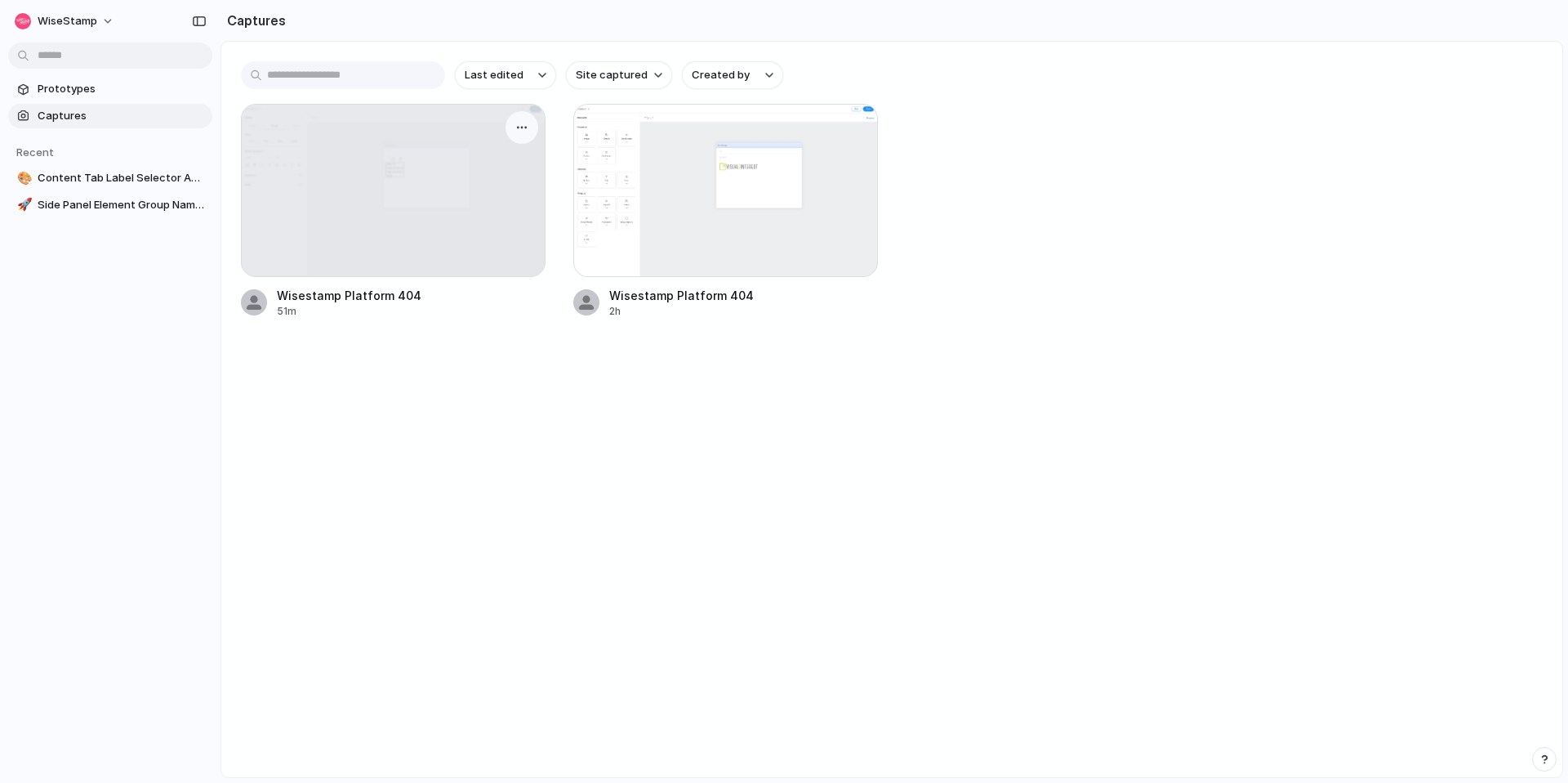
click at [367, 200] on div at bounding box center [394, 191] width 303 height 172
drag, startPoint x: 468, startPoint y: 160, endPoint x: 721, endPoint y: 176, distance: 253.5
click at [468, 160] on div at bounding box center [394, 191] width 303 height 172
click at [760, 182] on div at bounding box center [725, 191] width 304 height 173
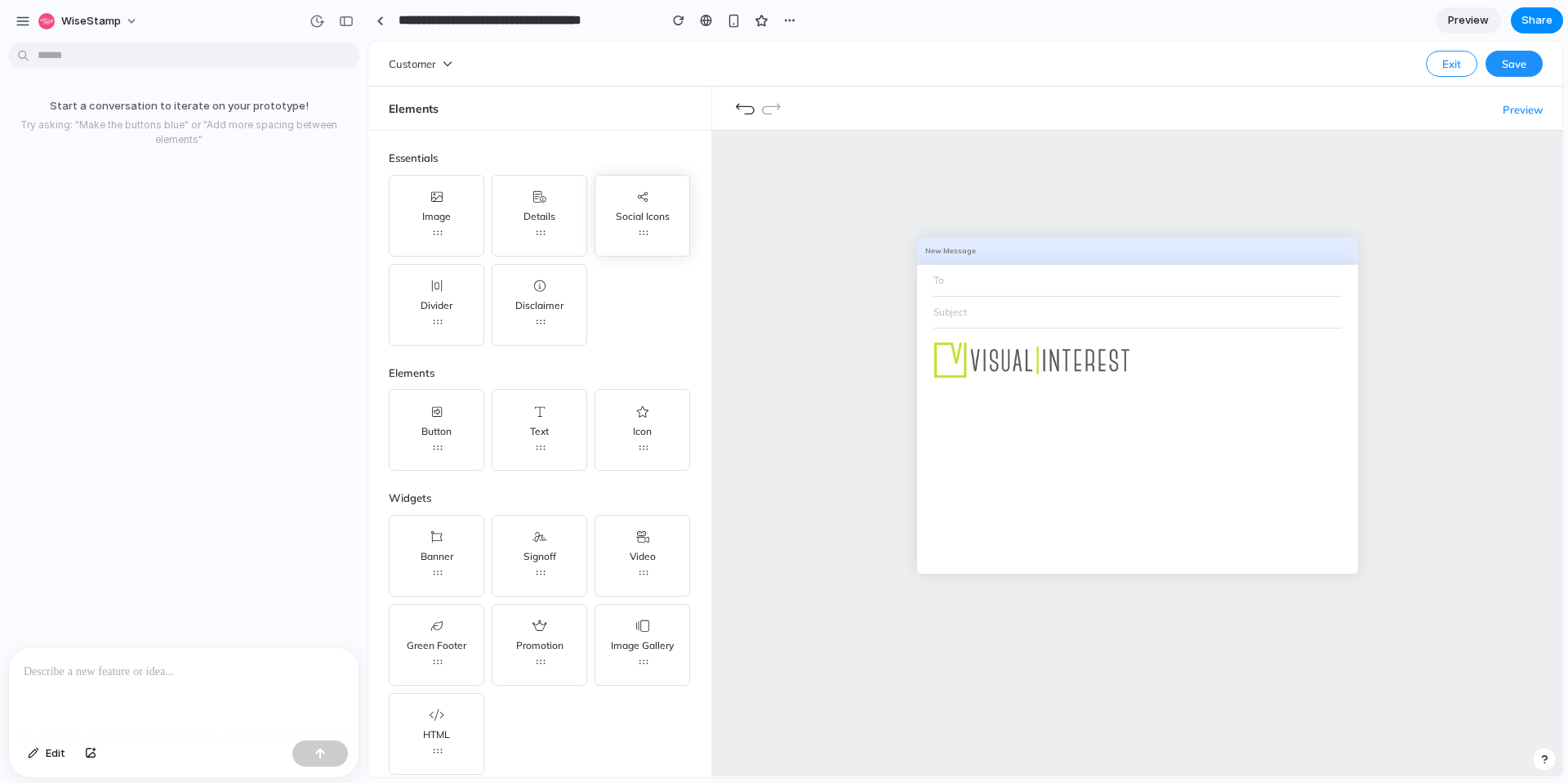
drag, startPoint x: 663, startPoint y: 218, endPoint x: 674, endPoint y: 220, distance: 11.2
click at [1123, 361] on img at bounding box center [1030, 359] width 204 height 39
click at [1090, 361] on img at bounding box center [1030, 359] width 204 height 39
click at [1090, 361] on img at bounding box center [1030, 359] width 204 height 39
click at [1090, 361] on img at bounding box center [1030, 359] width 204 height 39
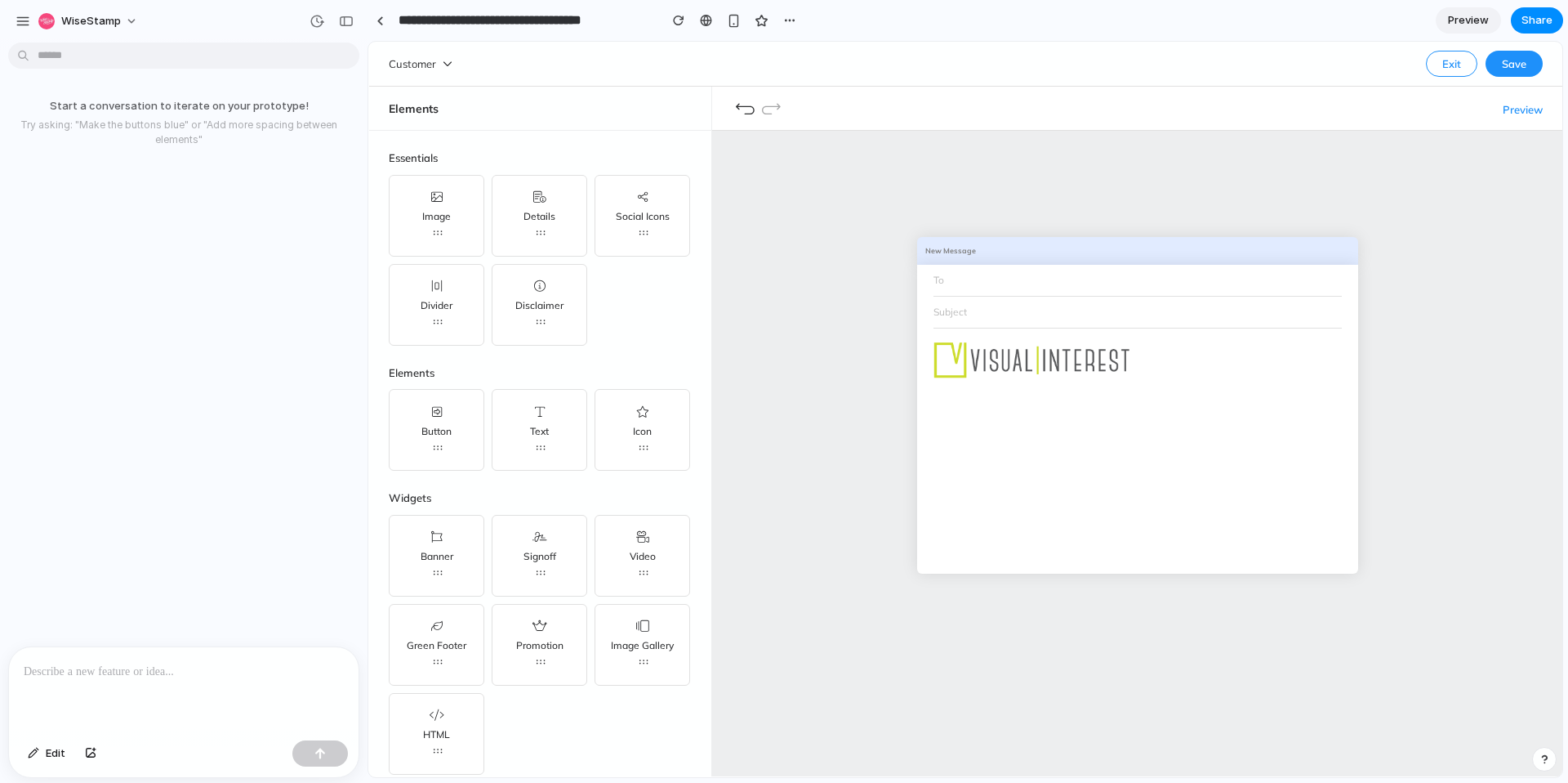
click at [1090, 361] on img at bounding box center [1030, 359] width 204 height 39
click at [1090, 359] on img at bounding box center [1030, 359] width 204 height 39
click at [530, 294] on div "Disclaimer" at bounding box center [540, 304] width 96 height 81
drag, startPoint x: 736, startPoint y: 189, endPoint x: 743, endPoint y: 126, distance: 63.4
click at [737, 186] on div "New Message To Subject" at bounding box center [1137, 424] width 850 height 586
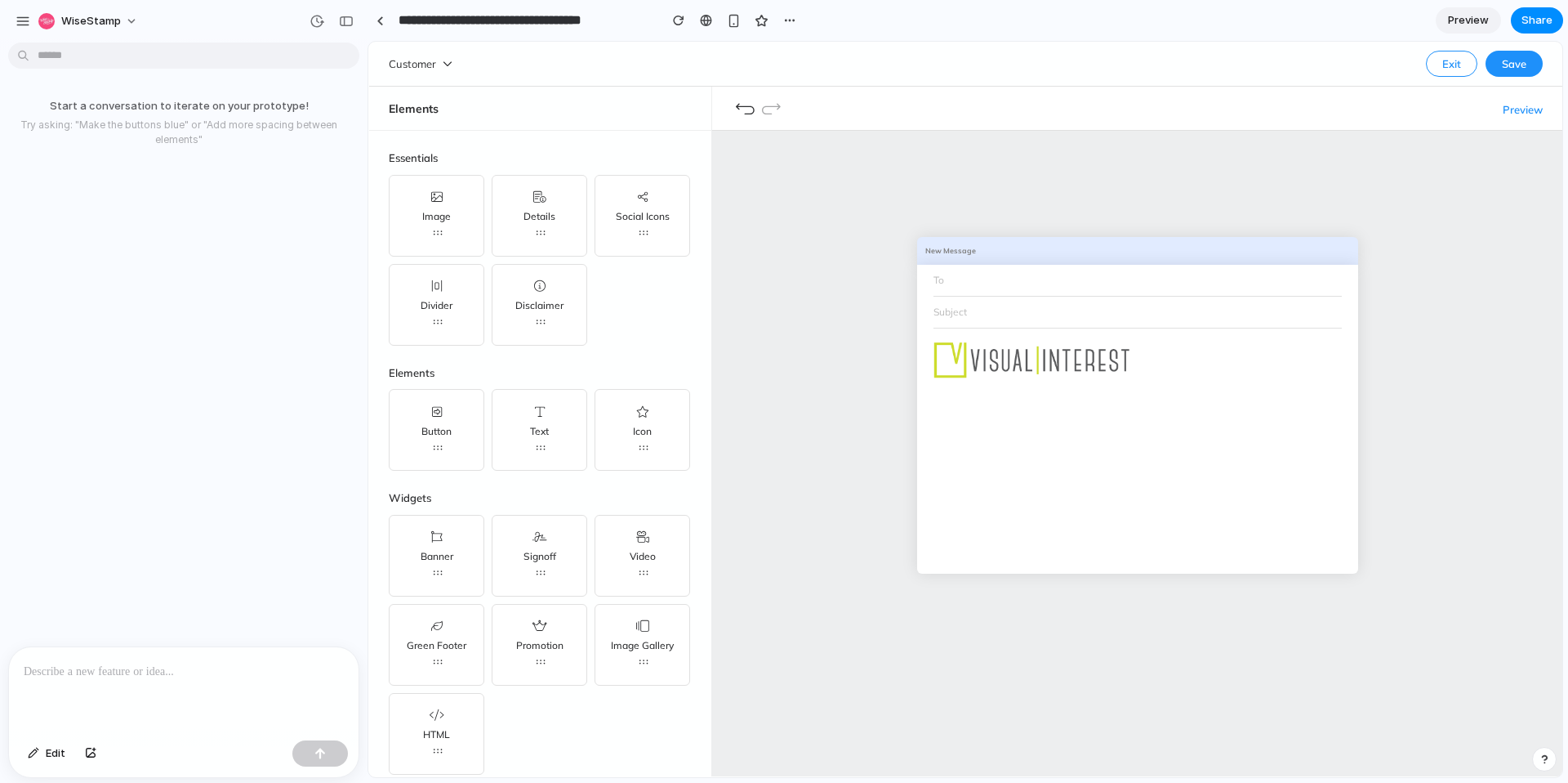
click at [743, 110] on icon "button" at bounding box center [745, 108] width 21 height 14
click at [433, 231] on icon at bounding box center [436, 228] width 8 height 5
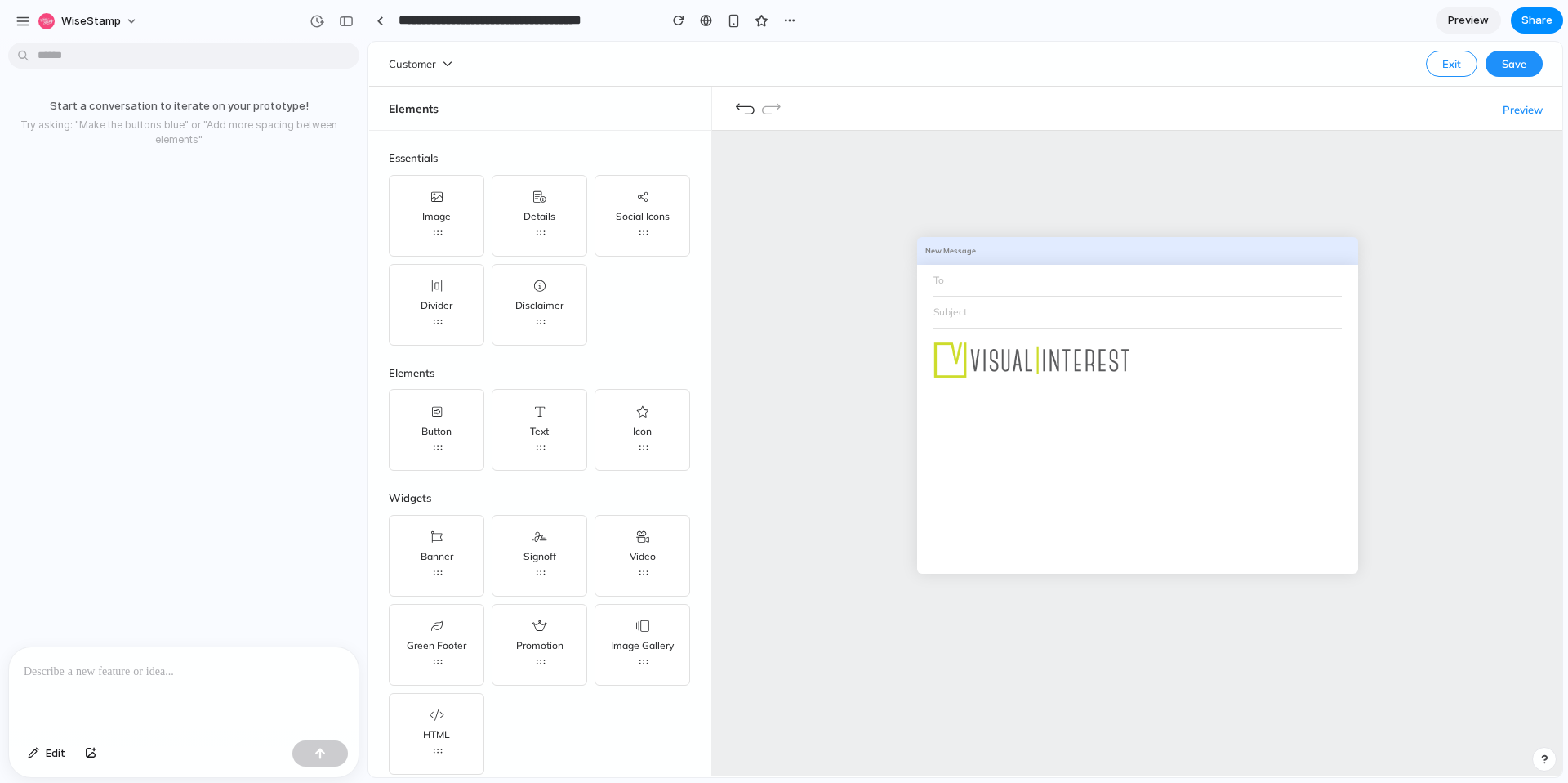
drag, startPoint x: 437, startPoint y: 184, endPoint x: 431, endPoint y: 163, distance: 21.8
click at [437, 184] on div "Image" at bounding box center [437, 216] width 96 height 81
click at [431, 163] on span "Essentials" at bounding box center [541, 158] width 303 height 16
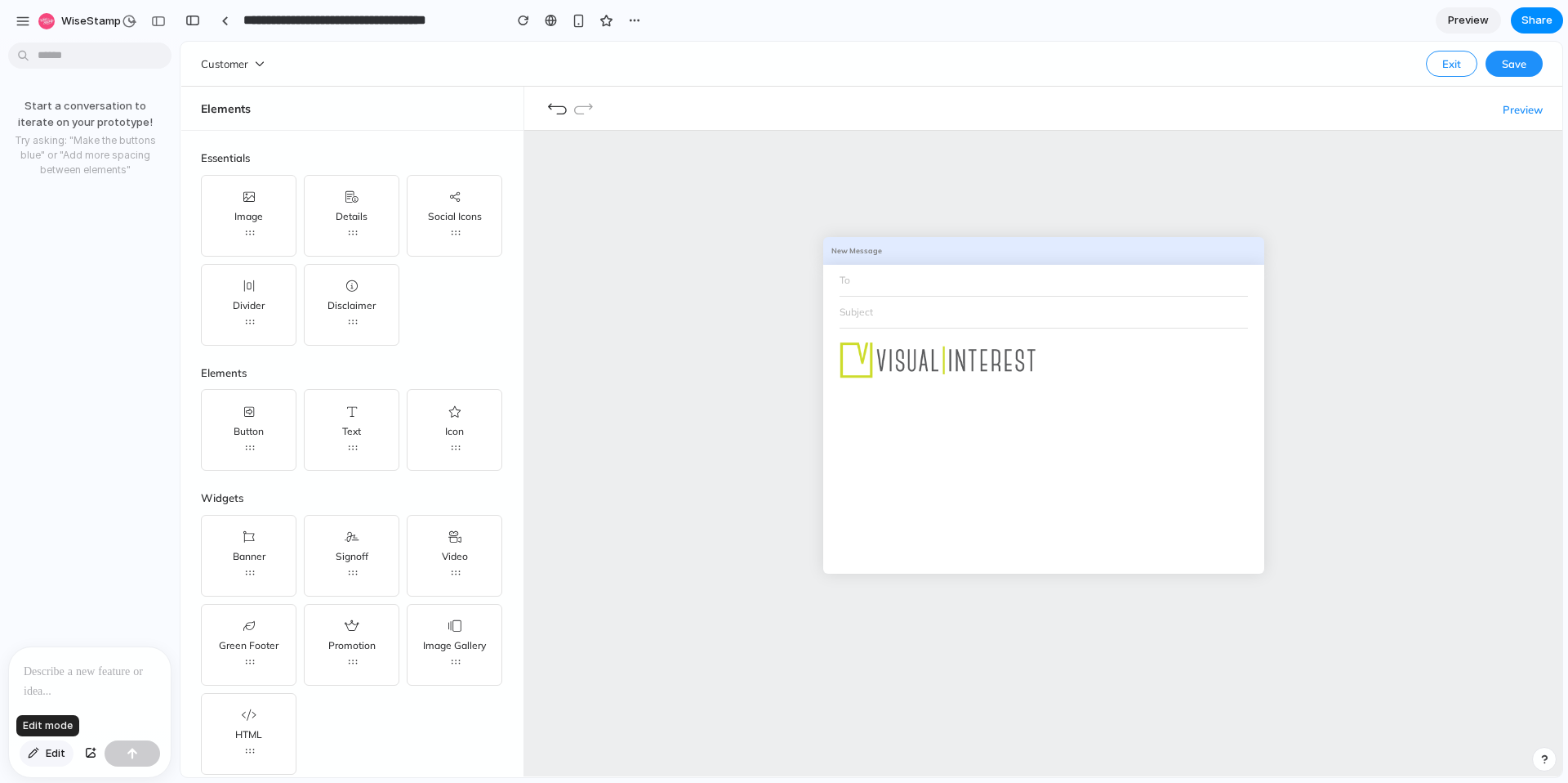
click at [41, 750] on button "Edit" at bounding box center [47, 753] width 54 height 26
